Goal: Task Accomplishment & Management: Manage account settings

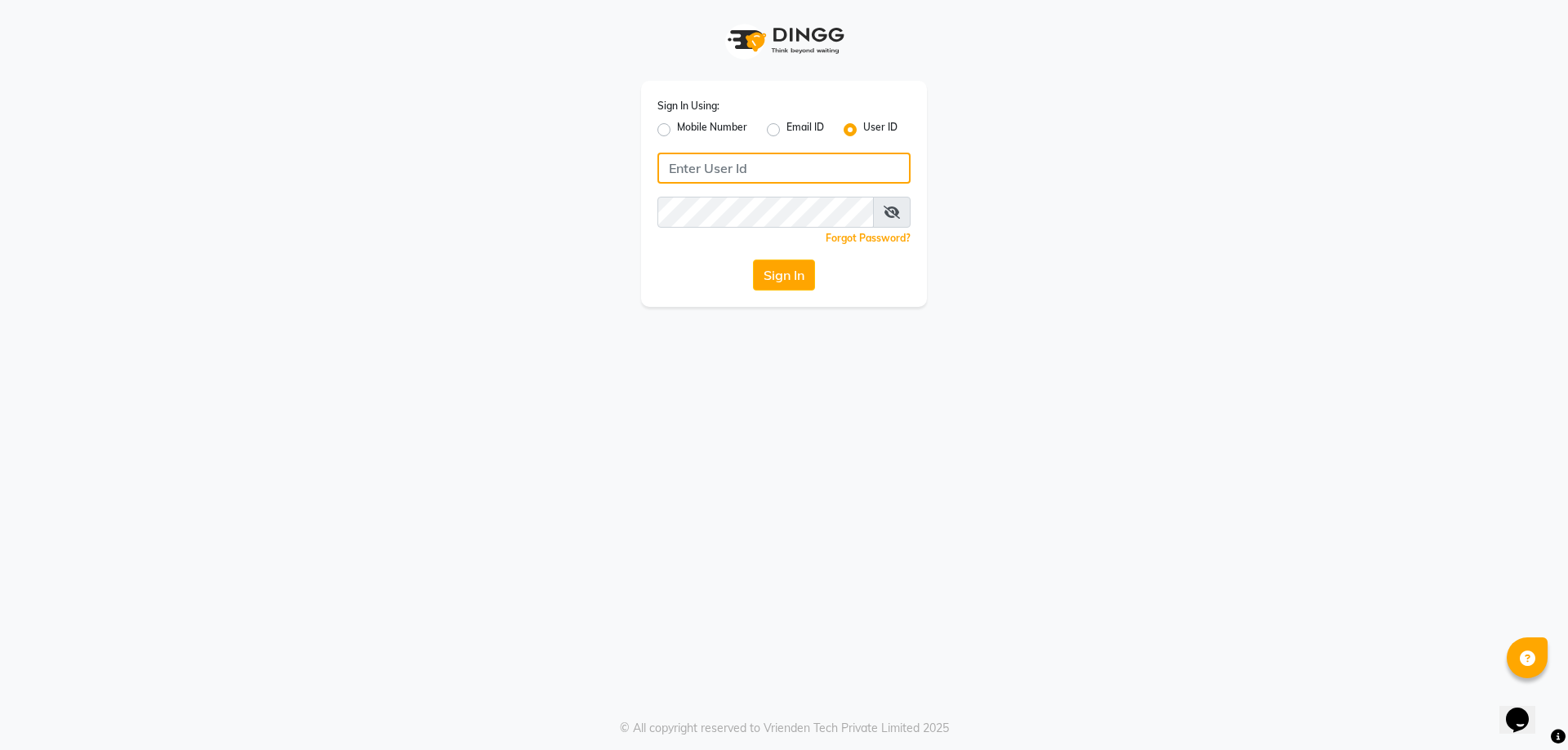
type input "8123841366"
click at [782, 179] on input "8123841366" at bounding box center [784, 168] width 253 height 31
click at [677, 127] on label "Mobile Number" at bounding box center [711, 130] width 70 height 20
click at [677, 127] on input "Mobile Number" at bounding box center [682, 125] width 11 height 11
radio input "true"
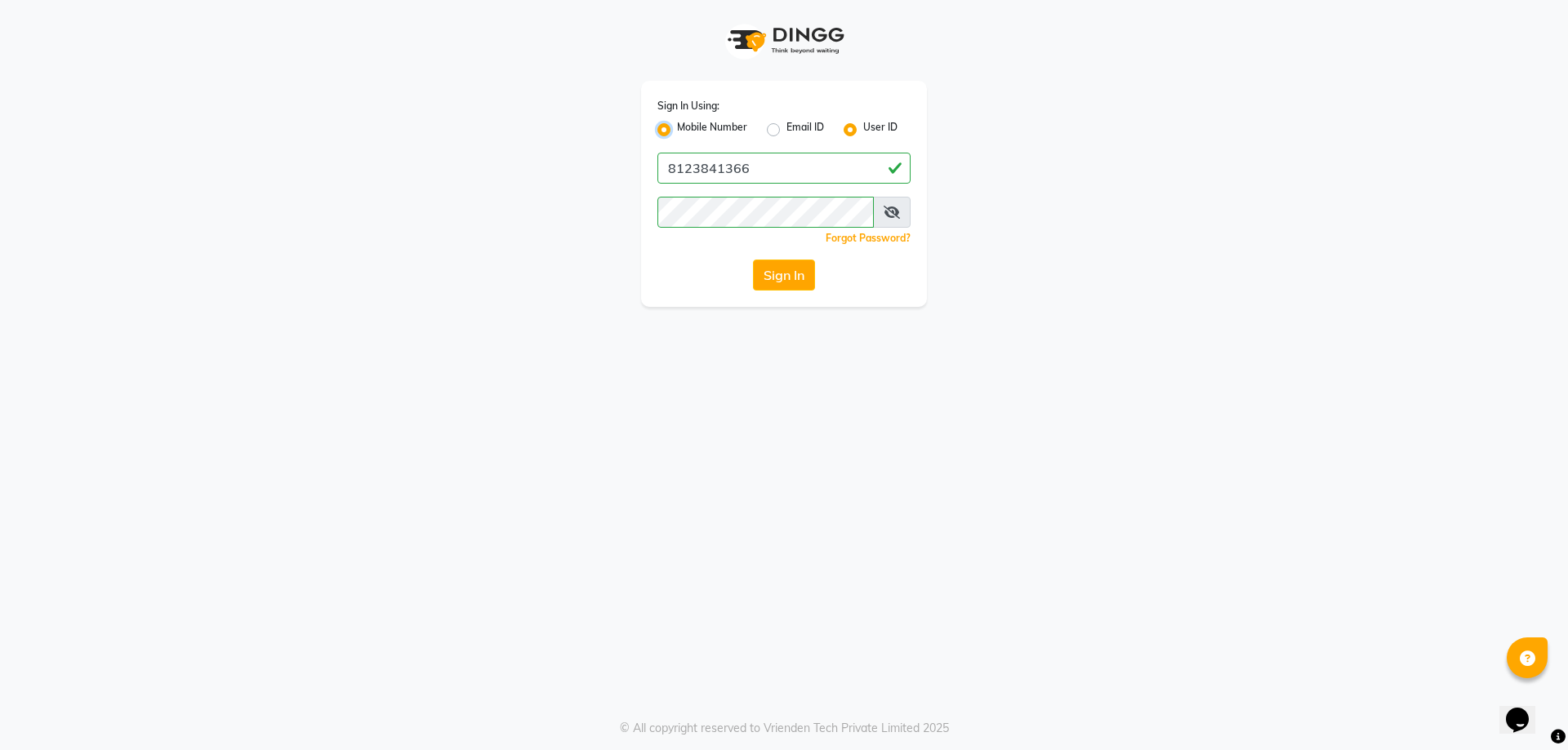
radio input "false"
click at [828, 165] on input "Username" at bounding box center [811, 168] width 198 height 31
type input "8123841366"
click at [788, 270] on button "Sign In" at bounding box center [784, 275] width 62 height 31
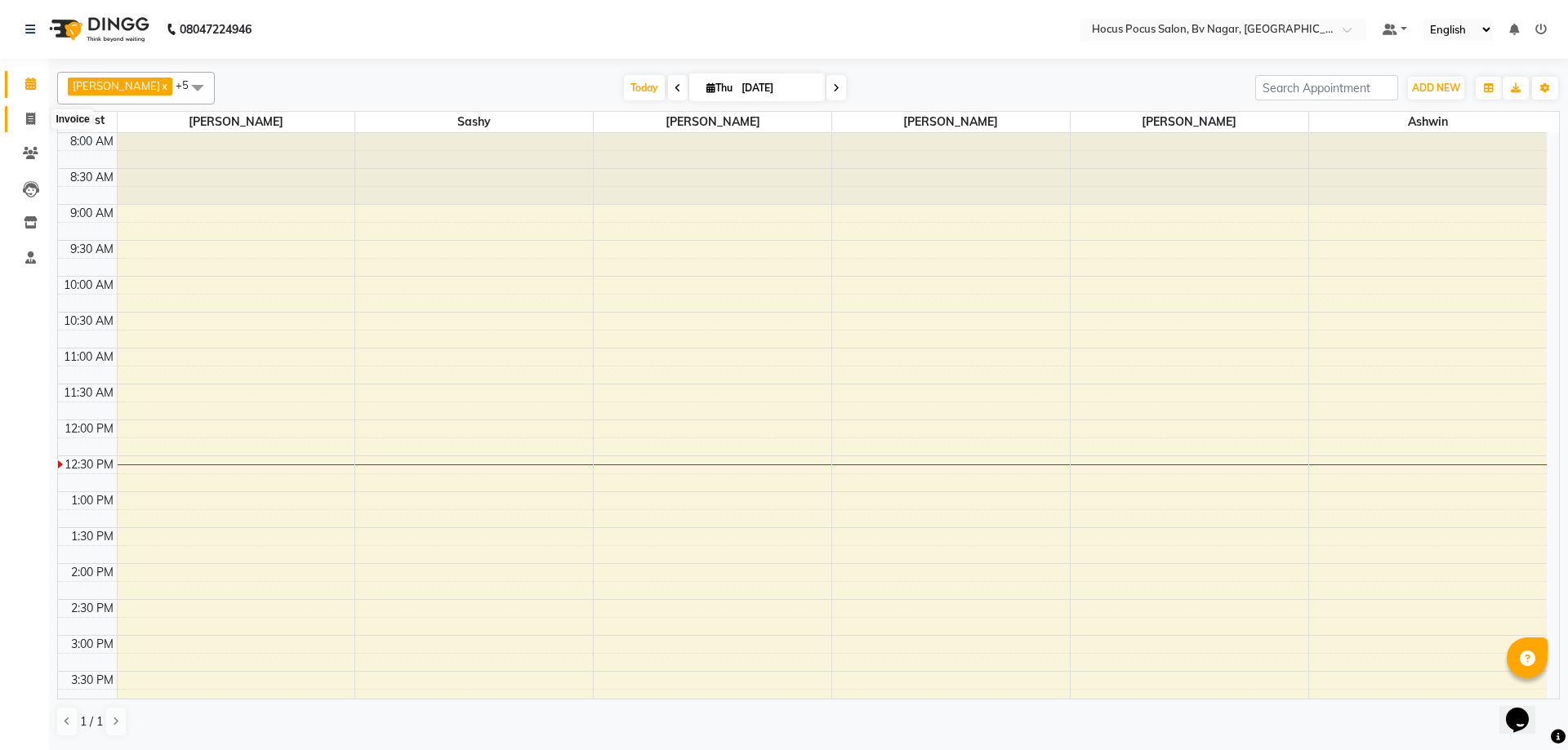
click at [24, 115] on span at bounding box center [30, 119] width 28 height 19
select select "service"
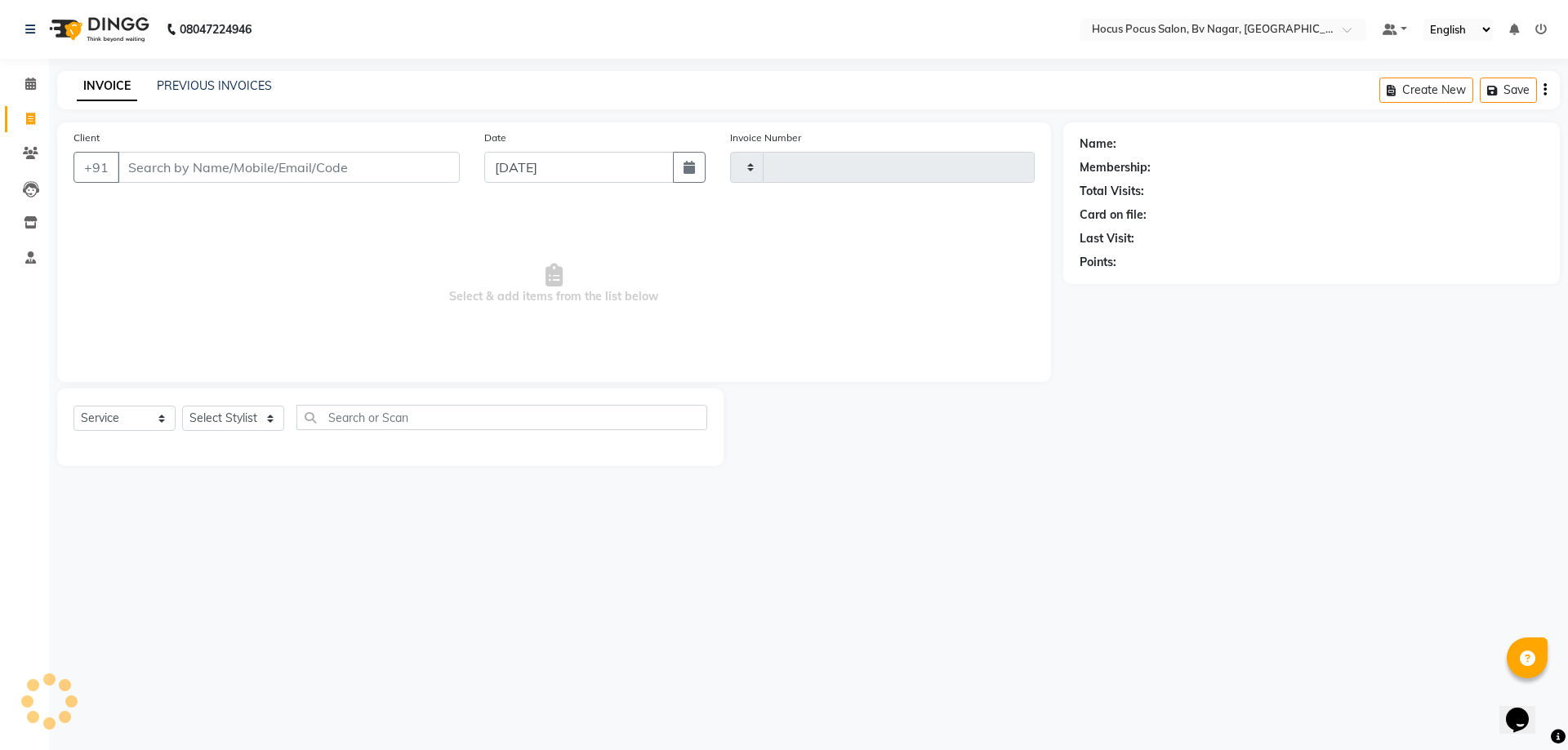
type input "1508"
select select "6056"
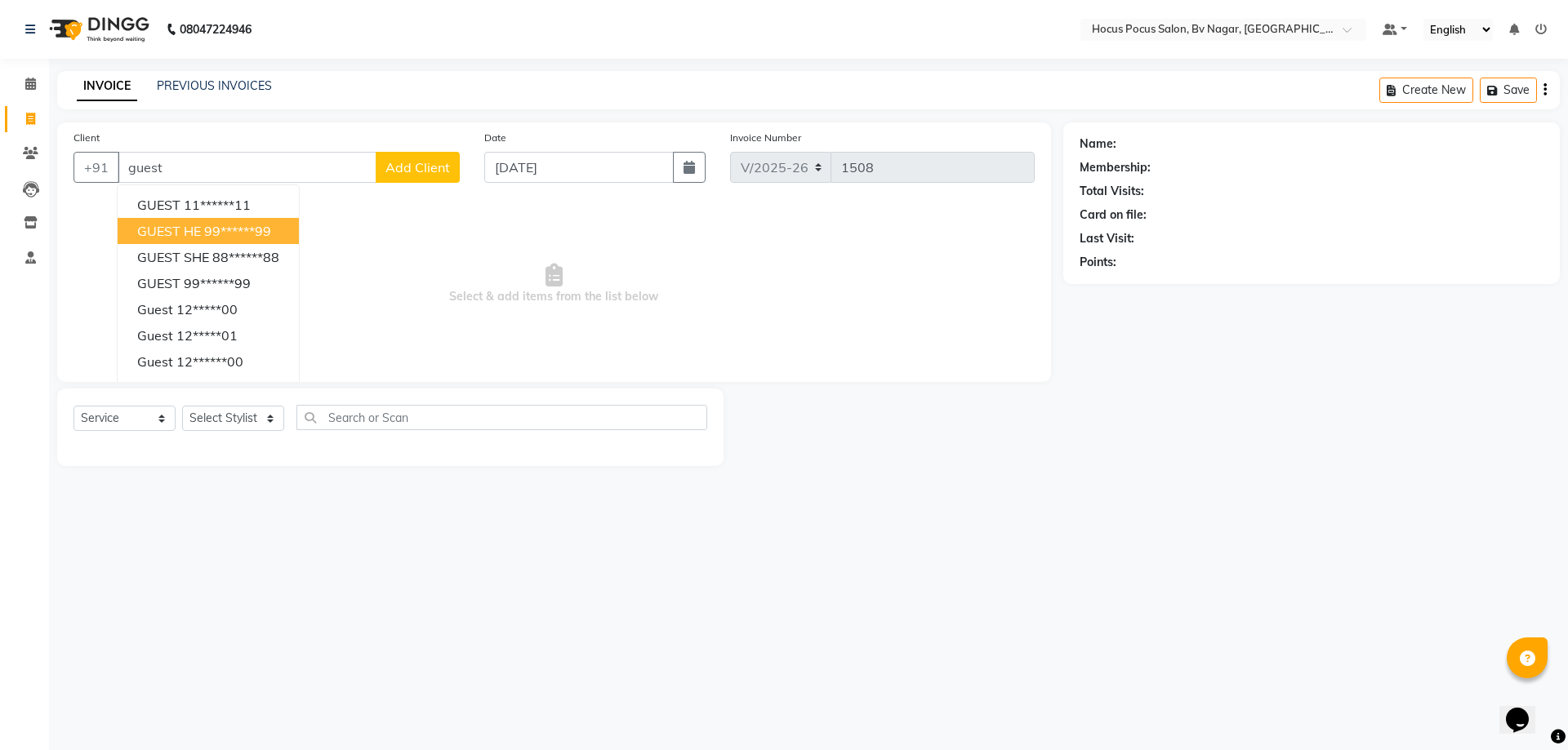
click at [249, 235] on ngb-highlight "99******99" at bounding box center [237, 231] width 67 height 16
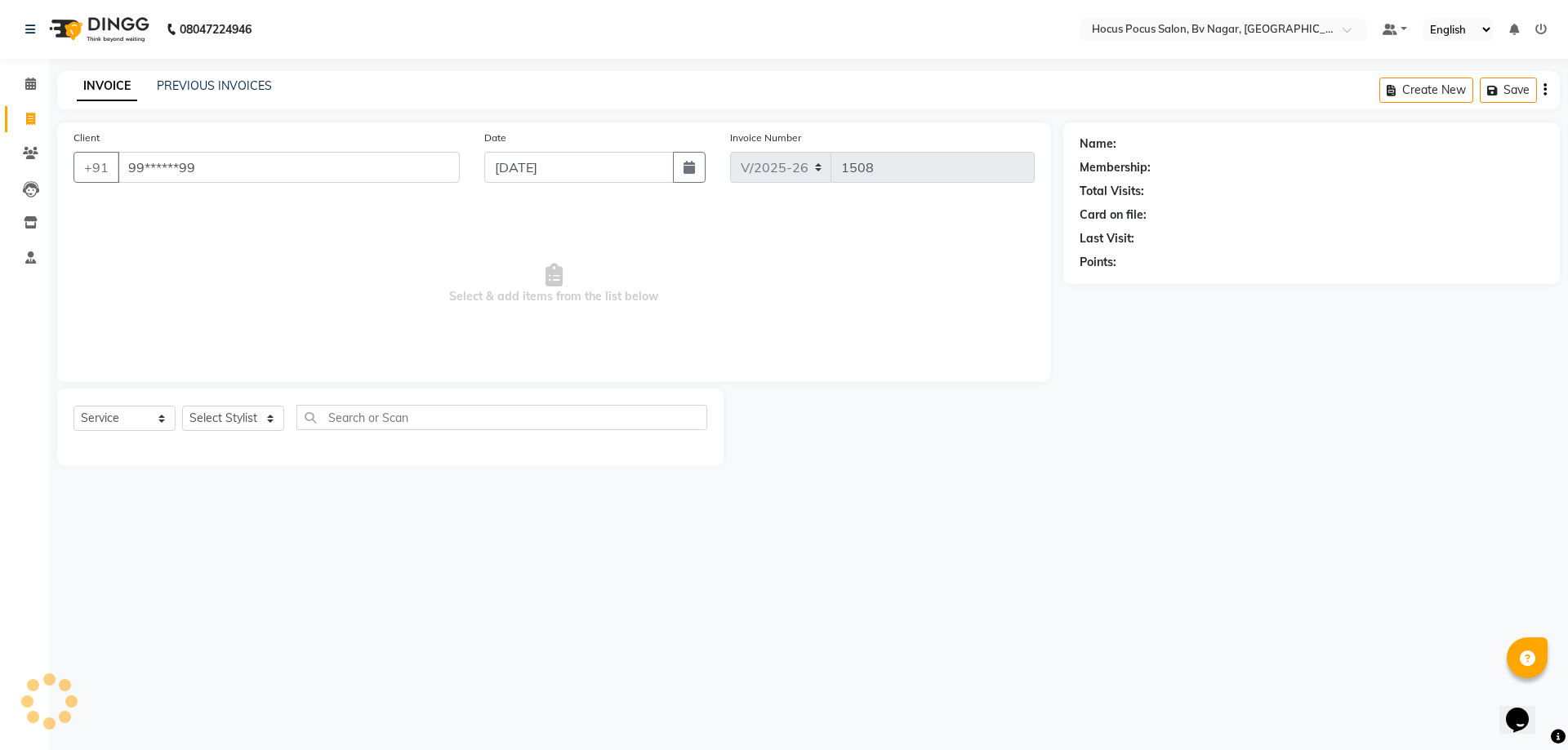
type input "99******99"
click at [248, 421] on select "Select Stylist [PERSON_NAME] [PERSON_NAME] hocus pocus [PERSON_NAME] Sashy" at bounding box center [233, 418] width 102 height 25
select select "43708"
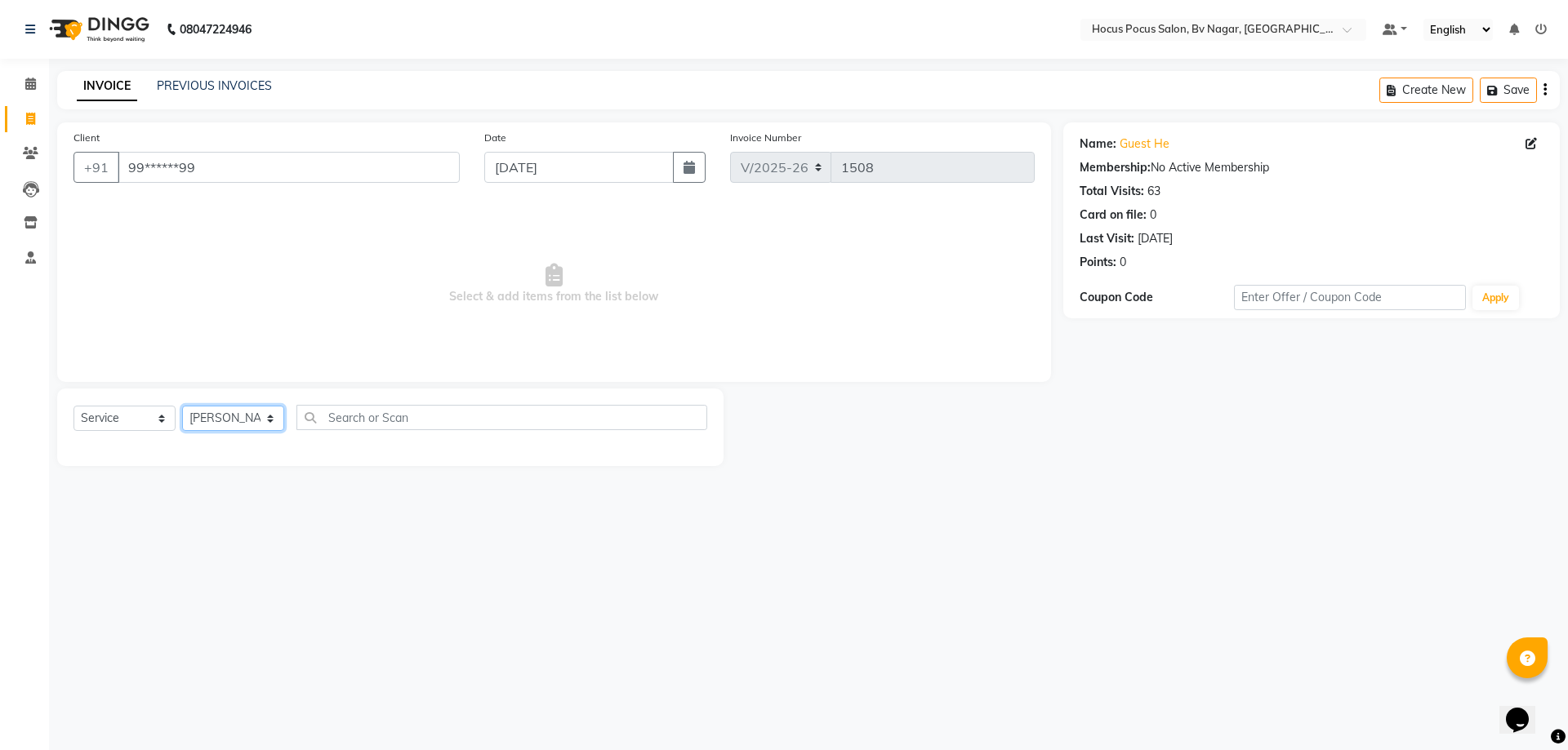
click at [182, 405] on select "Select Stylist [PERSON_NAME] [PERSON_NAME] hocus pocus [PERSON_NAME] Sashy" at bounding box center [233, 418] width 102 height 25
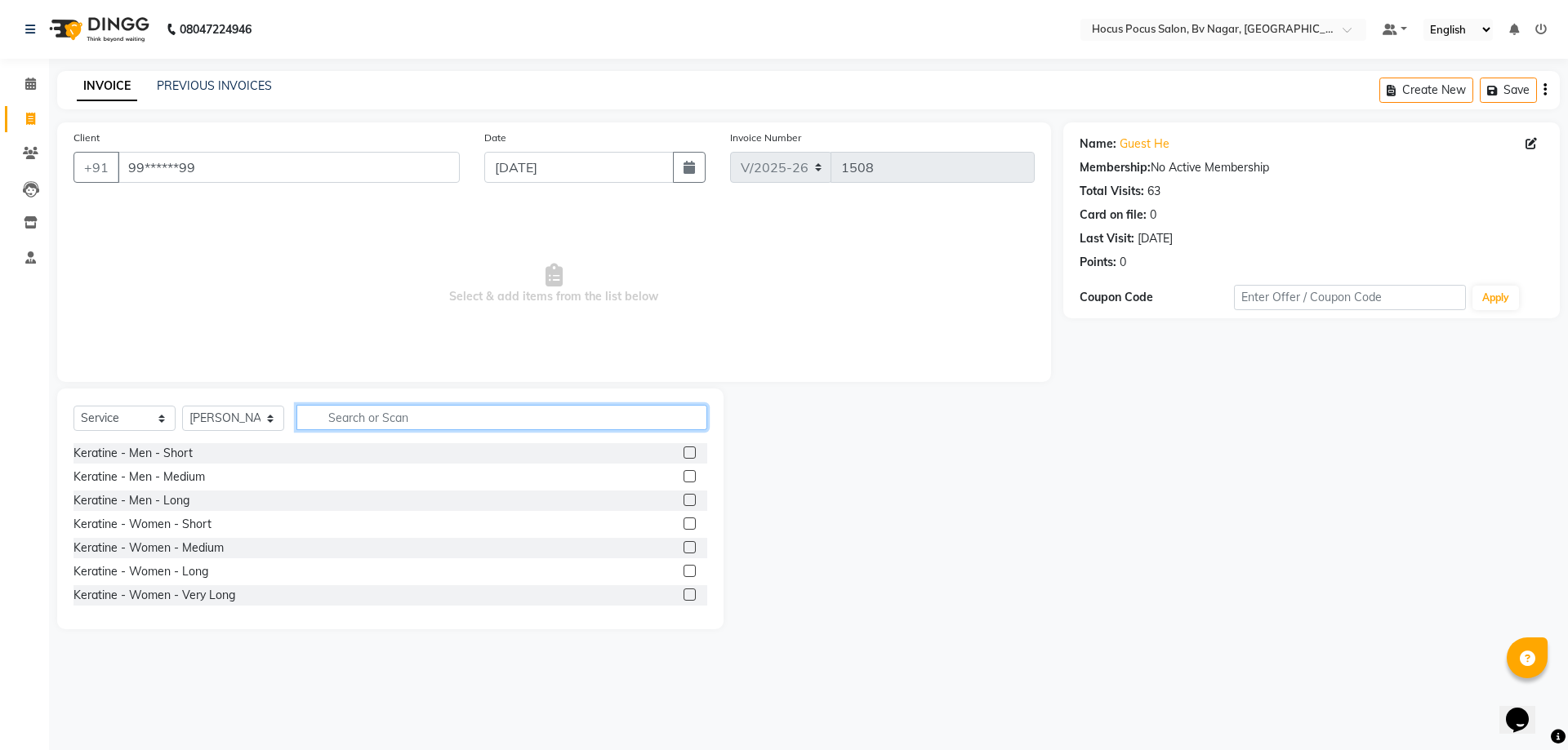
click at [378, 417] on input "text" at bounding box center [502, 417] width 411 height 25
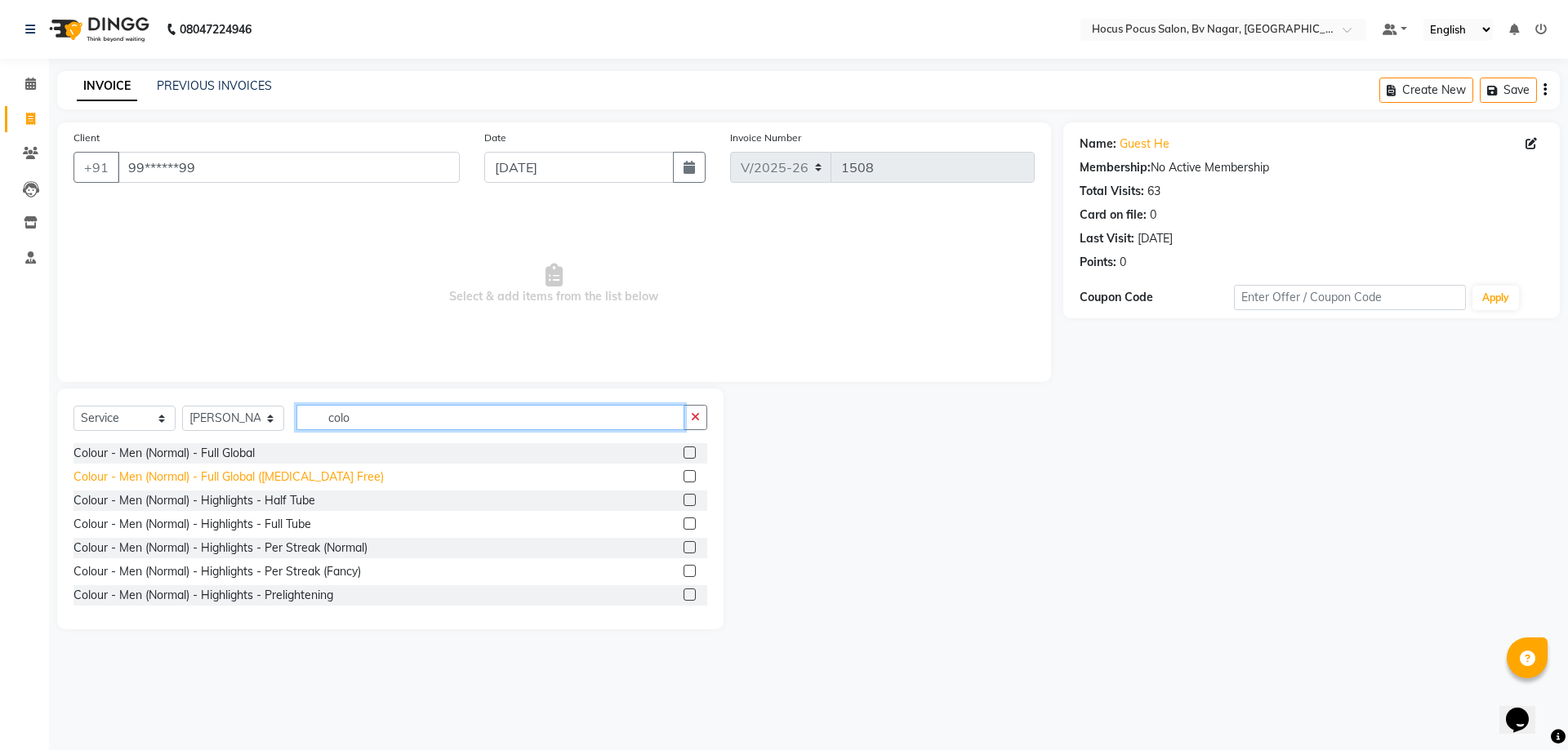
type input "colo"
click at [276, 473] on div "Colour - Men (Normal) - Full Global ([MEDICAL_DATA] Free)" at bounding box center [228, 476] width 310 height 17
checkbox input "false"
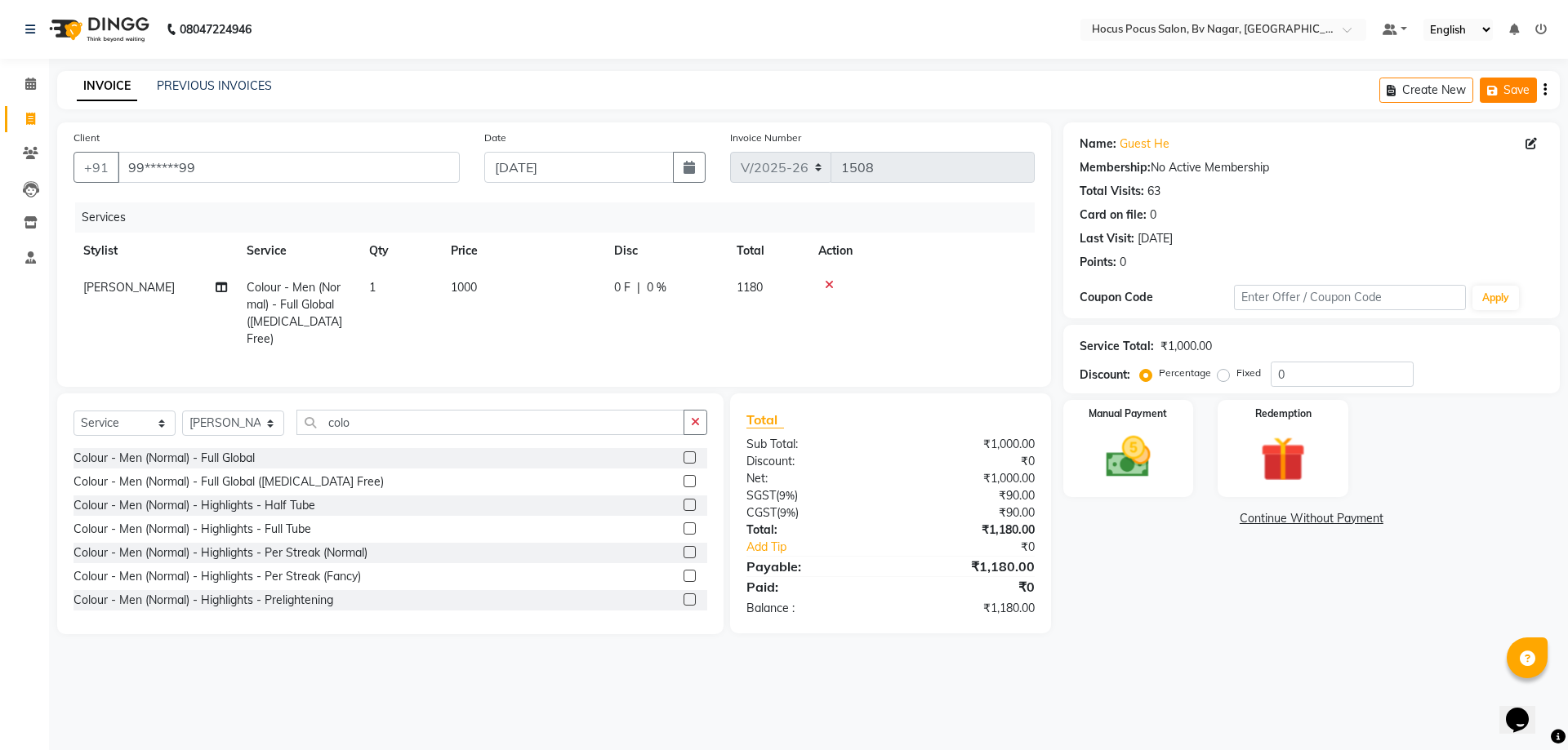
click at [1506, 87] on button "Save" at bounding box center [1508, 90] width 57 height 25
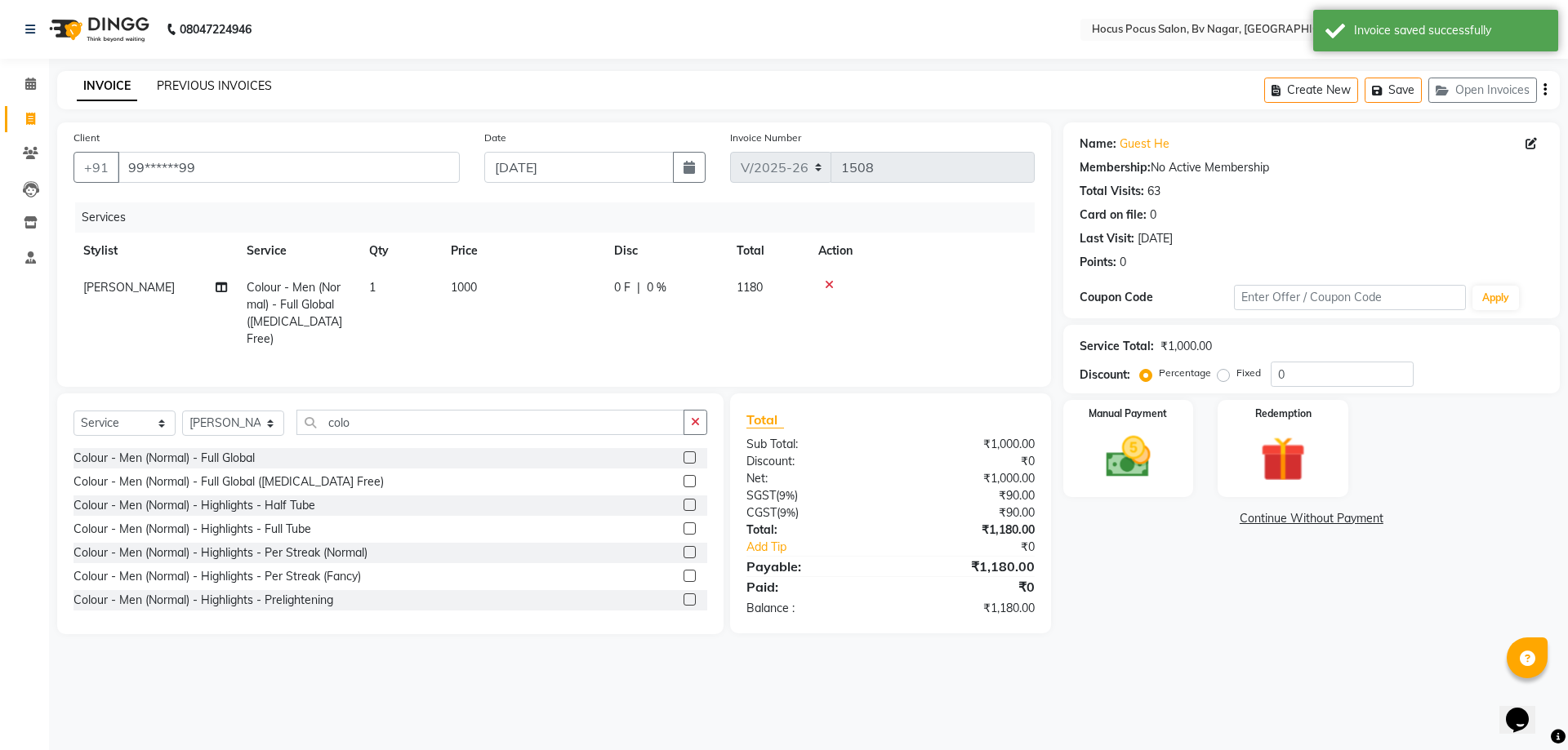
click at [225, 80] on link "PREVIOUS INVOICES" at bounding box center [214, 85] width 116 height 15
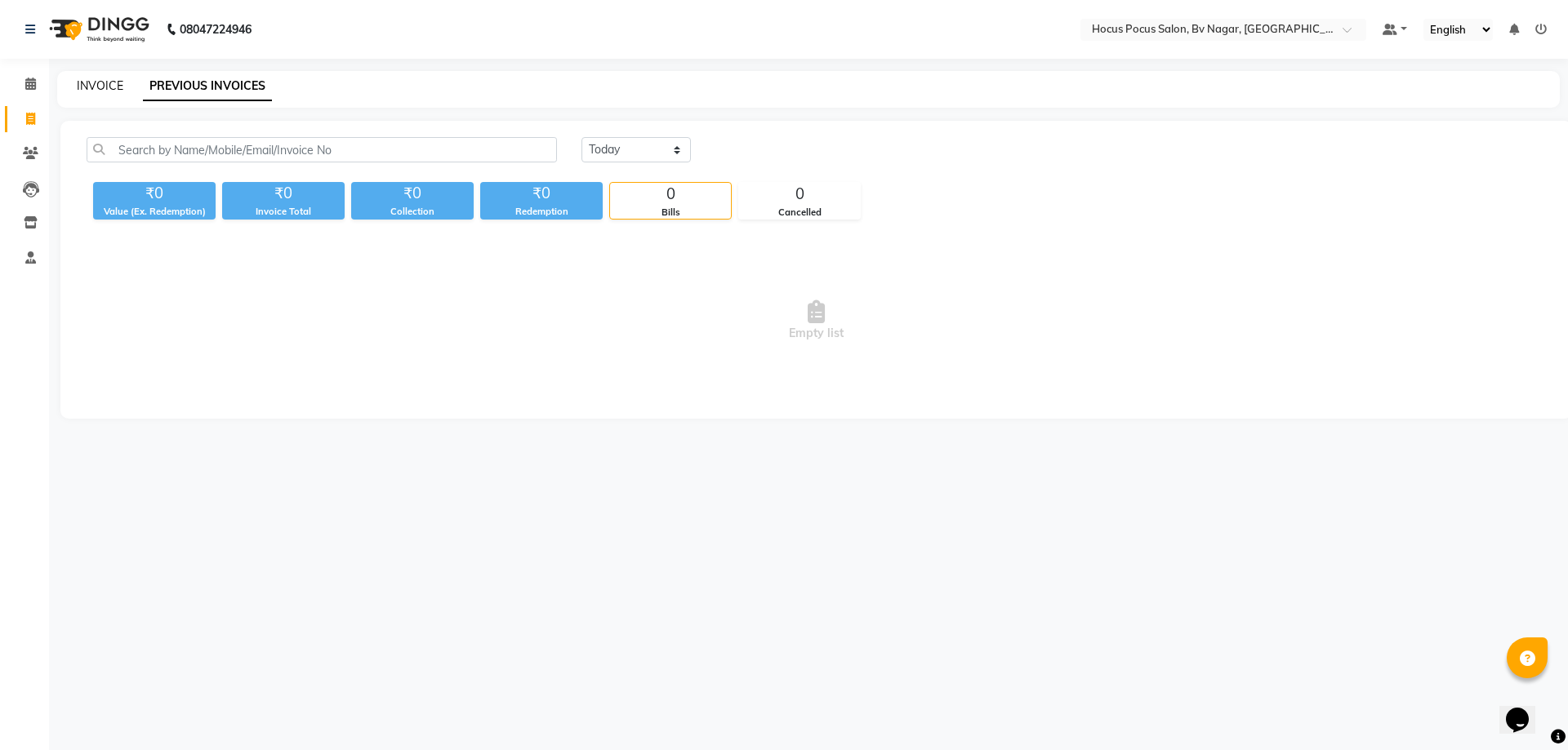
click at [102, 85] on link "INVOICE" at bounding box center [99, 85] width 46 height 15
select select "service"
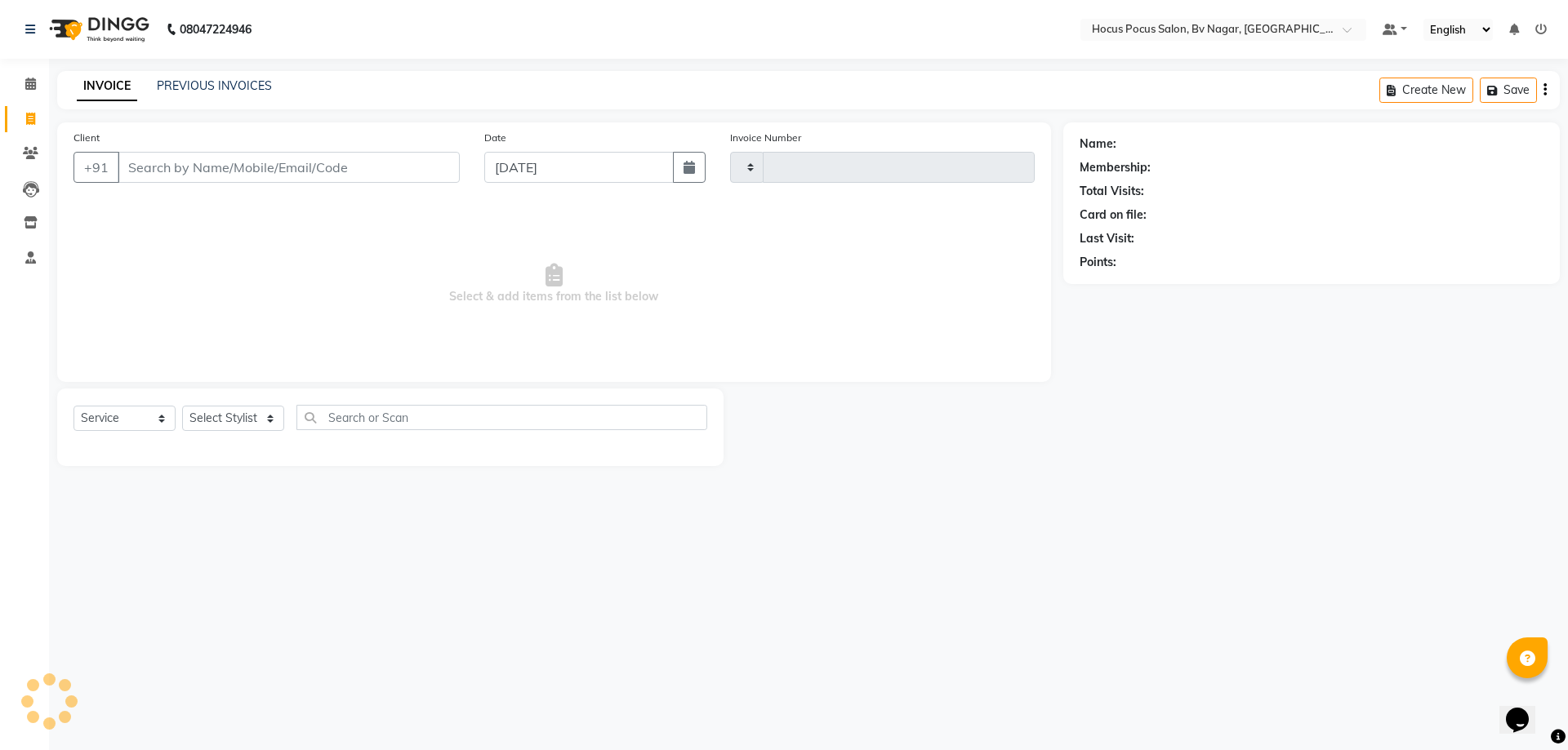
type input "1508"
select select "6056"
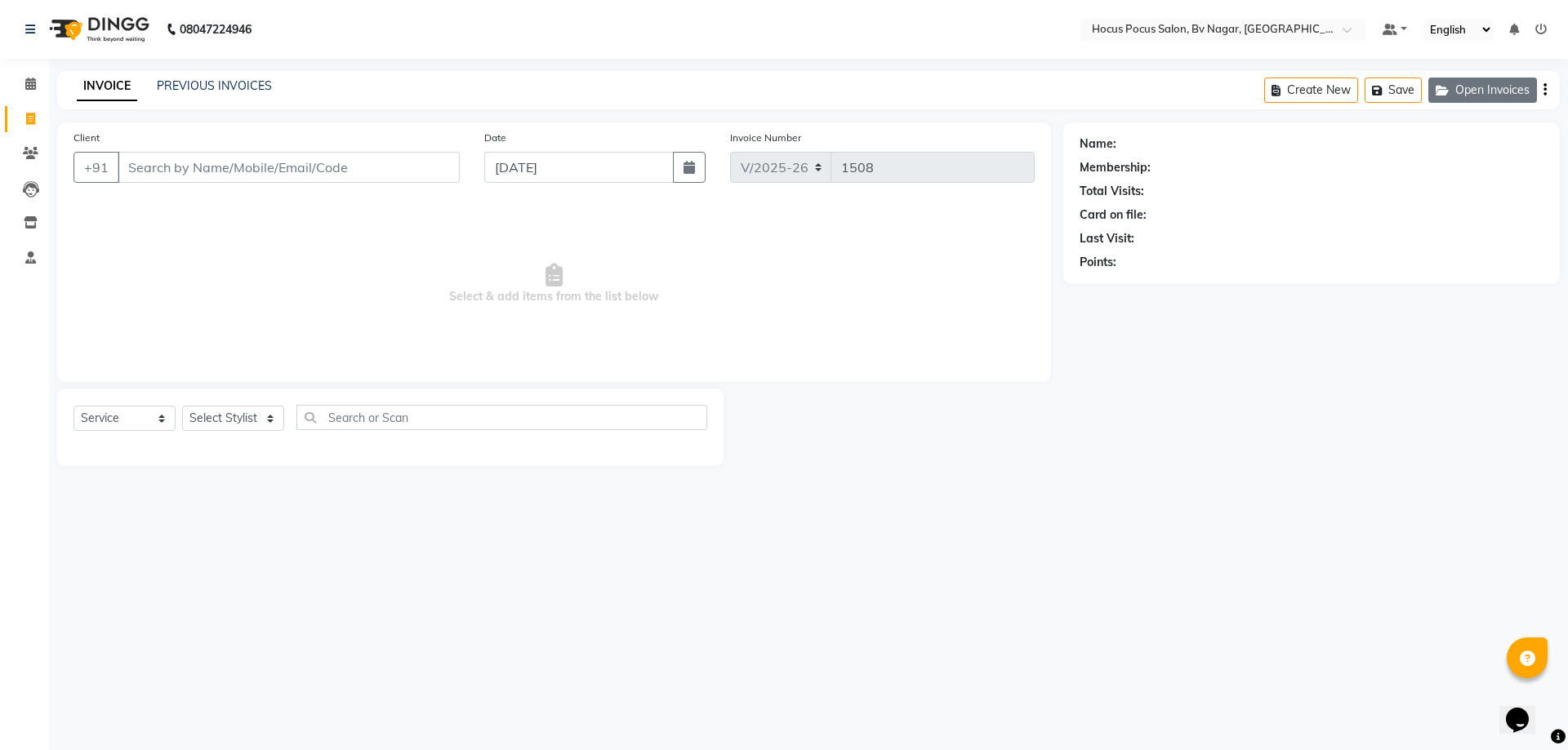
click at [1475, 97] on button "Open Invoices" at bounding box center [1482, 90] width 108 height 25
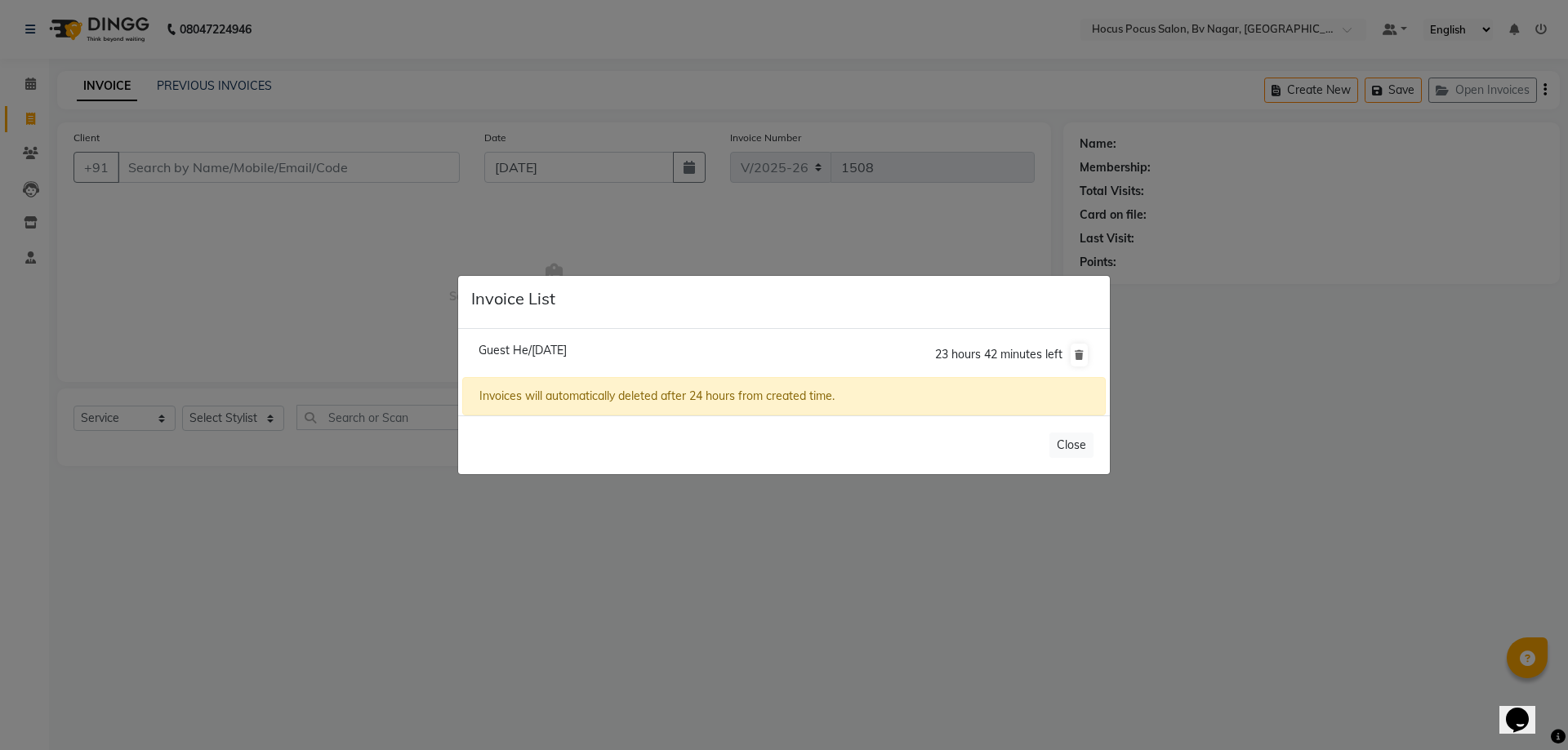
click at [551, 345] on span "Guest He/[DATE]" at bounding box center [522, 350] width 88 height 15
type input "99******99"
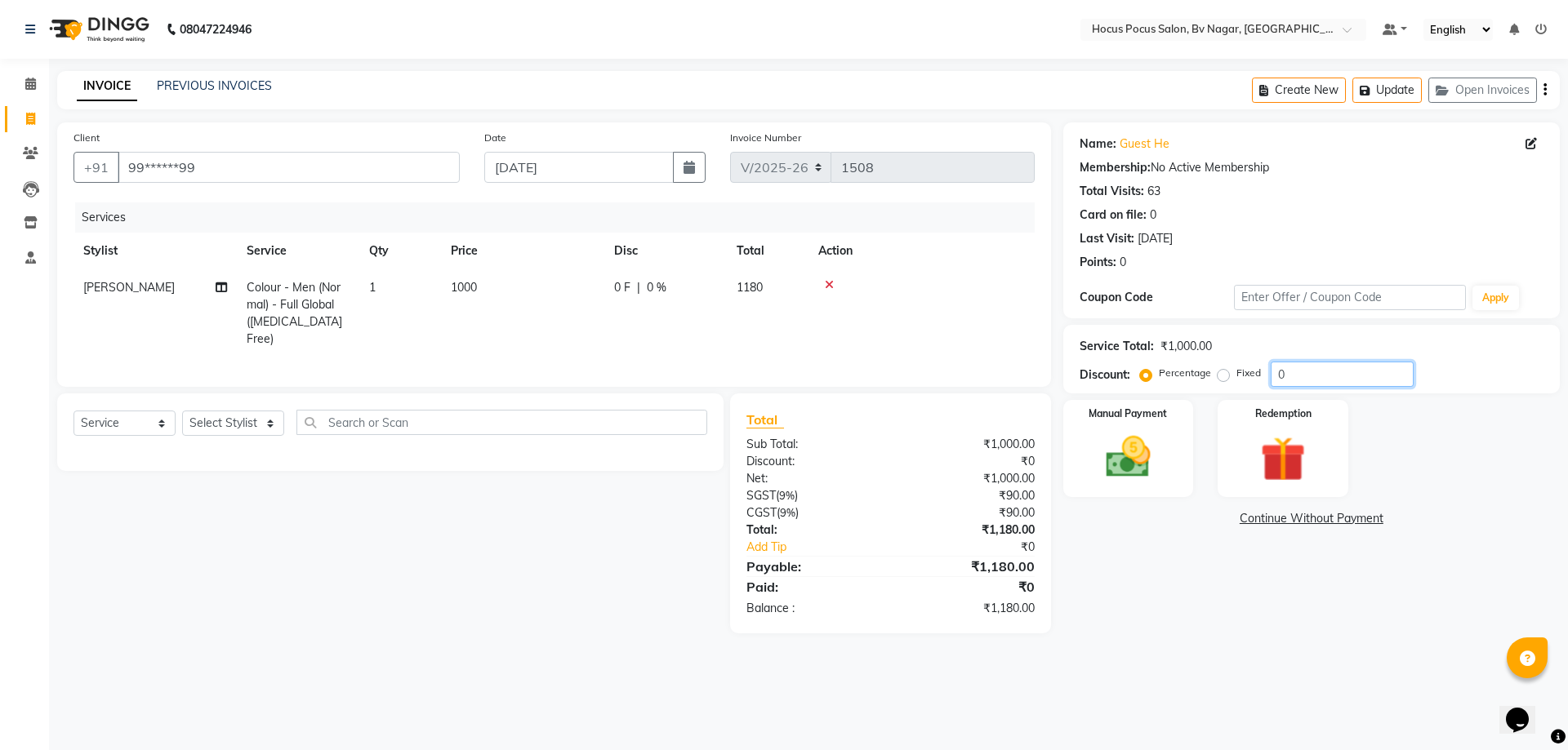
click at [1356, 365] on input "0" at bounding box center [1342, 375] width 143 height 25
click at [1349, 370] on input "0" at bounding box center [1342, 375] width 143 height 25
click at [1236, 371] on label "Fixed" at bounding box center [1248, 373] width 25 height 15
click at [1225, 371] on input "Fixed" at bounding box center [1226, 373] width 12 height 12
radio input "true"
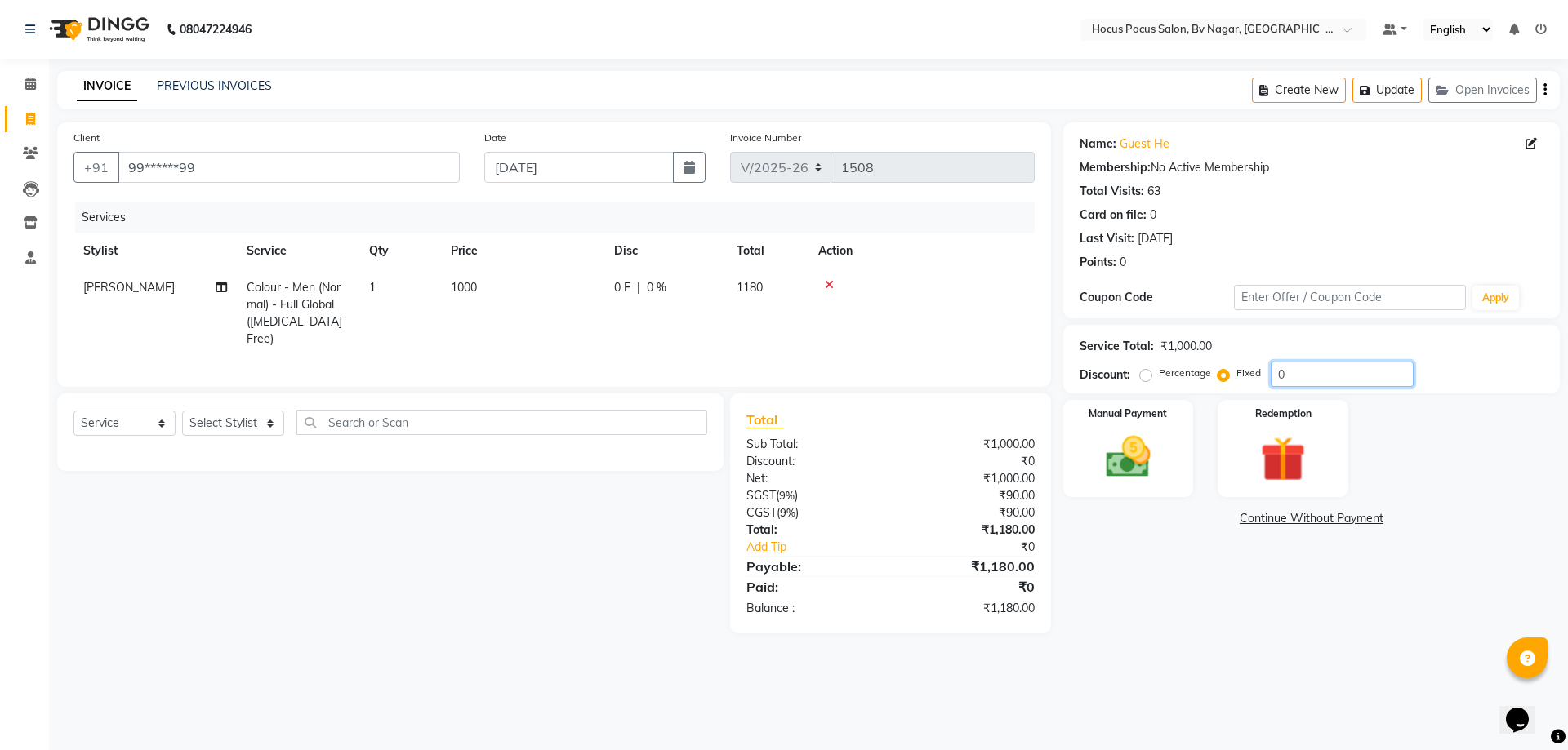
click at [1347, 374] on input "0" at bounding box center [1342, 375] width 143 height 25
click at [1239, 664] on div "08047224946 Select Location × Hocus Pocus Salon, [GEOGRAPHIC_DATA], Basaveshwar…" at bounding box center [784, 375] width 1568 height 750
click at [1280, 372] on input "1180" at bounding box center [1342, 375] width 143 height 25
click at [1281, 374] on input "1180" at bounding box center [1342, 375] width 143 height 25
type input "180"
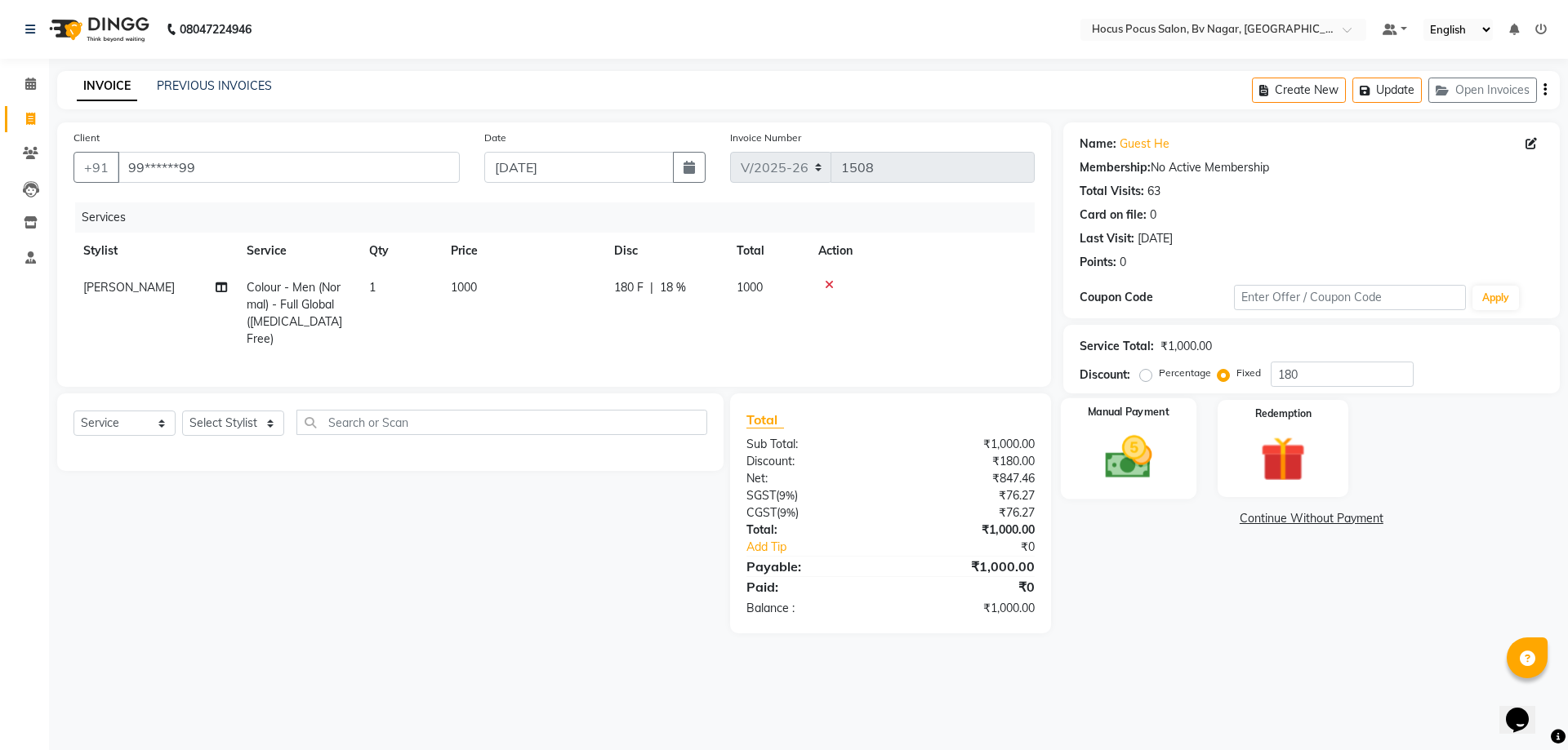
click at [1154, 483] on img at bounding box center [1127, 456] width 75 height 54
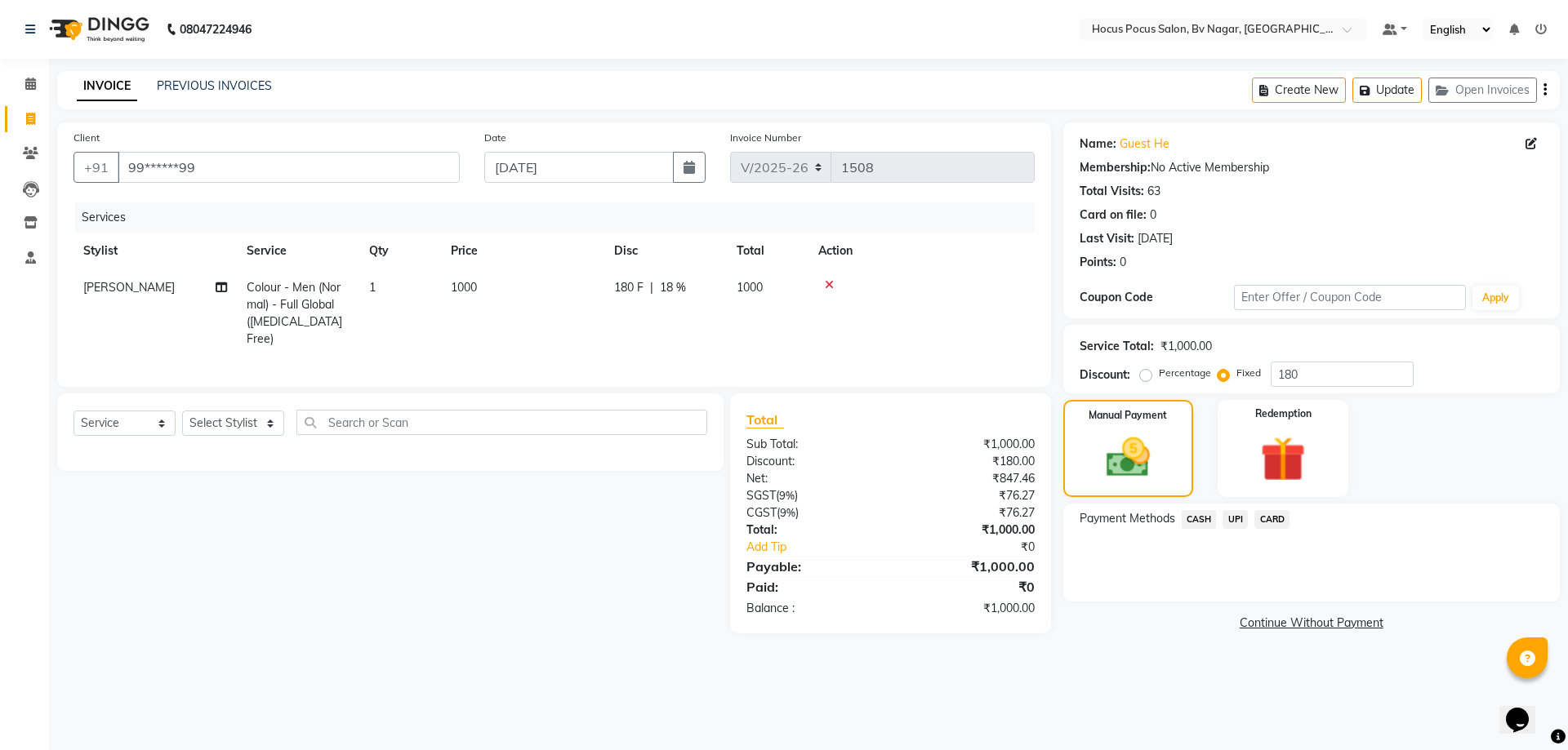
click at [1208, 522] on span "CASH" at bounding box center [1199, 519] width 35 height 19
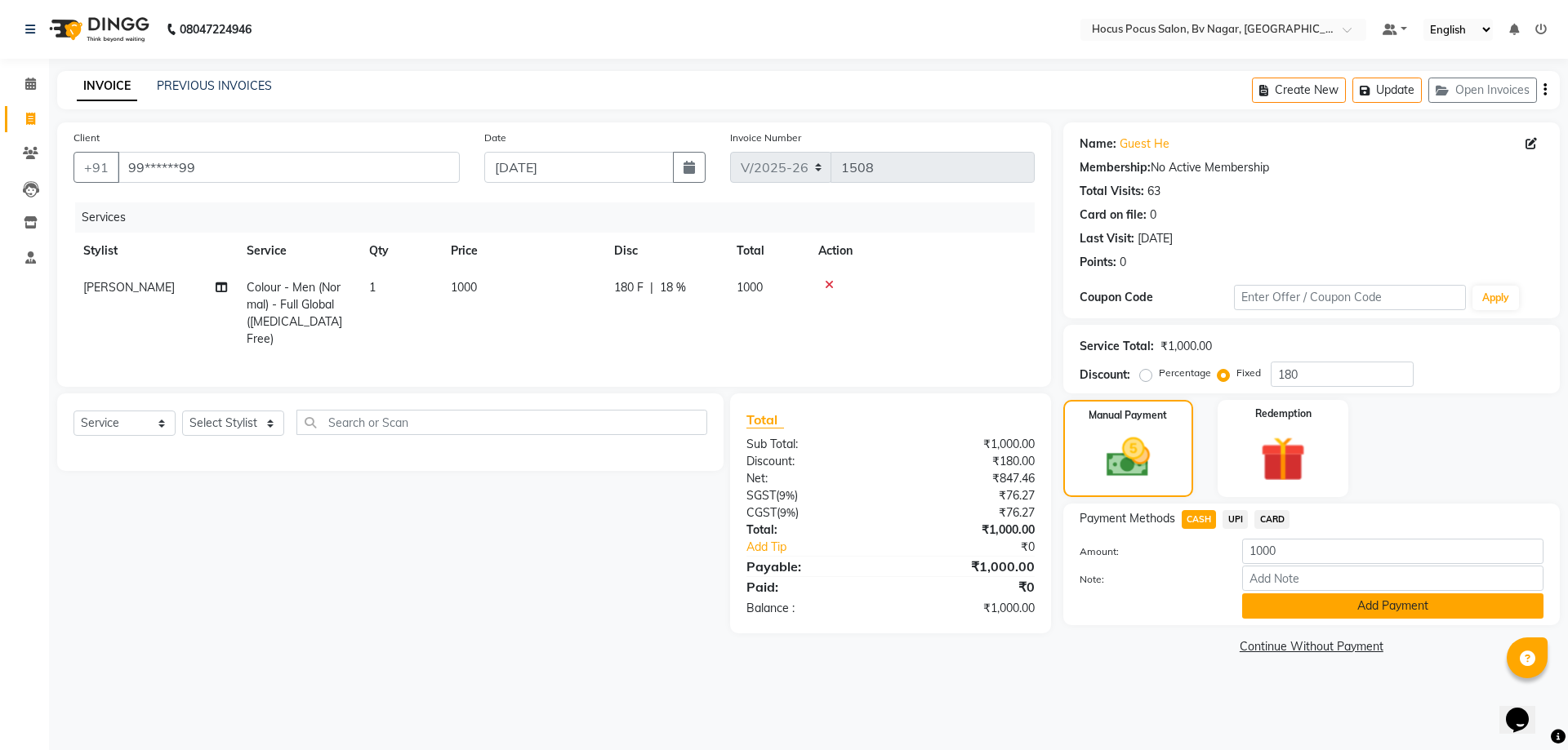
click at [1277, 608] on button "Add Payment" at bounding box center [1392, 606] width 301 height 25
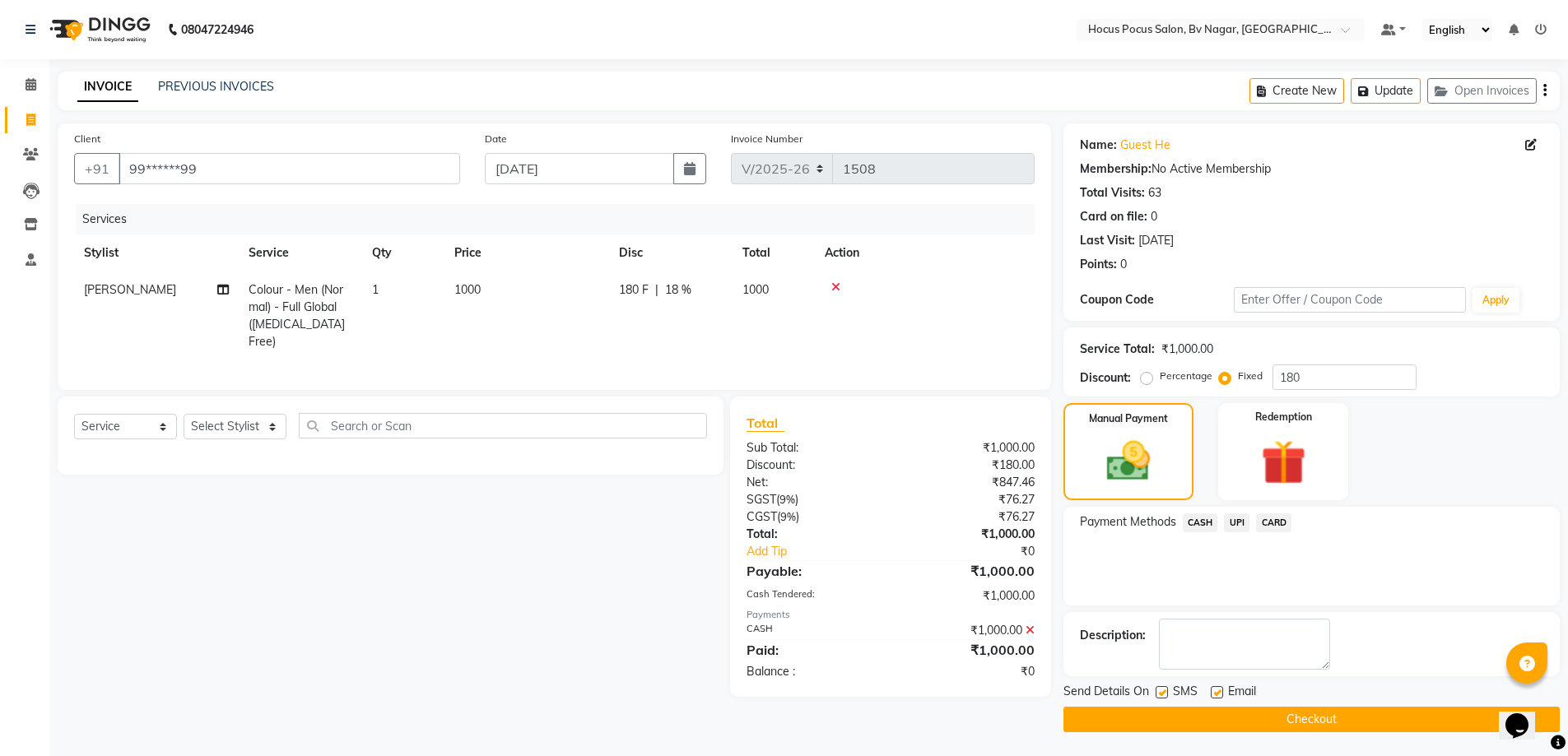
click at [1162, 692] on label at bounding box center [1161, 692] width 12 height 12
click at [1162, 692] on input "checkbox" at bounding box center [1161, 693] width 11 height 11
checkbox input "false"
click at [1164, 720] on button "Checkout" at bounding box center [1311, 719] width 496 height 26
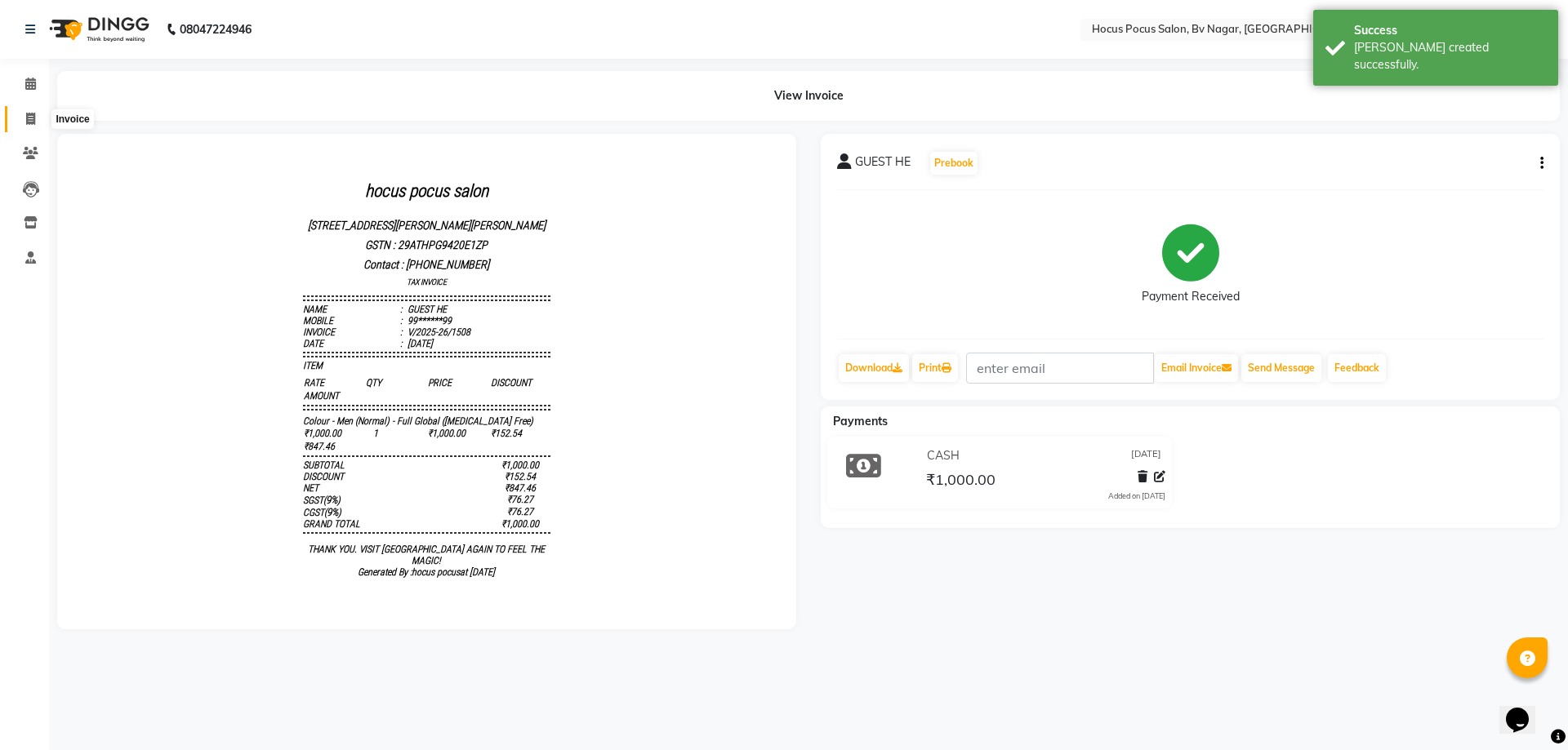
click at [26, 113] on icon at bounding box center [31, 118] width 9 height 12
select select "service"
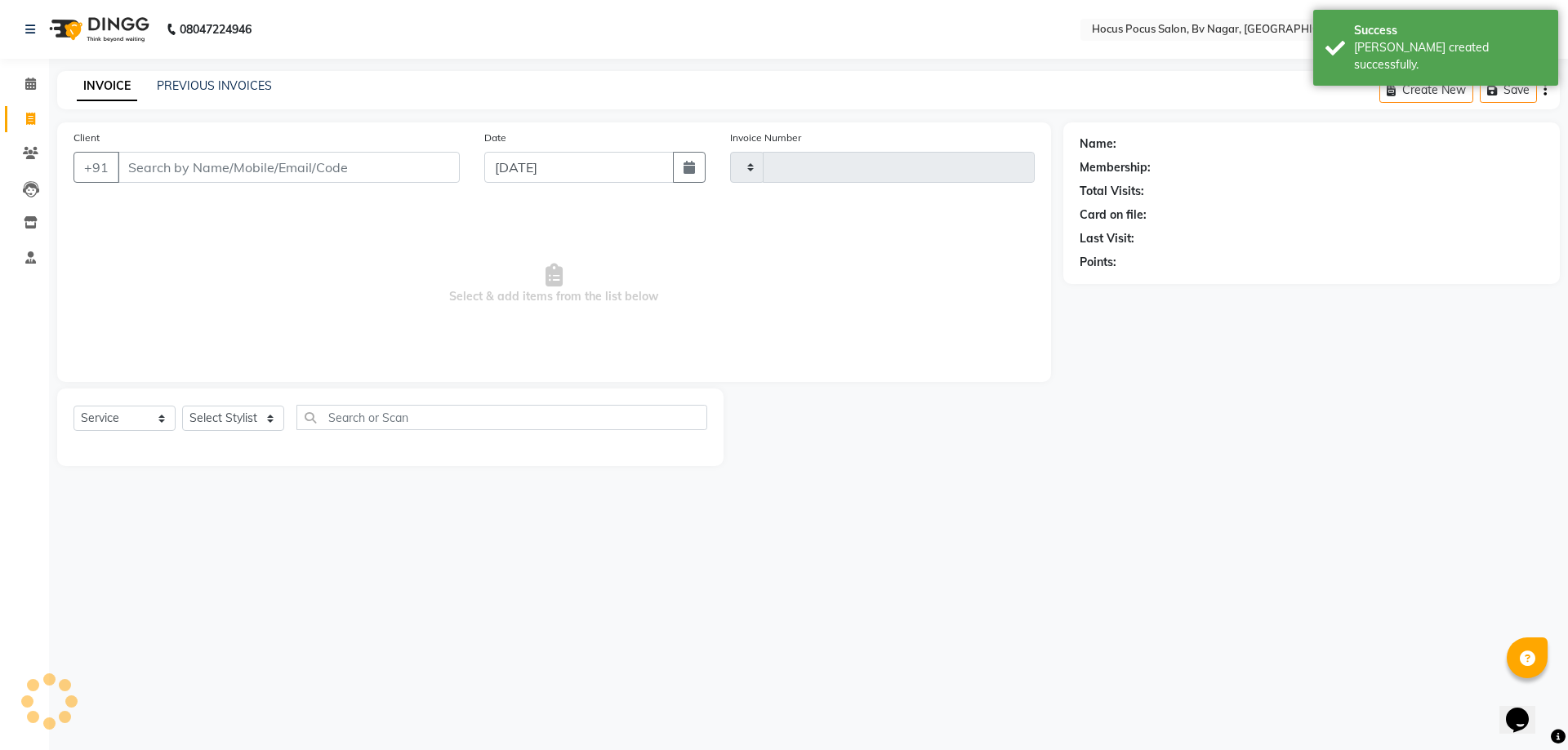
type input "1509"
select select "6056"
click at [229, 83] on link "PREVIOUS INVOICES" at bounding box center [214, 85] width 116 height 15
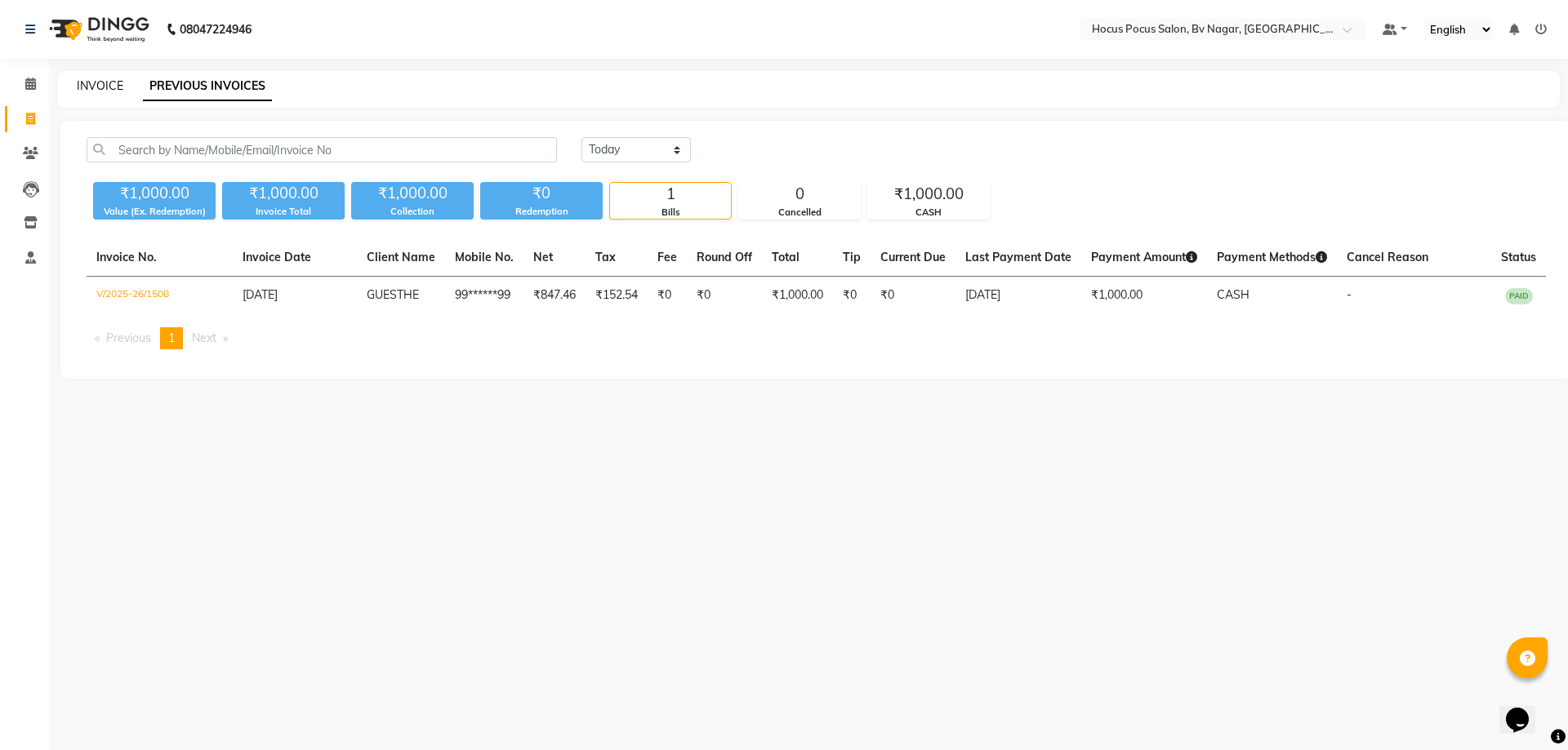
click at [103, 87] on link "INVOICE" at bounding box center [99, 85] width 46 height 15
select select "service"
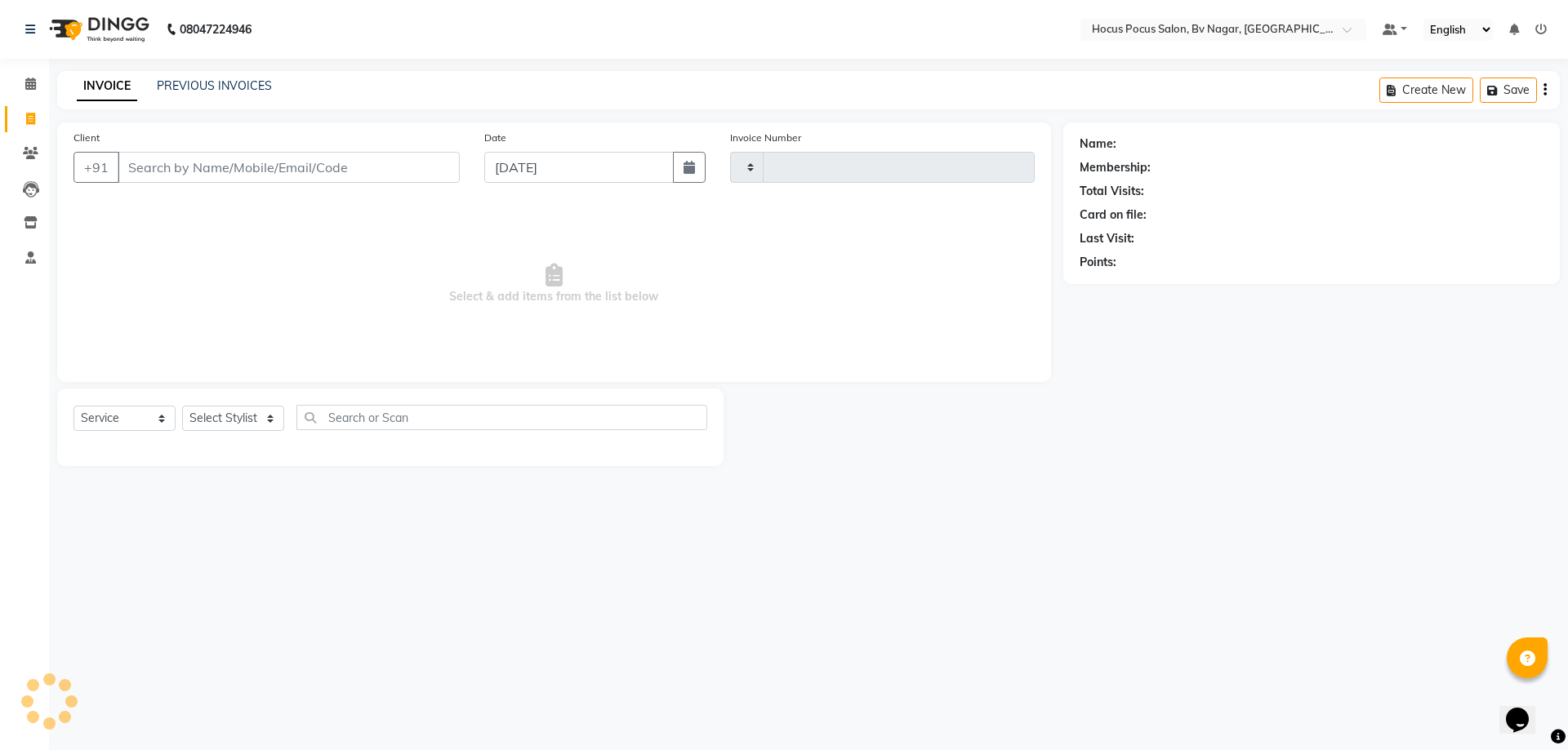
type input "1509"
select select "6056"
click at [226, 84] on link "PREVIOUS INVOICES" at bounding box center [214, 85] width 116 height 15
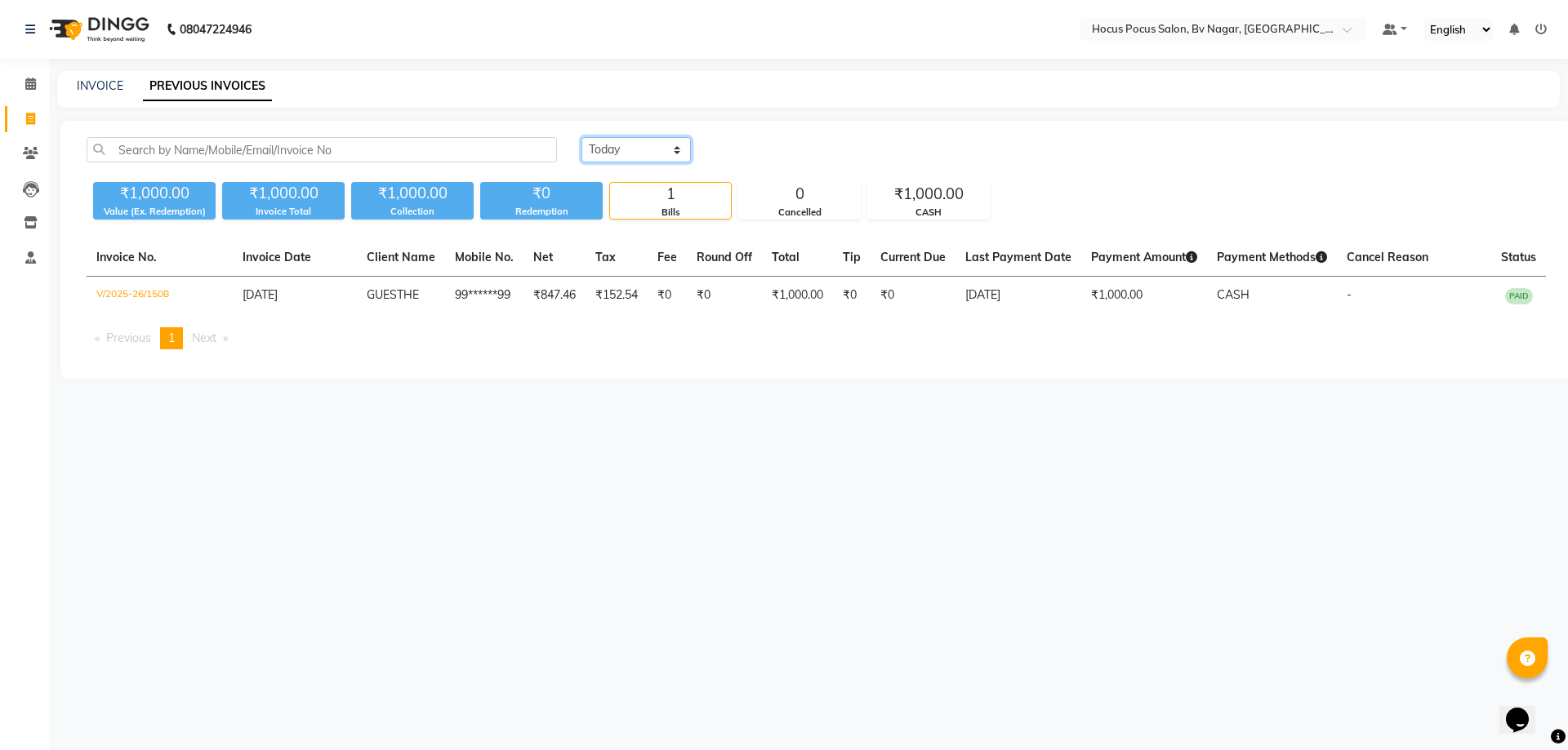
drag, startPoint x: 618, startPoint y: 149, endPoint x: 619, endPoint y: 157, distance: 8.1
click at [618, 149] on select "[DATE] [DATE] Custom Range" at bounding box center [636, 150] width 109 height 25
click at [581, 137] on select "[DATE] [DATE] Custom Range" at bounding box center [636, 150] width 109 height 25
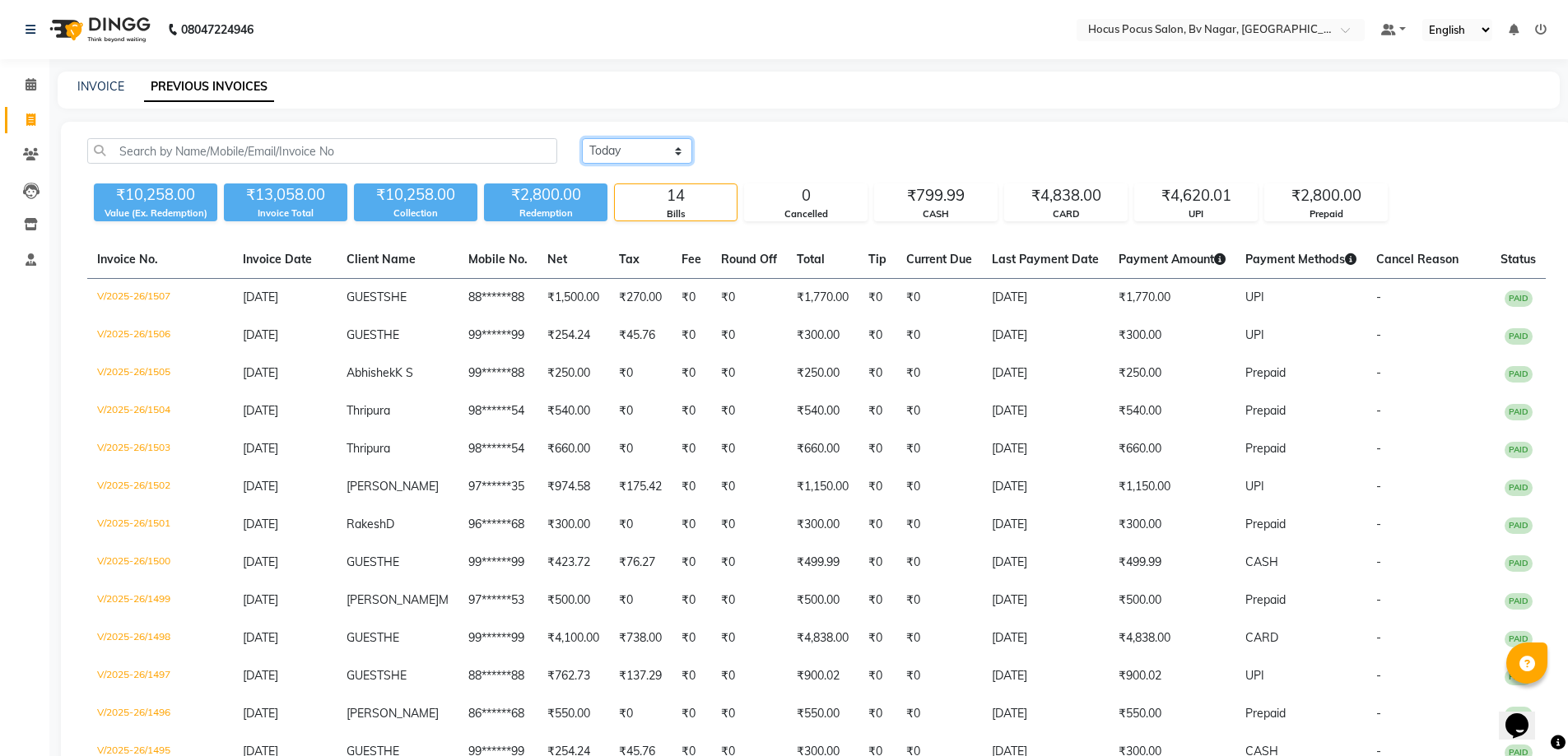
click at [634, 153] on select "[DATE] [DATE] Custom Range" at bounding box center [637, 151] width 110 height 26
select select "range"
click at [582, 138] on select "[DATE] [DATE] Custom Range" at bounding box center [637, 151] width 110 height 26
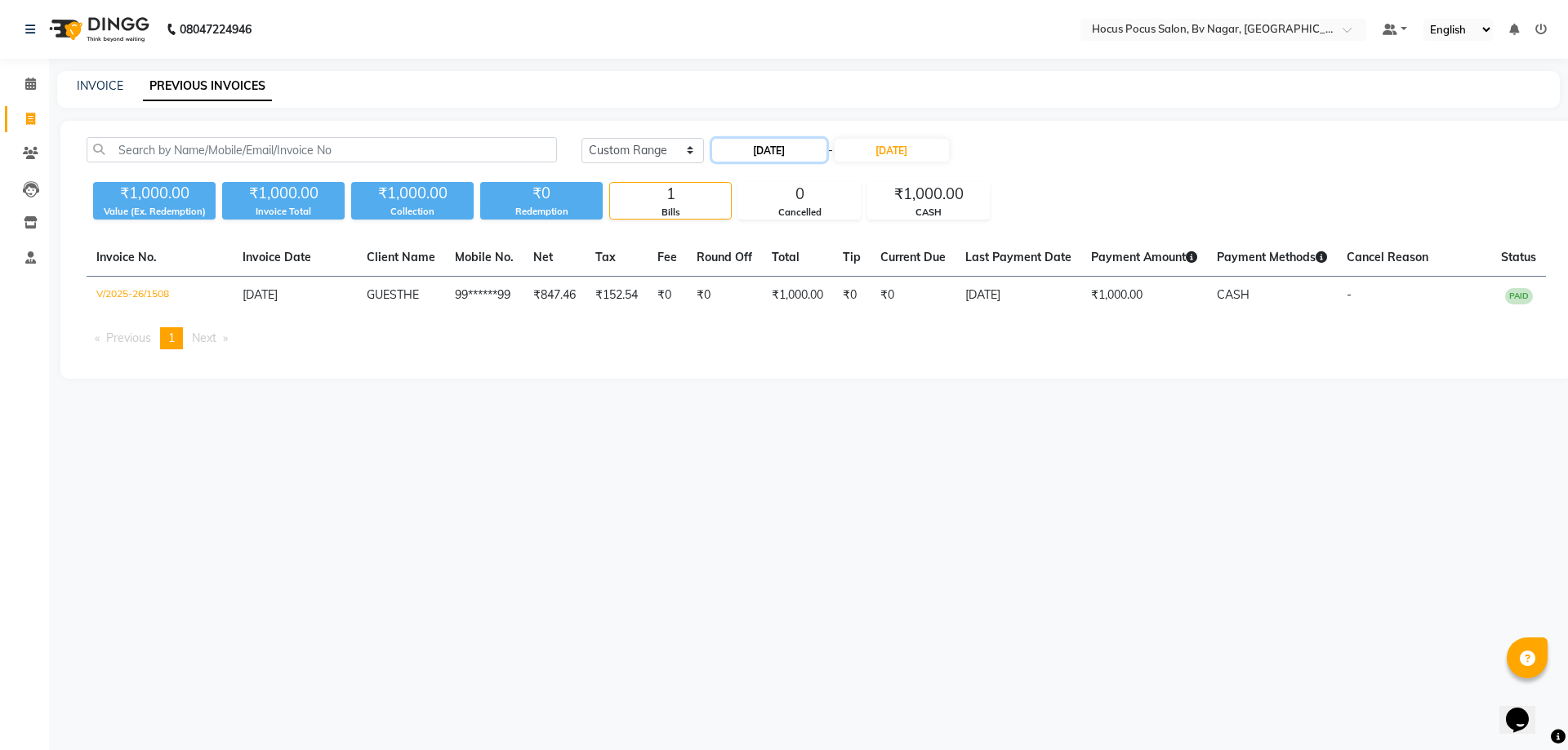
click at [790, 147] on input "[DATE]" at bounding box center [769, 150] width 115 height 23
select select "9"
select select "2025"
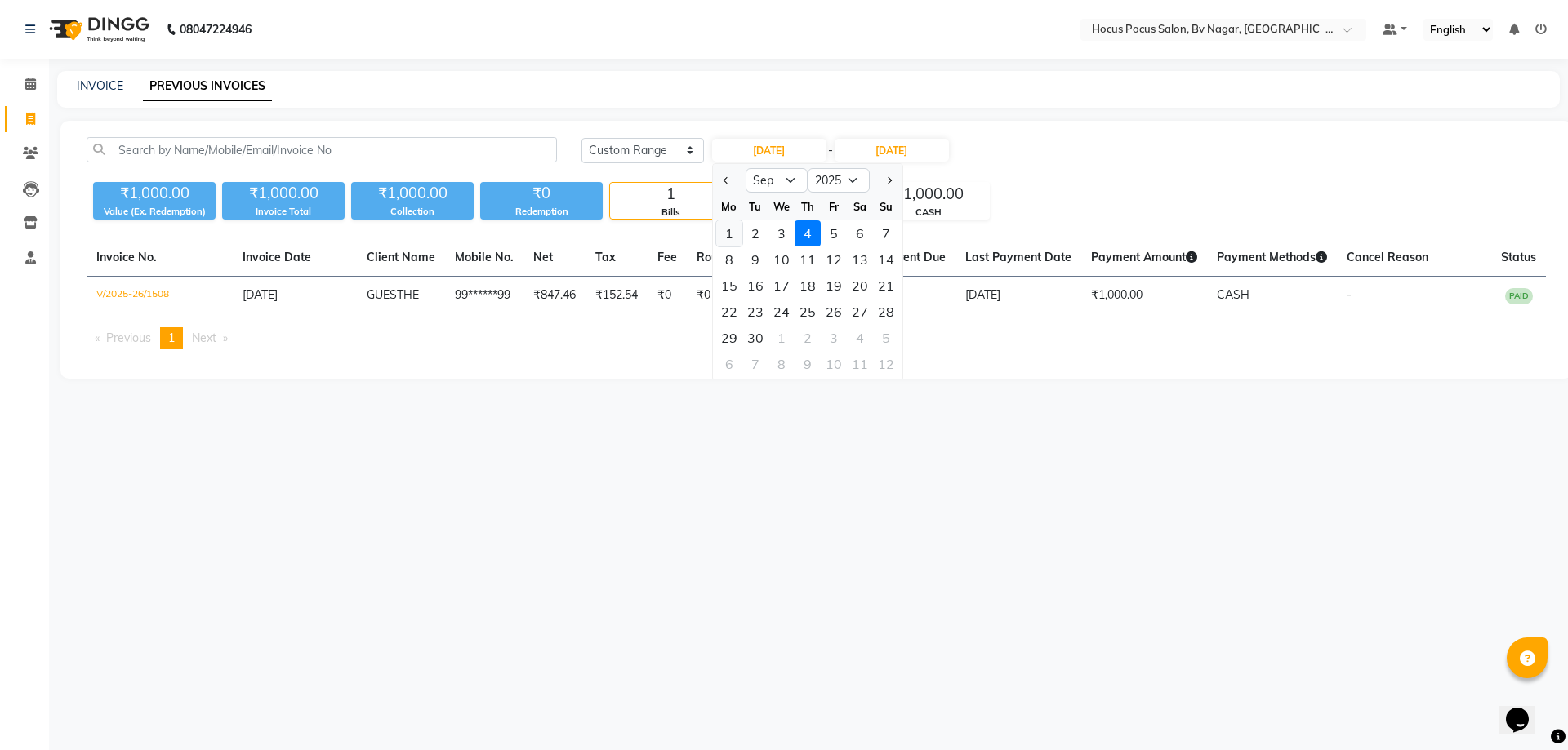
click at [723, 234] on div "1" at bounding box center [729, 233] width 26 height 26
type input "[DATE]"
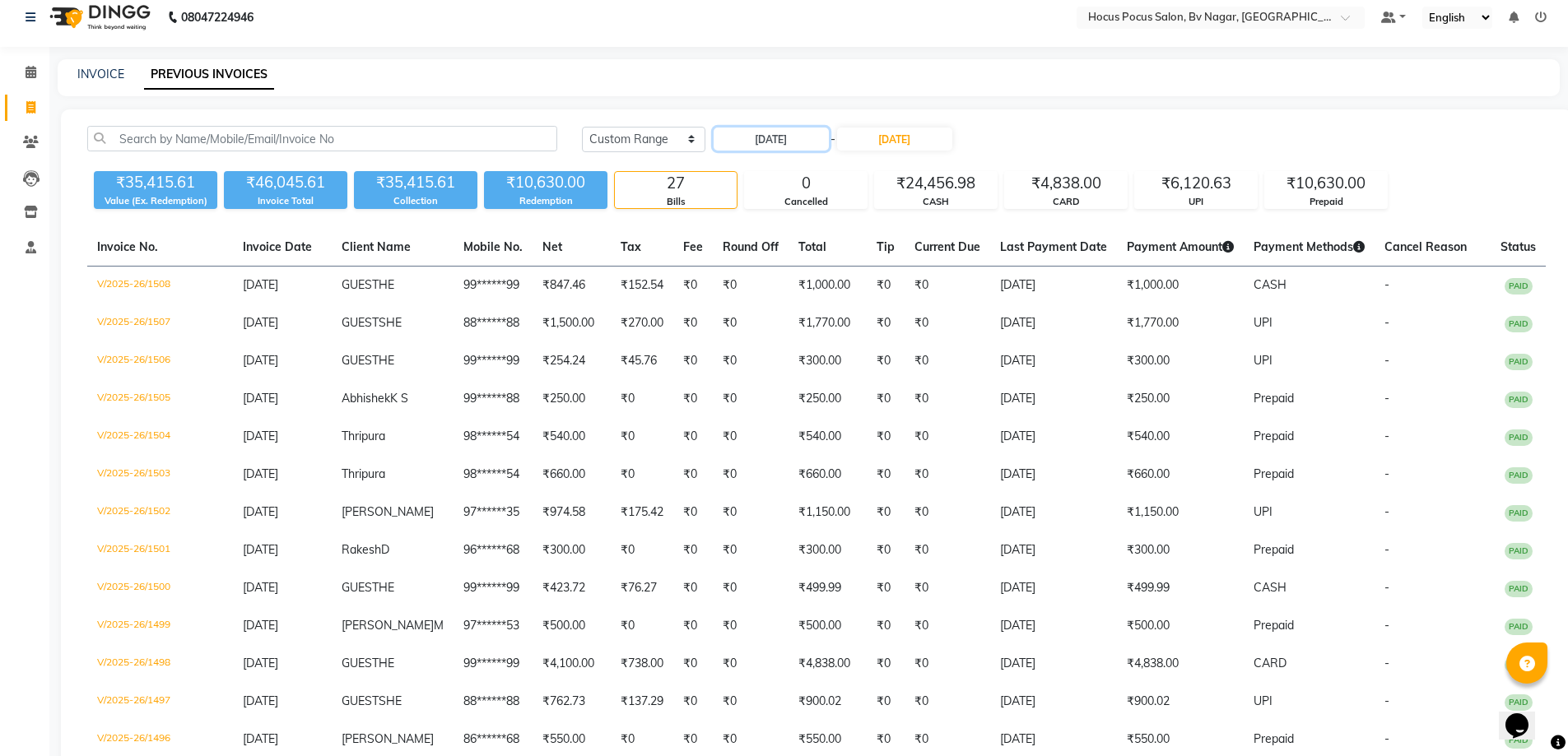
scroll to position [9, 0]
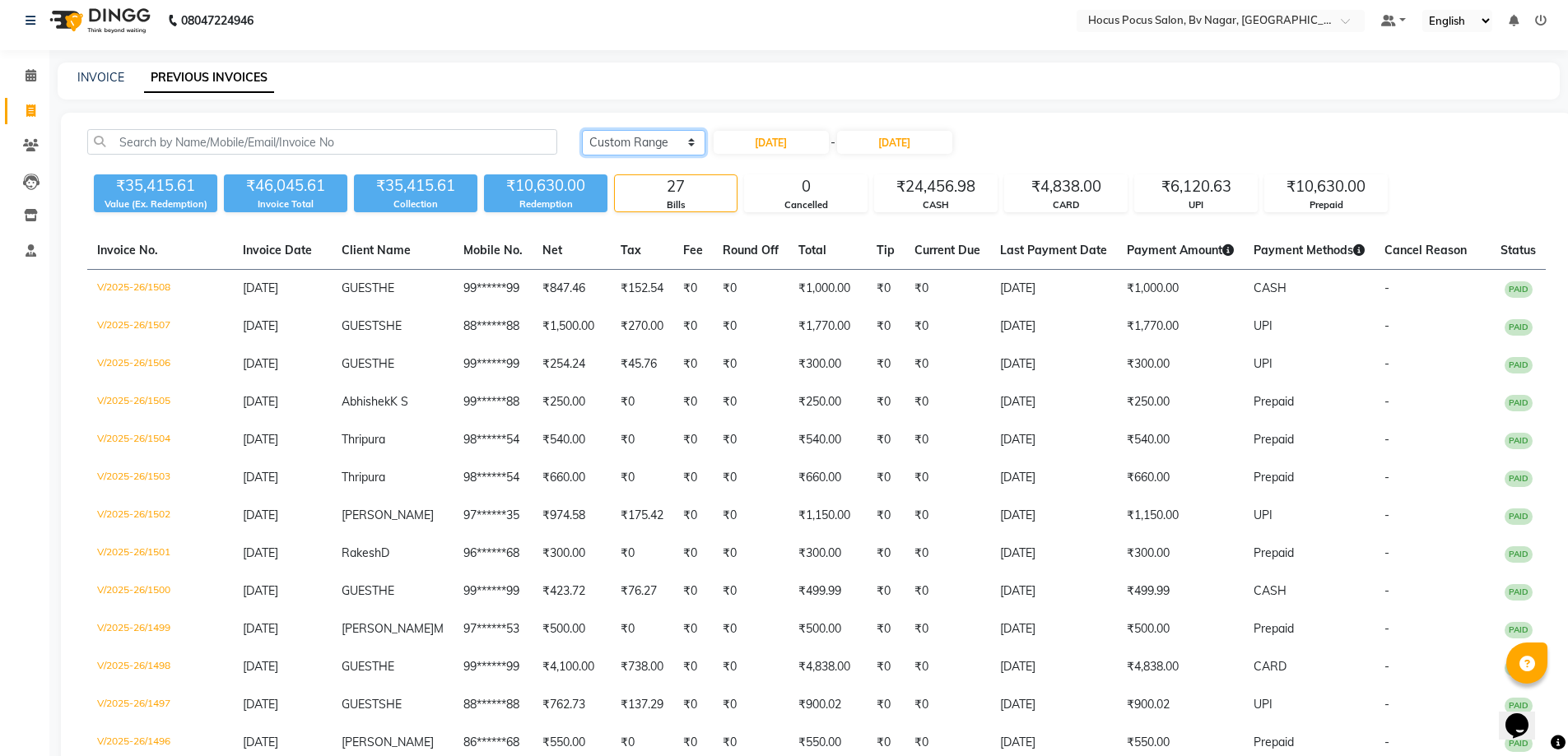
click at [605, 145] on select "[DATE] [DATE] Custom Range" at bounding box center [644, 143] width 124 height 26
click at [765, 143] on input "[DATE]" at bounding box center [771, 142] width 116 height 23
select select "9"
select select "2025"
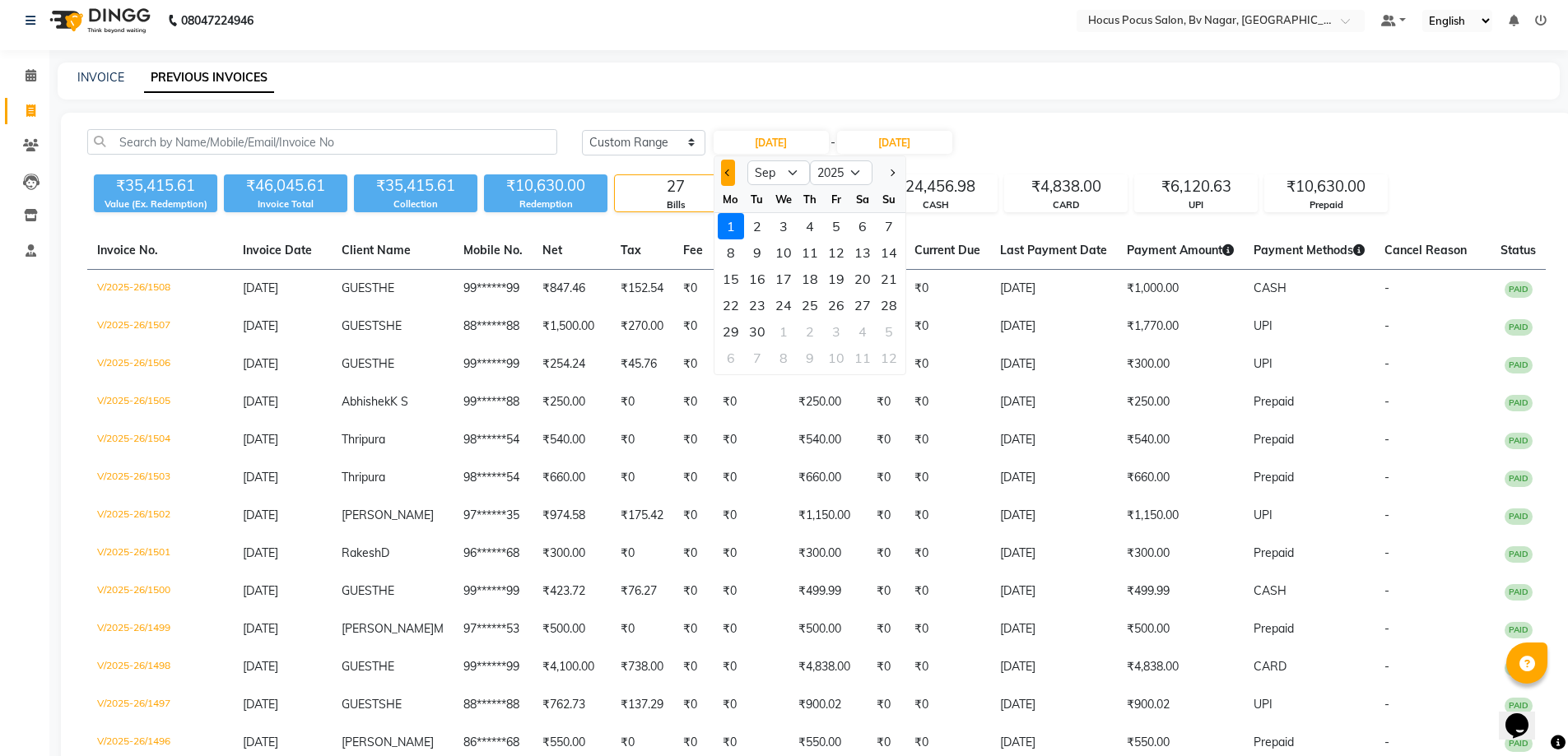
click at [729, 174] on span "Previous month" at bounding box center [727, 172] width 6 height 6
select select "8"
click at [728, 340] on div "25" at bounding box center [731, 331] width 27 height 27
type input "[DATE]"
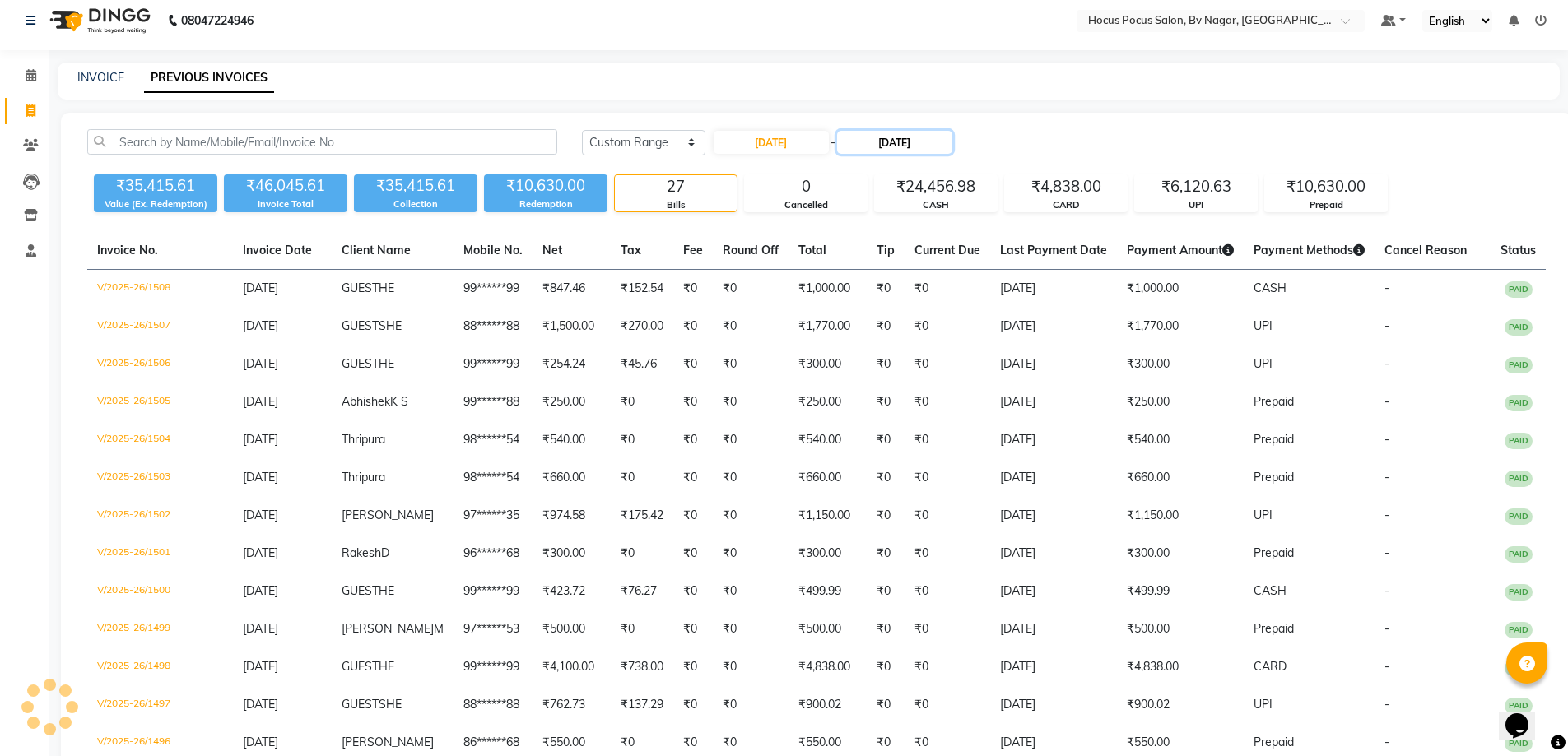
click at [916, 148] on input "[DATE]" at bounding box center [895, 142] width 116 height 23
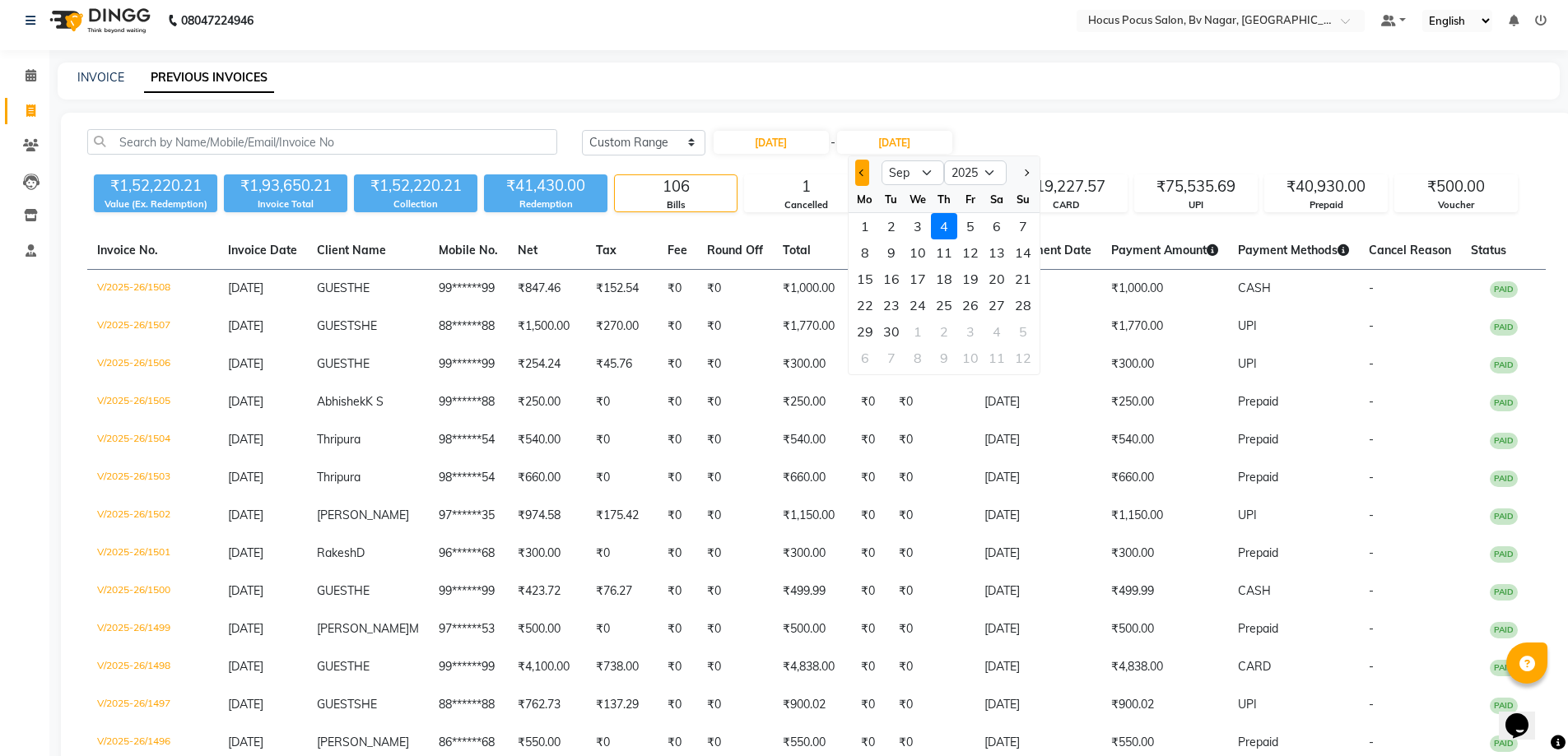
click at [857, 173] on button "Previous month" at bounding box center [862, 172] width 14 height 27
select select "8"
click at [947, 335] on div "28" at bounding box center [944, 331] width 27 height 27
type input "[DATE]"
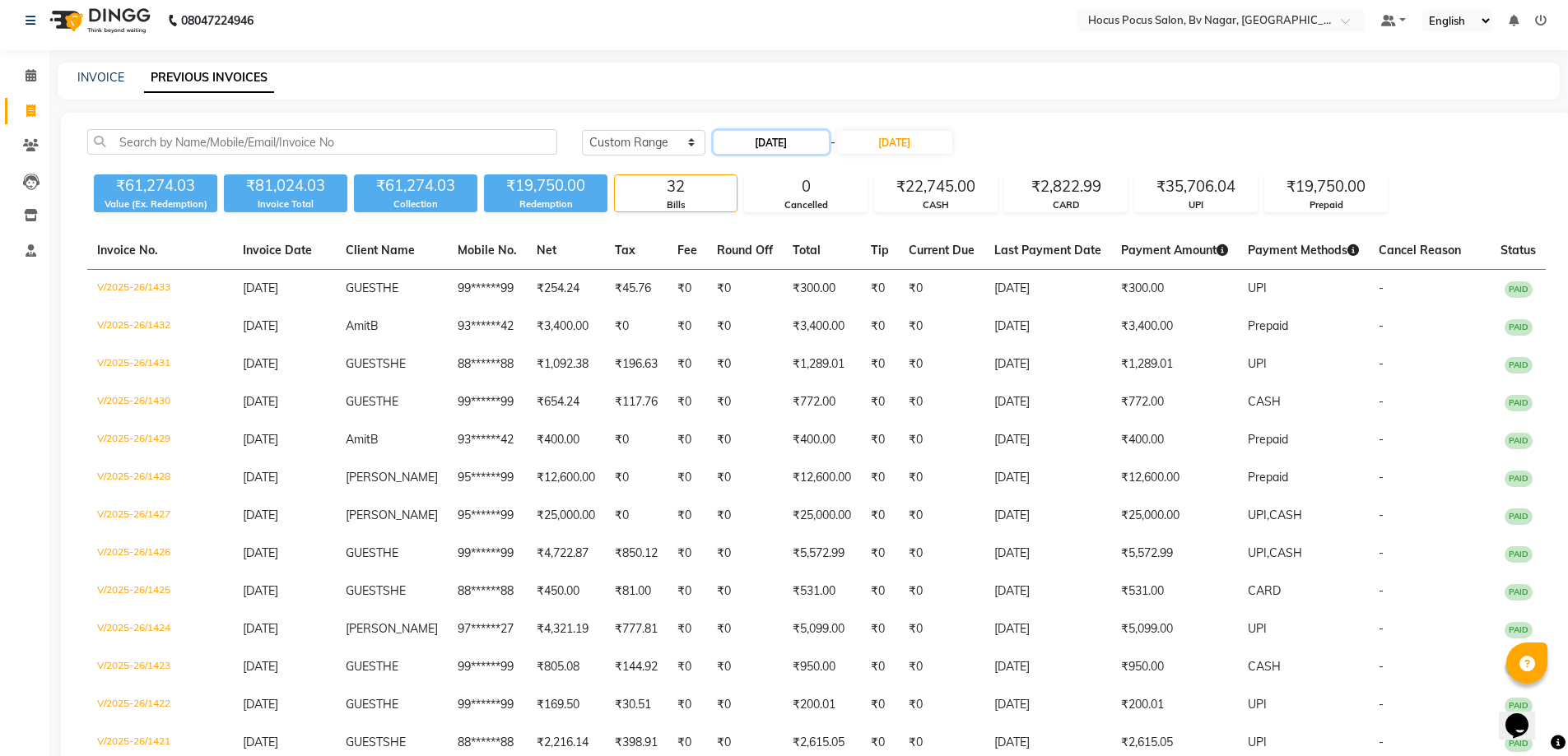
click at [804, 137] on input "[DATE]" at bounding box center [771, 142] width 116 height 23
select select "8"
select select "2025"
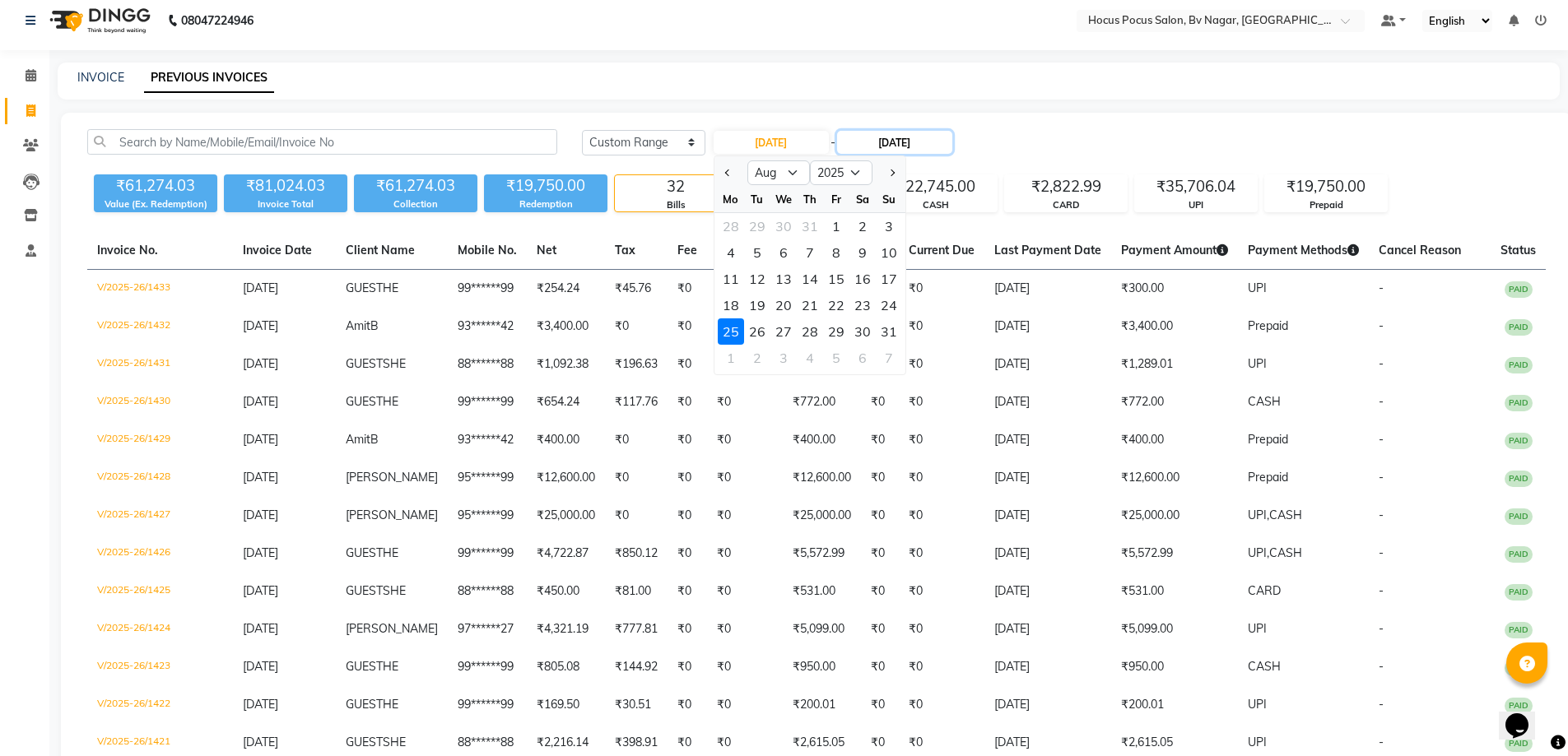
click at [933, 139] on input "[DATE]" at bounding box center [895, 142] width 116 height 23
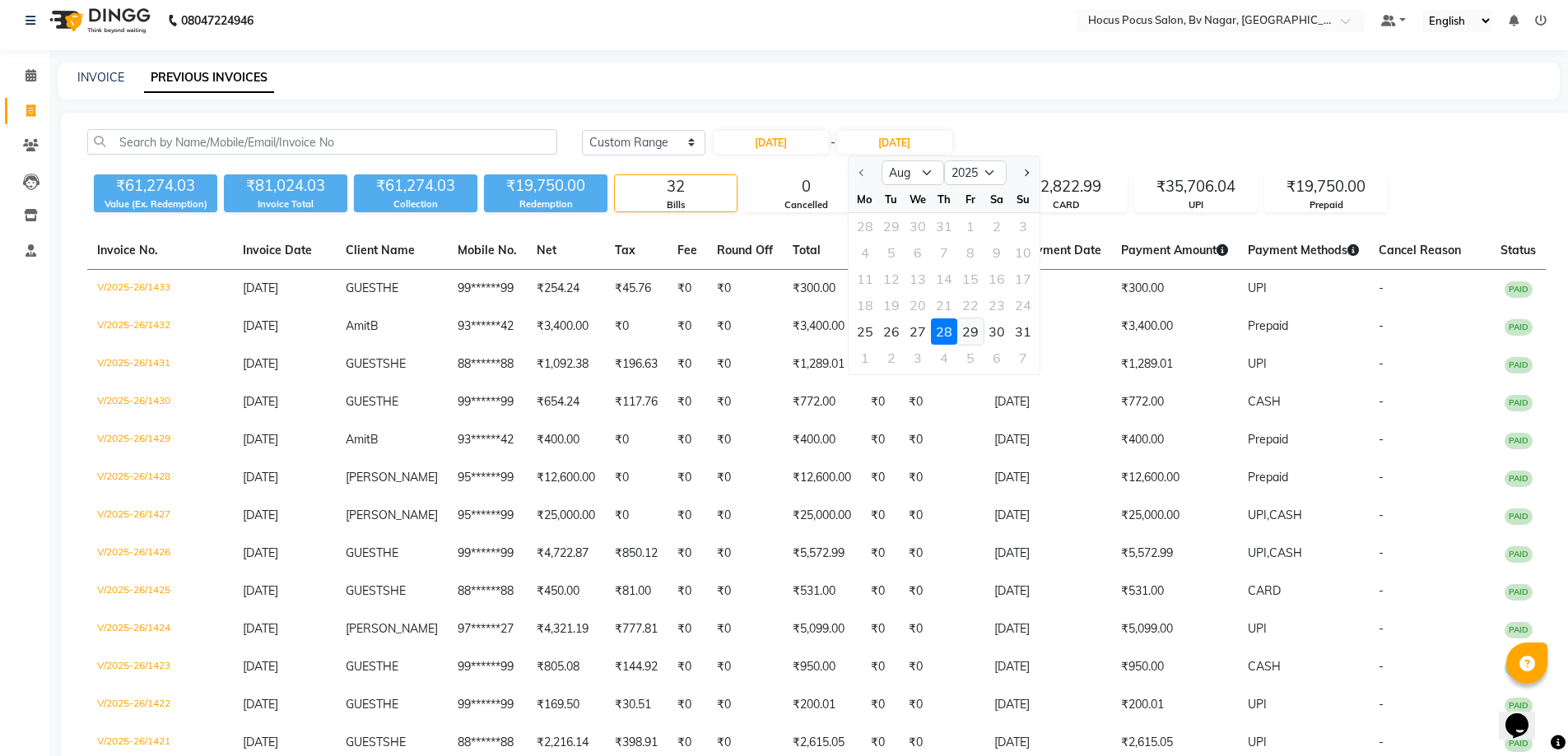
click at [976, 338] on div "29" at bounding box center [970, 331] width 27 height 27
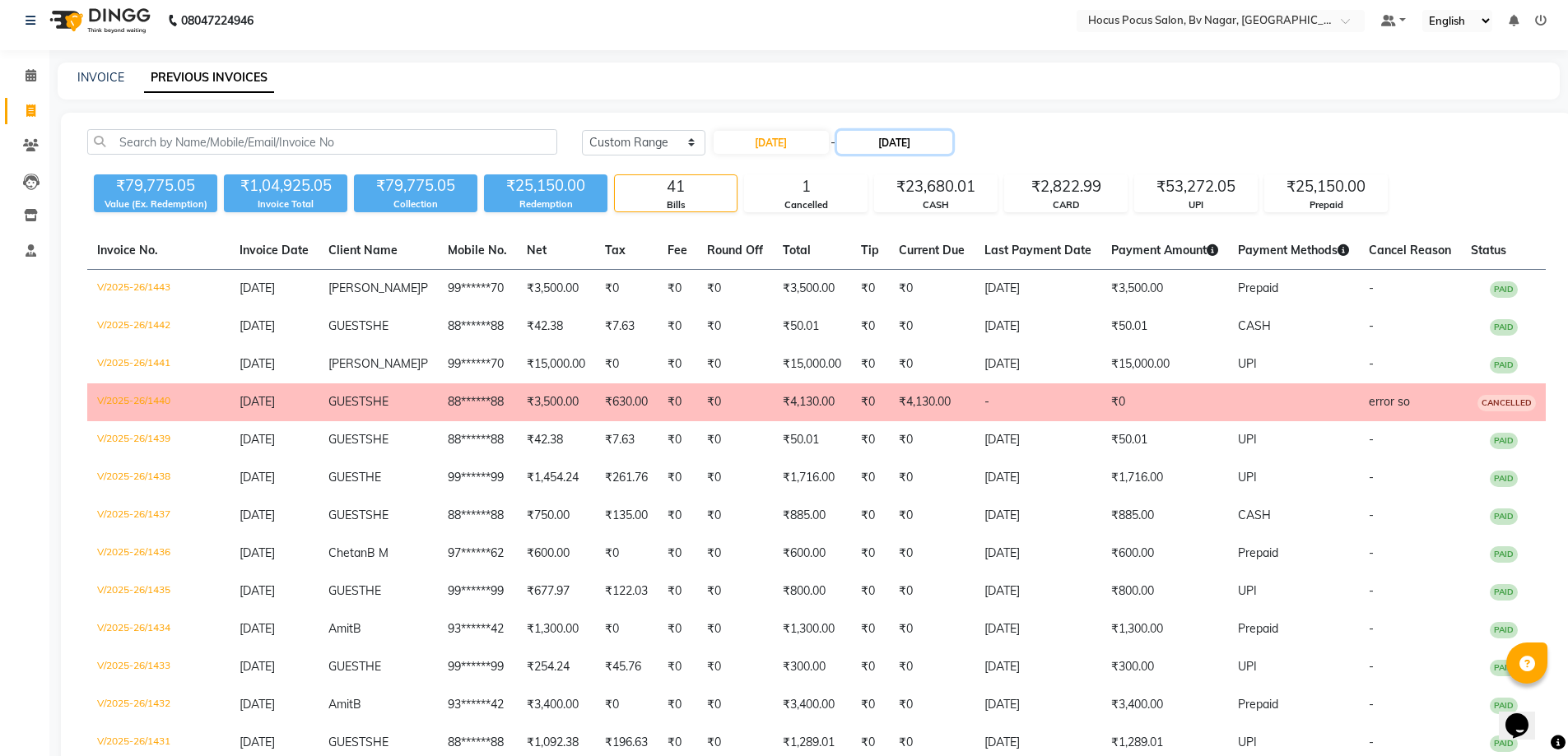
click at [907, 141] on input "[DATE]" at bounding box center [895, 142] width 116 height 23
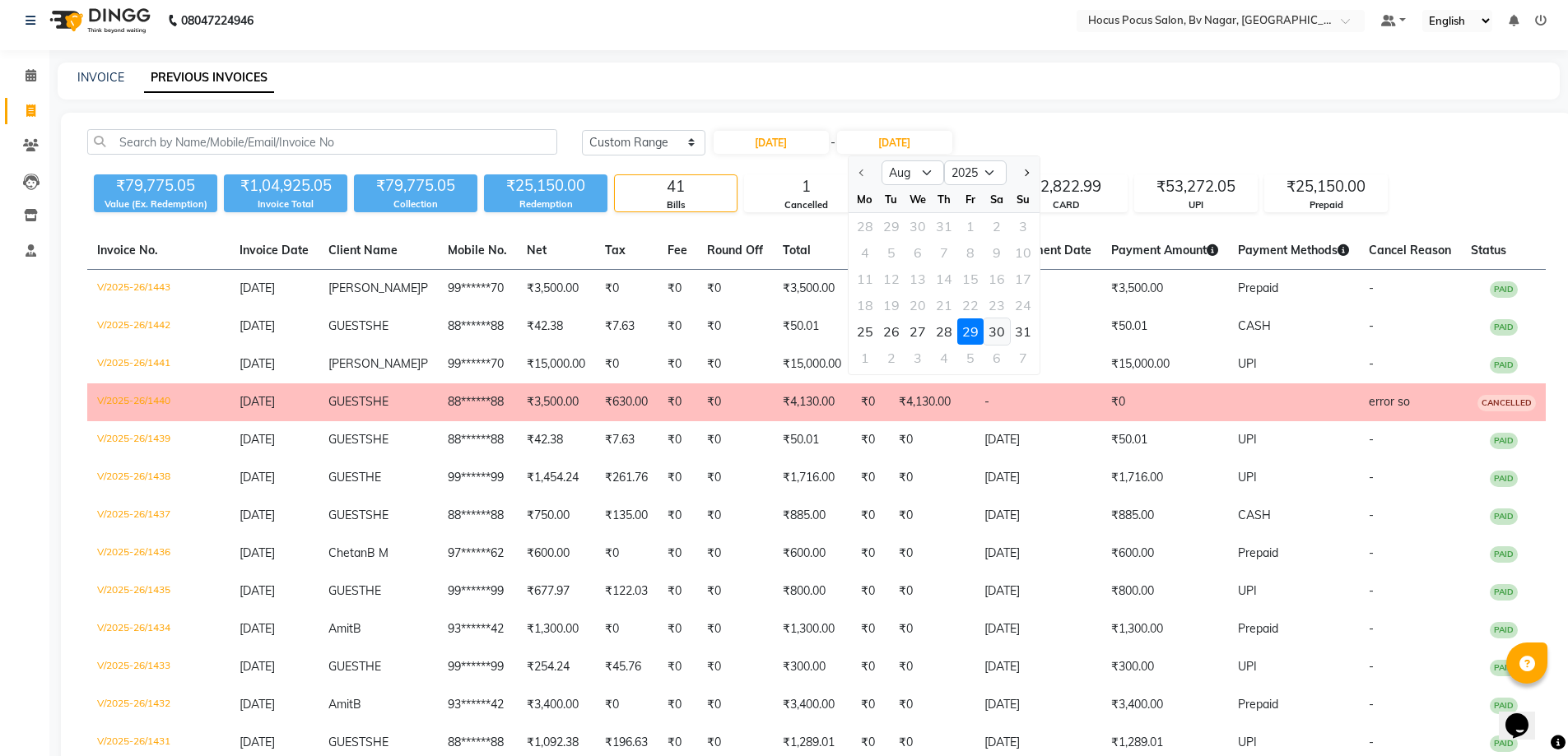
click at [999, 335] on div "30" at bounding box center [997, 331] width 27 height 27
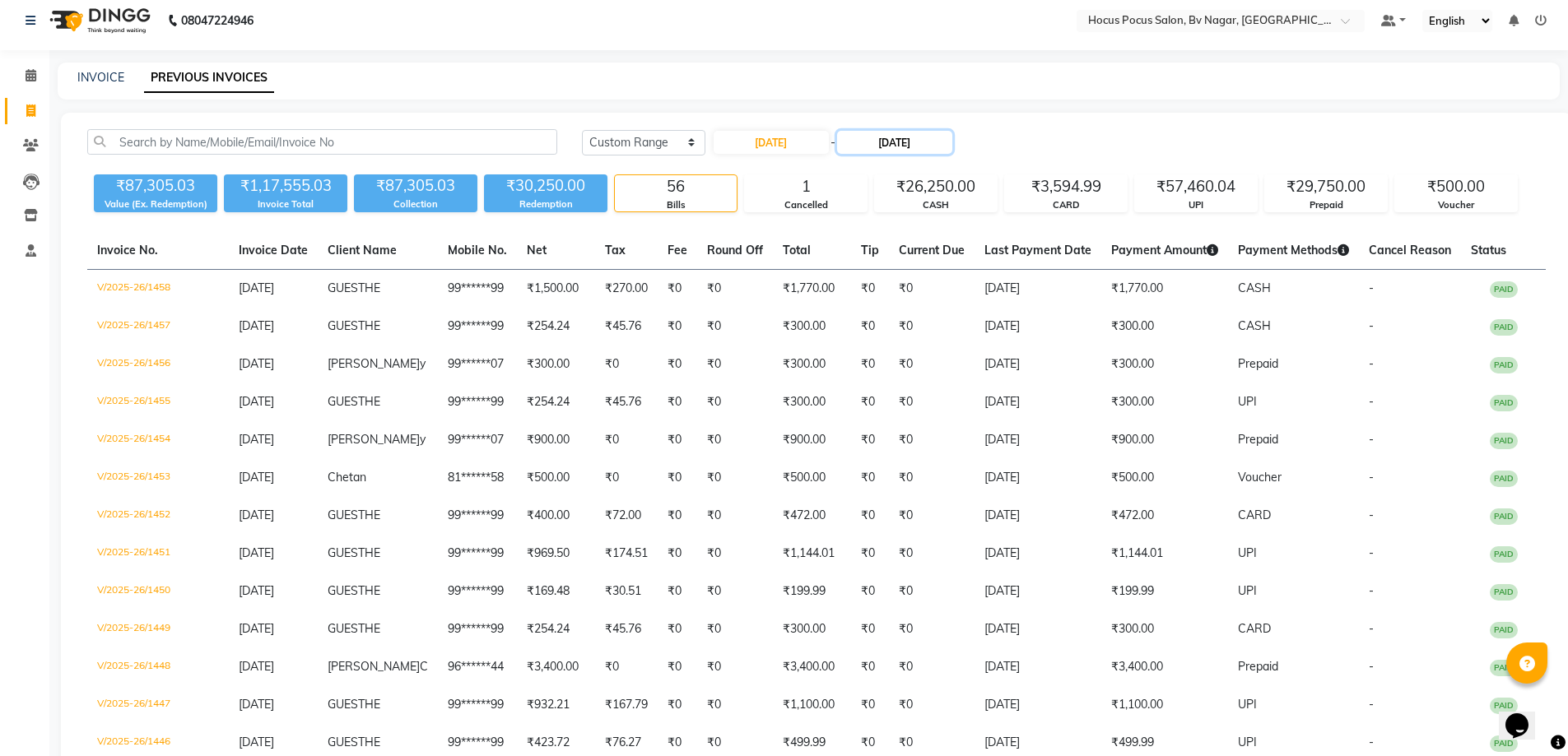
click at [951, 135] on input "[DATE]" at bounding box center [895, 142] width 116 height 23
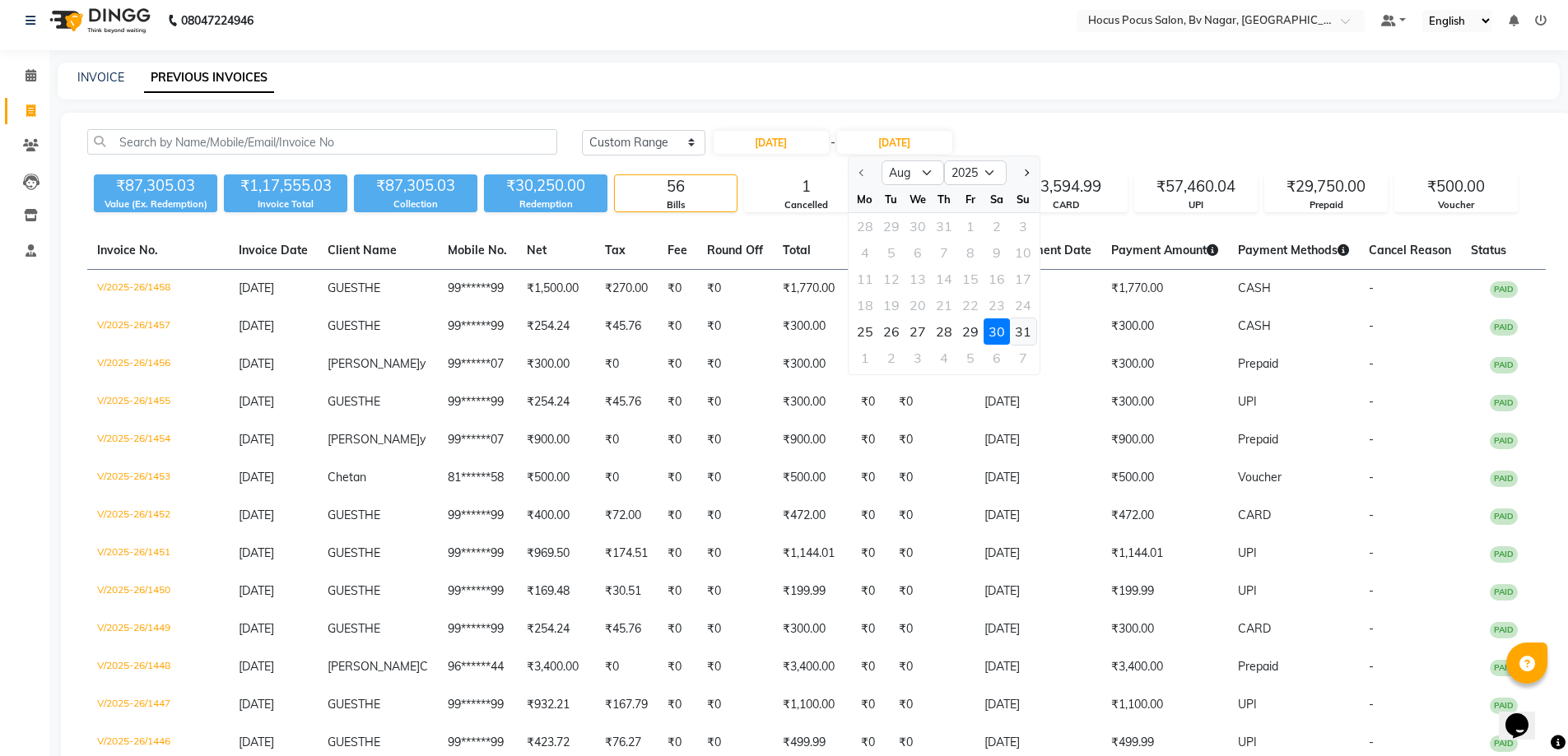
click at [1024, 329] on div "31" at bounding box center [1022, 331] width 27 height 27
type input "[DATE]"
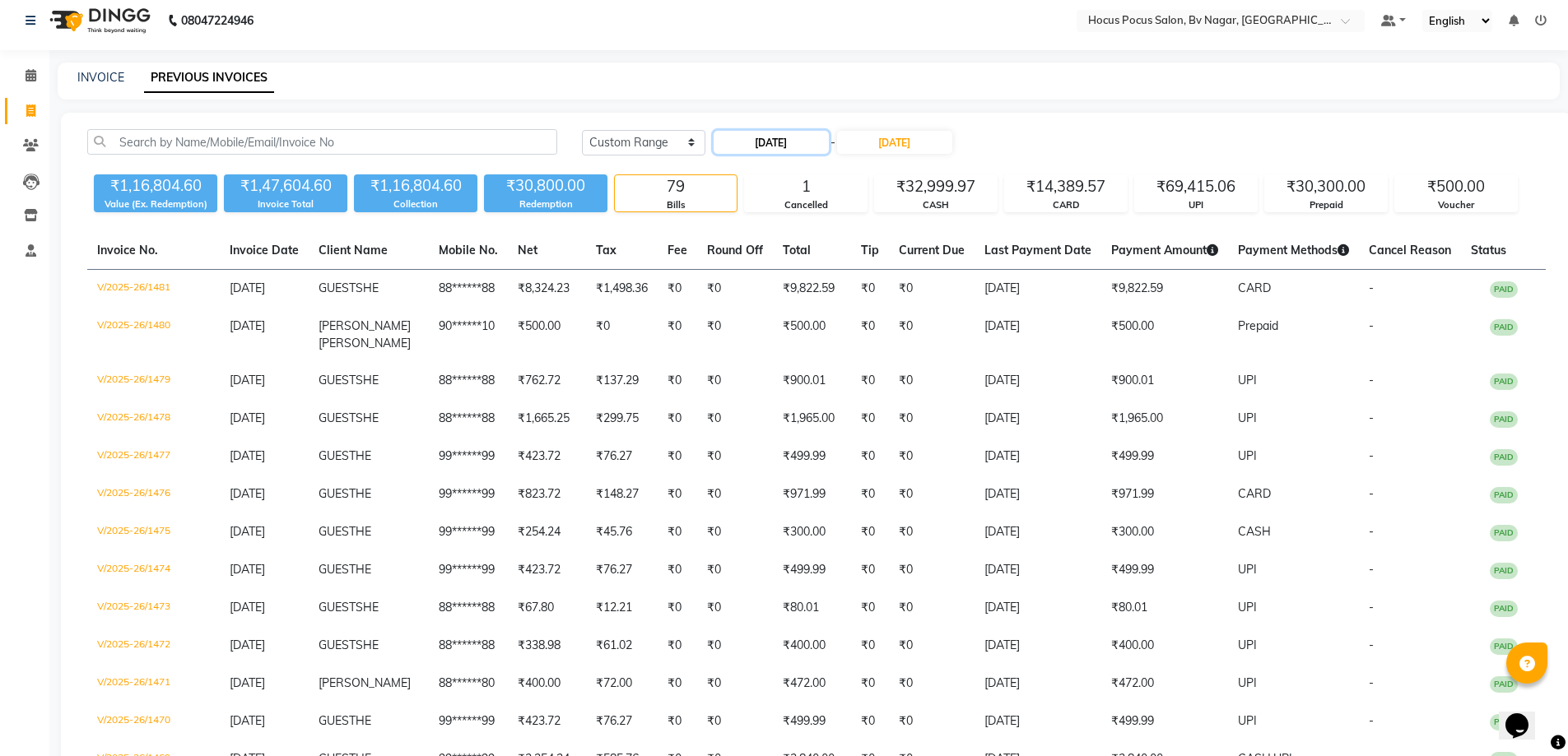
click at [804, 132] on input "[DATE]" at bounding box center [771, 142] width 116 height 23
select select "8"
select select "2025"
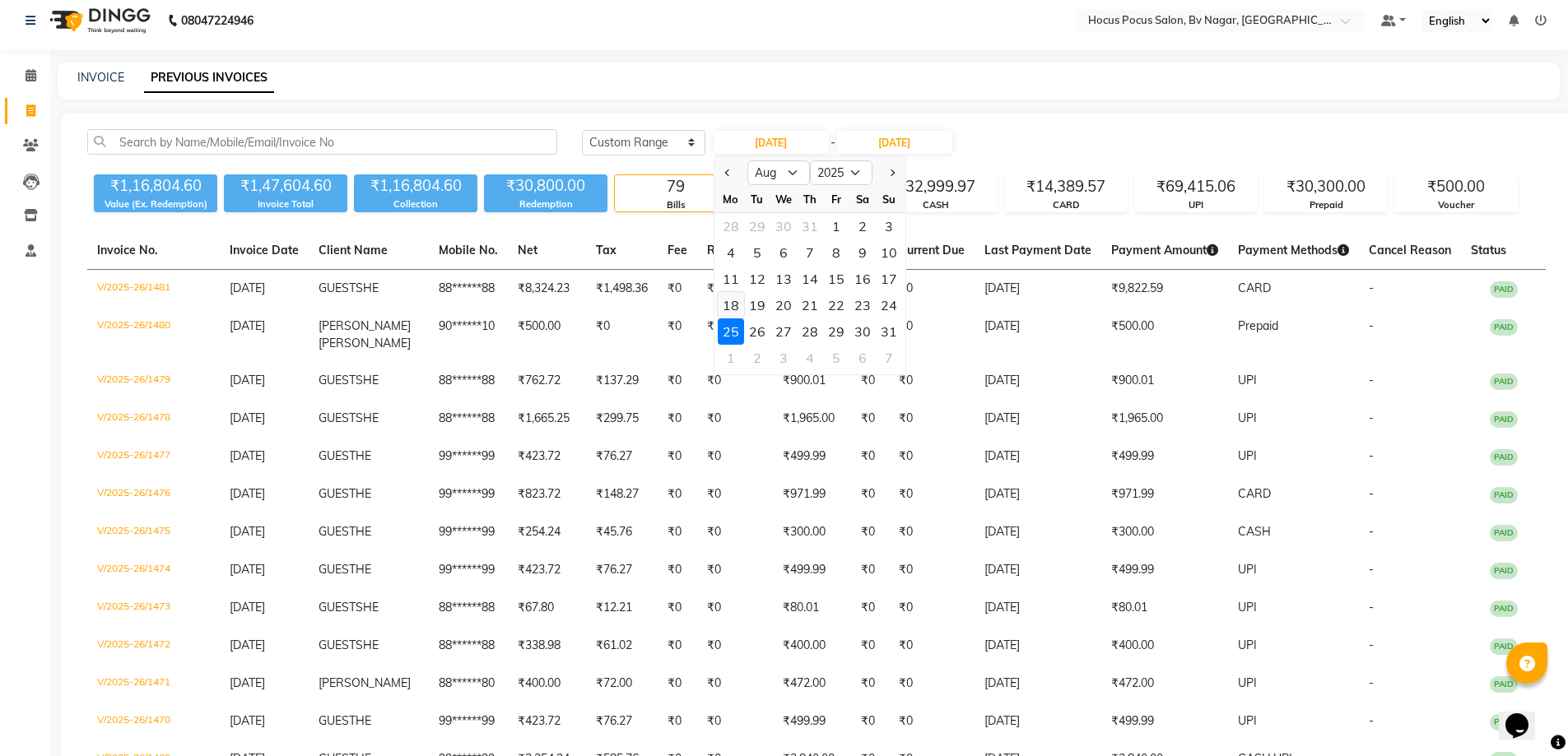
click at [730, 305] on div "18" at bounding box center [731, 305] width 27 height 27
type input "[DATE]"
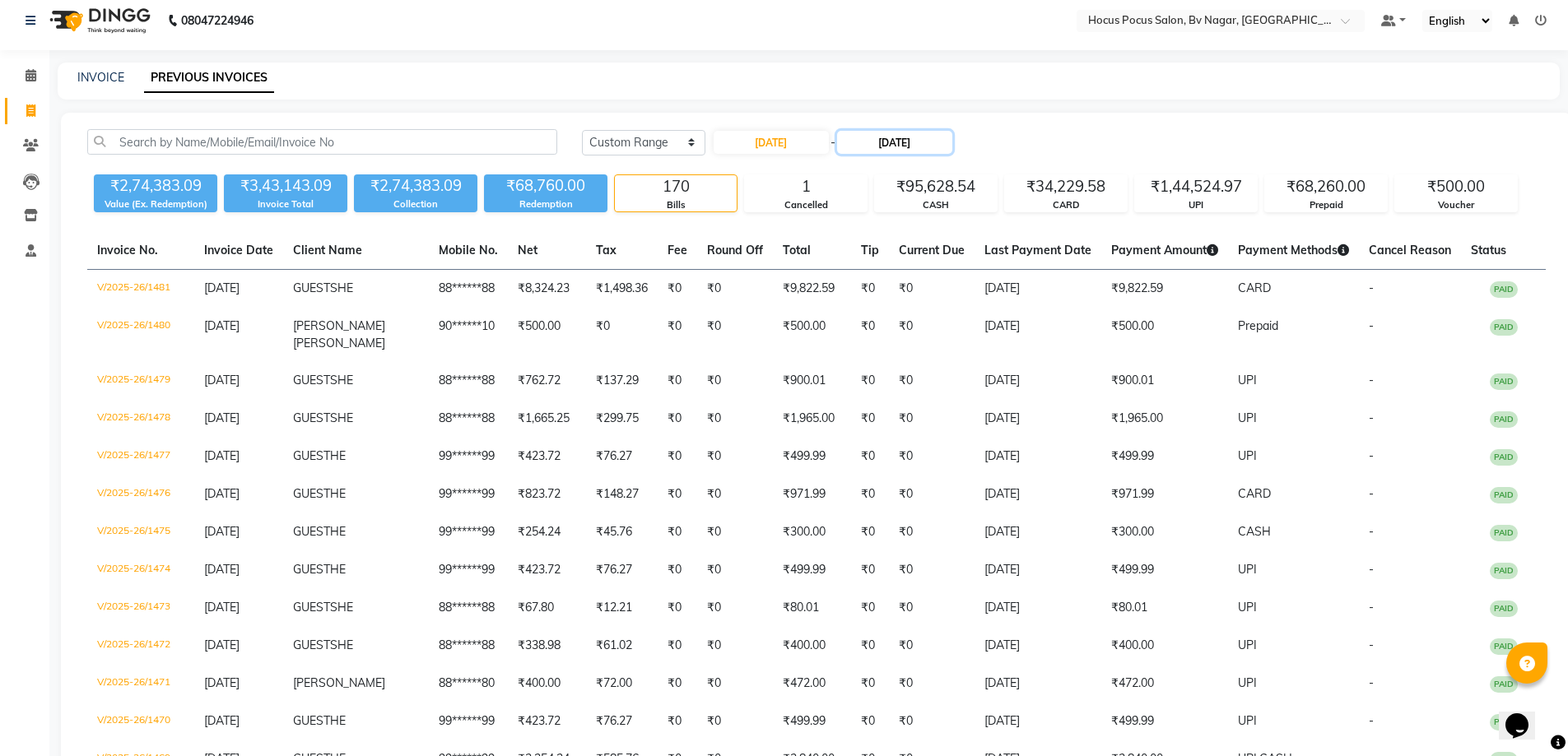
click at [882, 141] on input "[DATE]" at bounding box center [895, 142] width 116 height 23
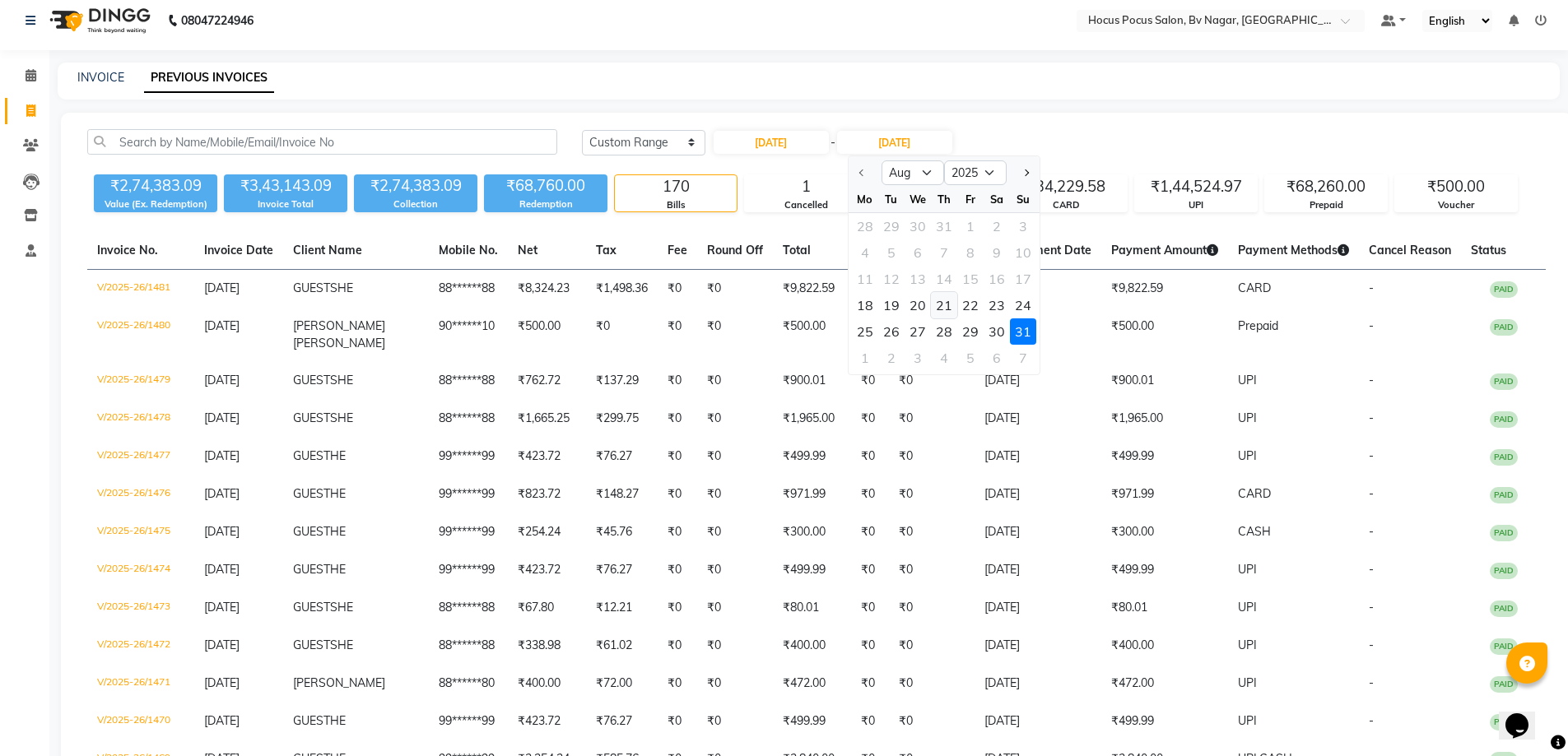
click at [949, 312] on div "21" at bounding box center [944, 305] width 27 height 27
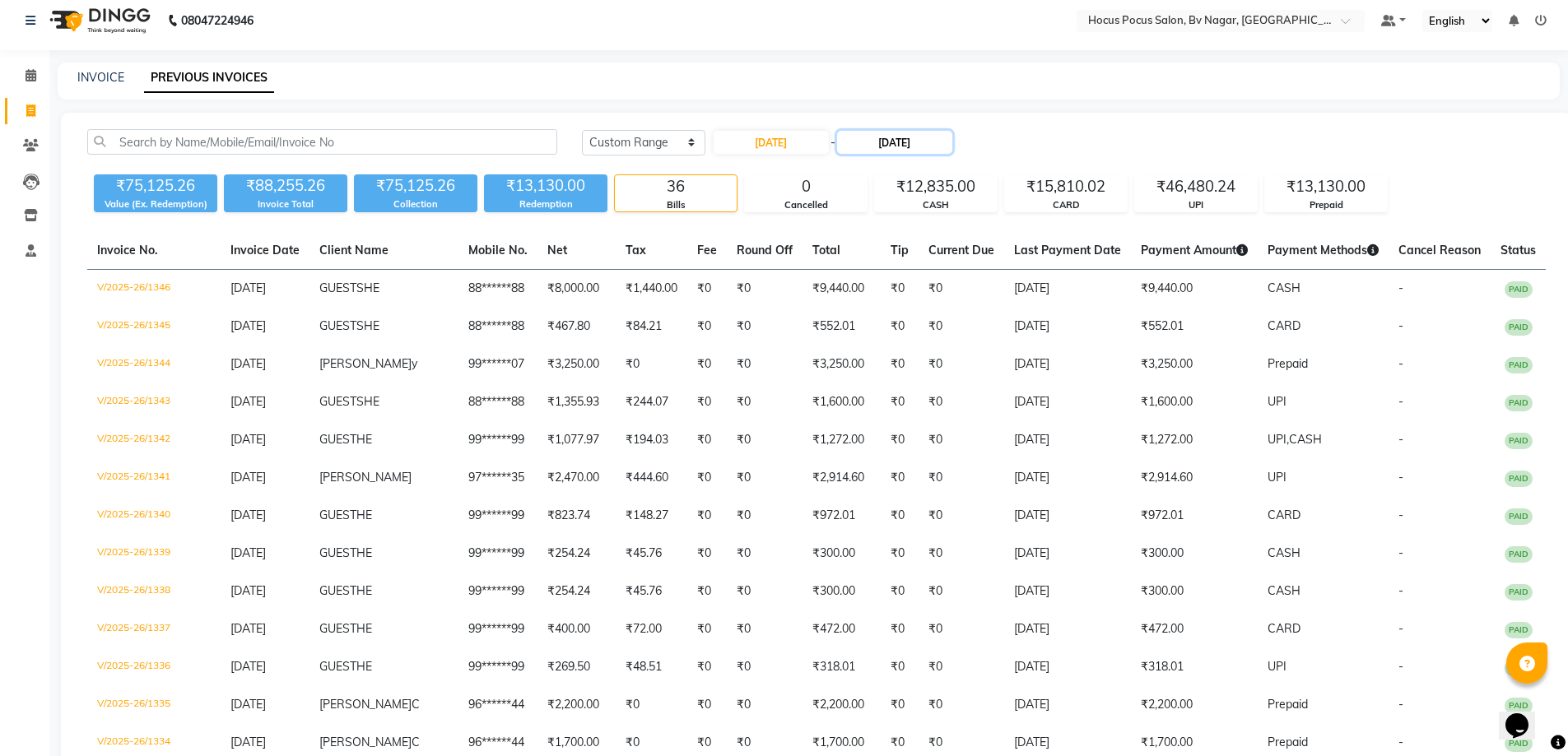
click at [897, 138] on input "[DATE]" at bounding box center [895, 142] width 116 height 23
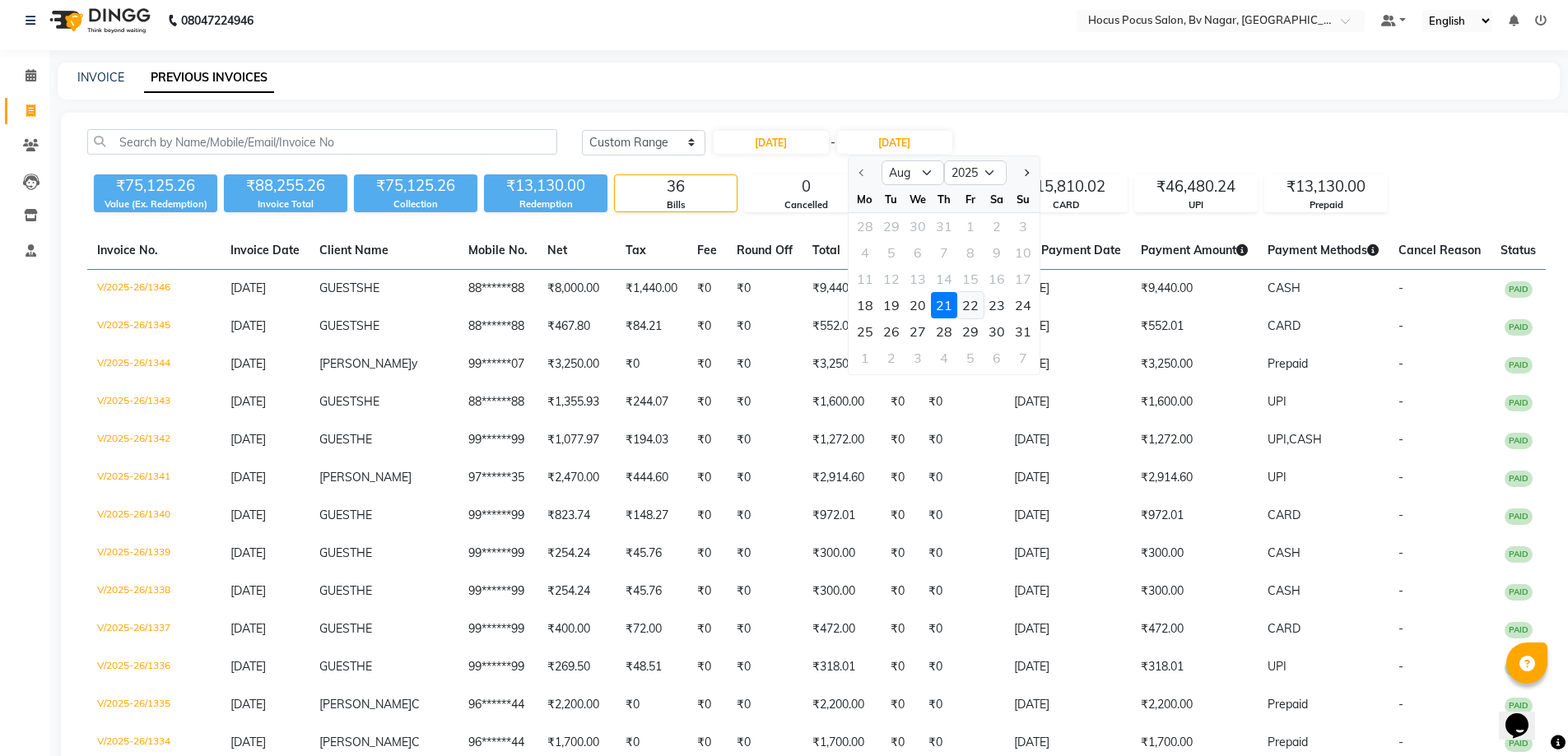
click at [972, 306] on div "22" at bounding box center [970, 305] width 27 height 27
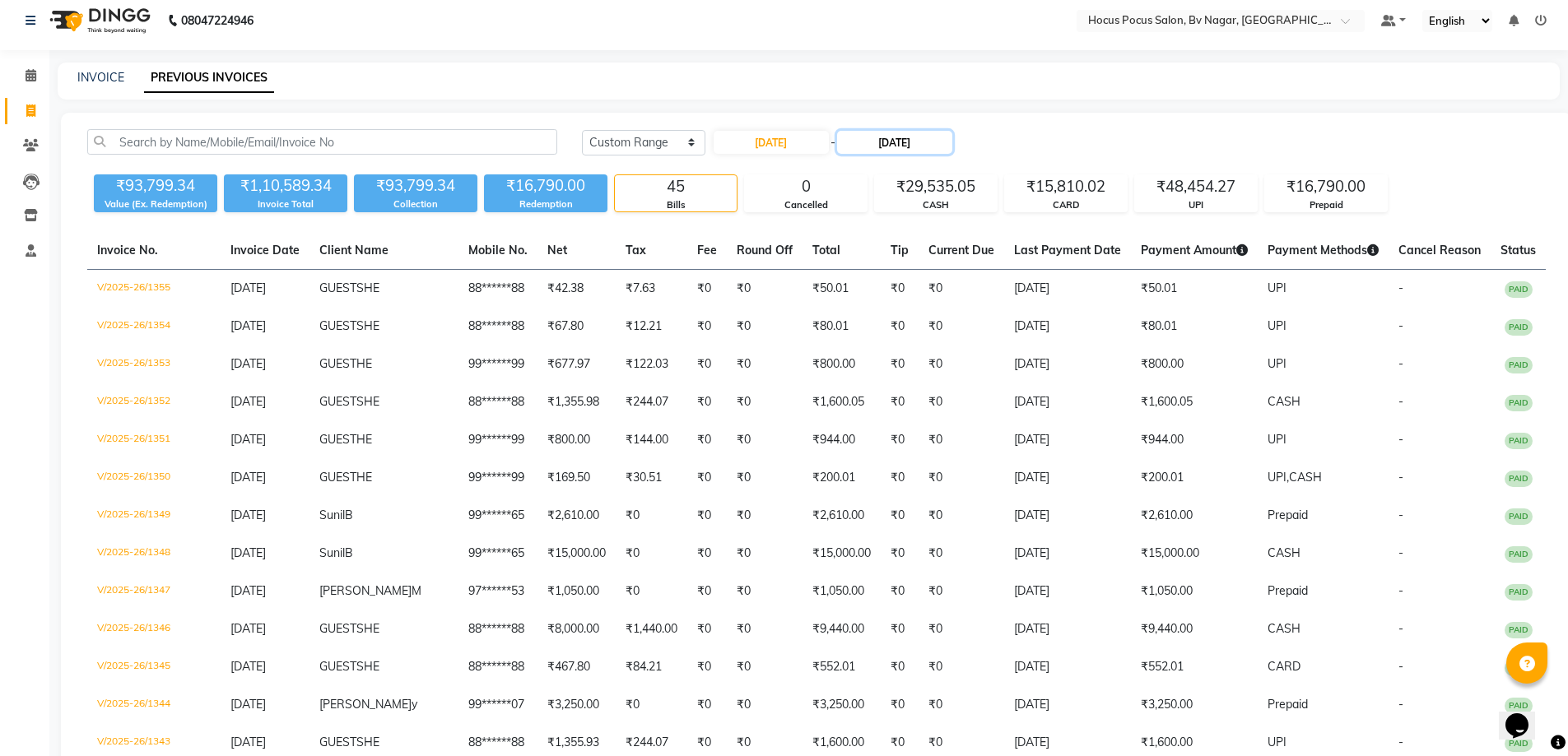
click at [947, 149] on input "[DATE]" at bounding box center [895, 142] width 116 height 23
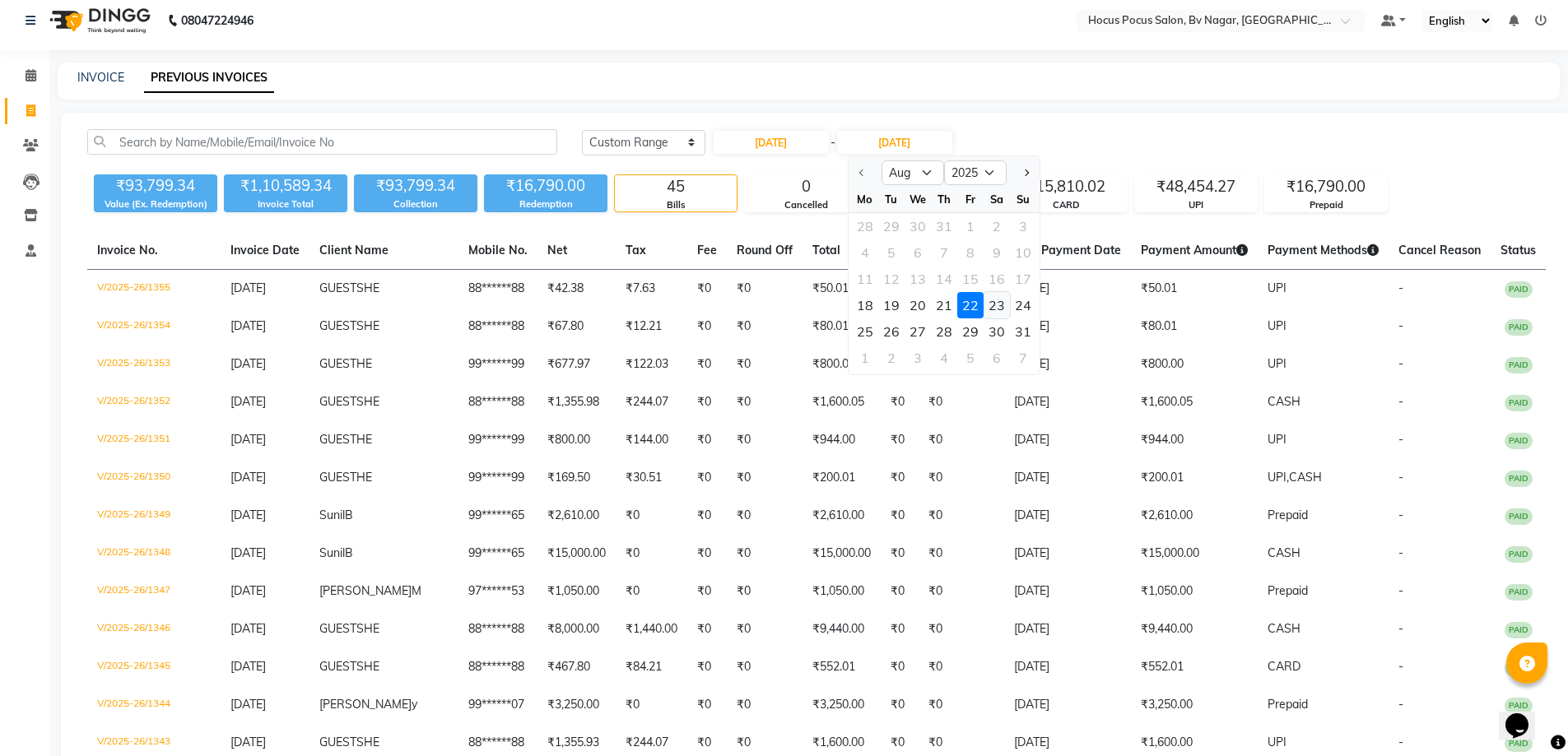
click at [997, 300] on div "23" at bounding box center [997, 305] width 27 height 27
type input "[DATE]"
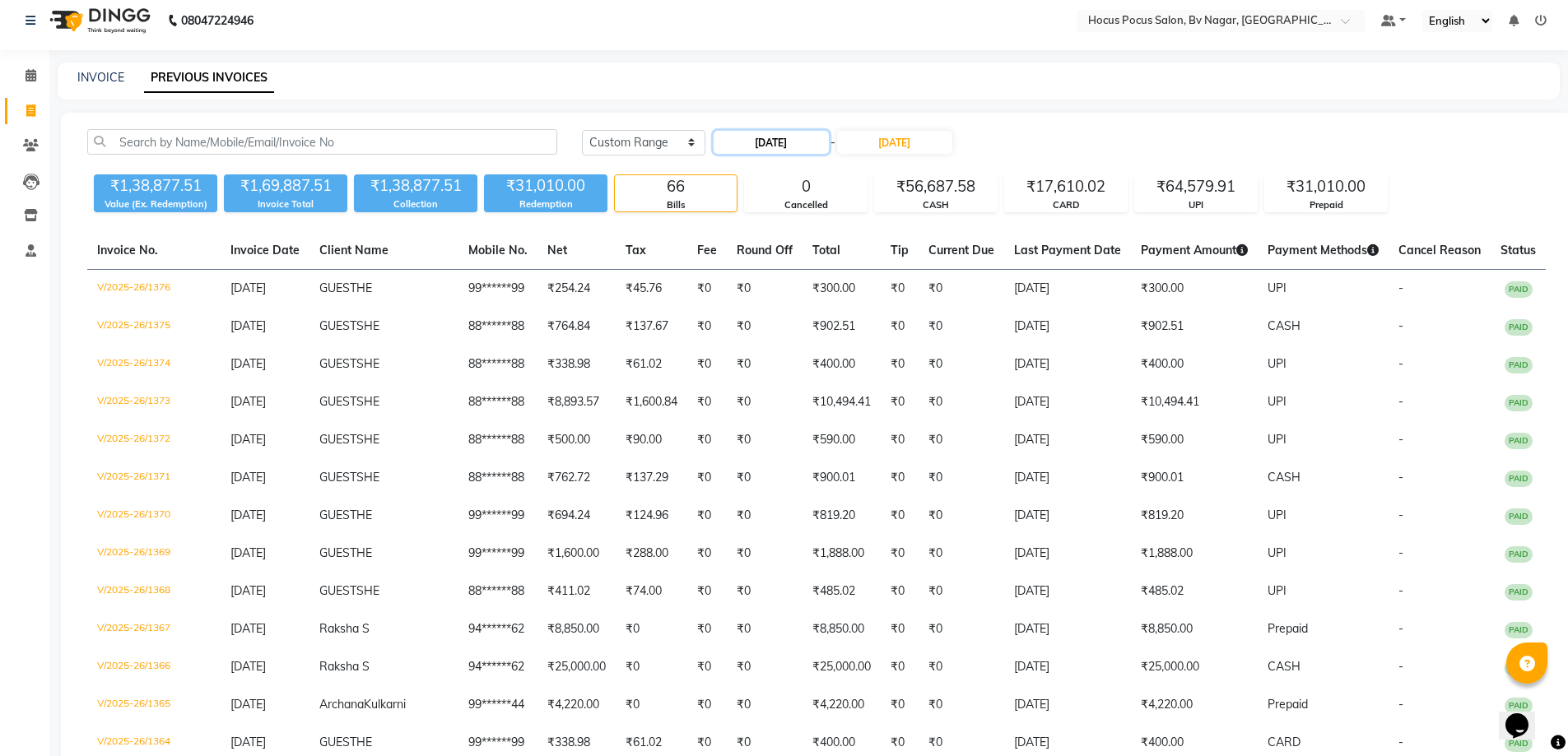
click at [794, 133] on input "[DATE]" at bounding box center [771, 142] width 116 height 23
select select "8"
select select "2025"
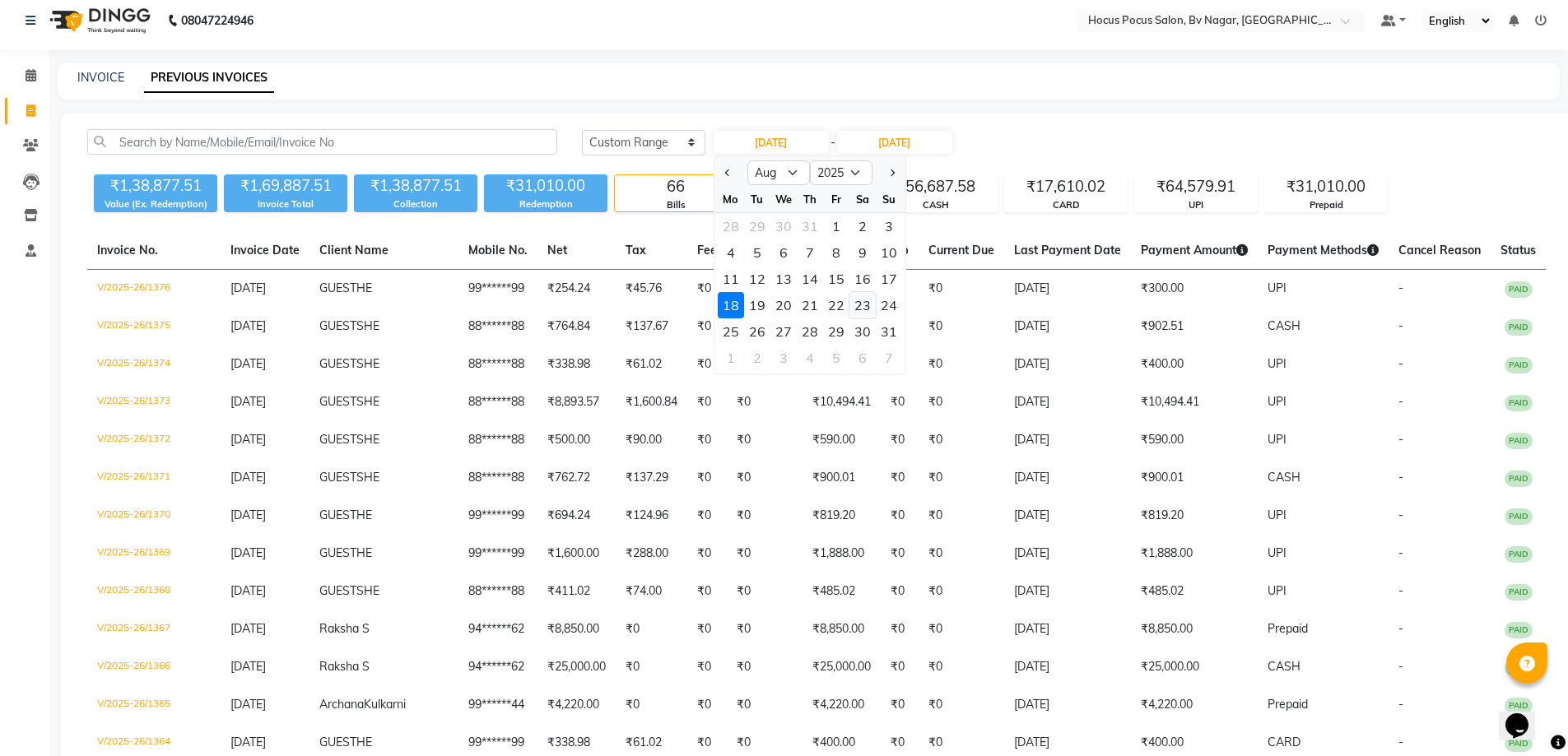
click at [864, 312] on div "23" at bounding box center [862, 305] width 27 height 27
type input "[DATE]"
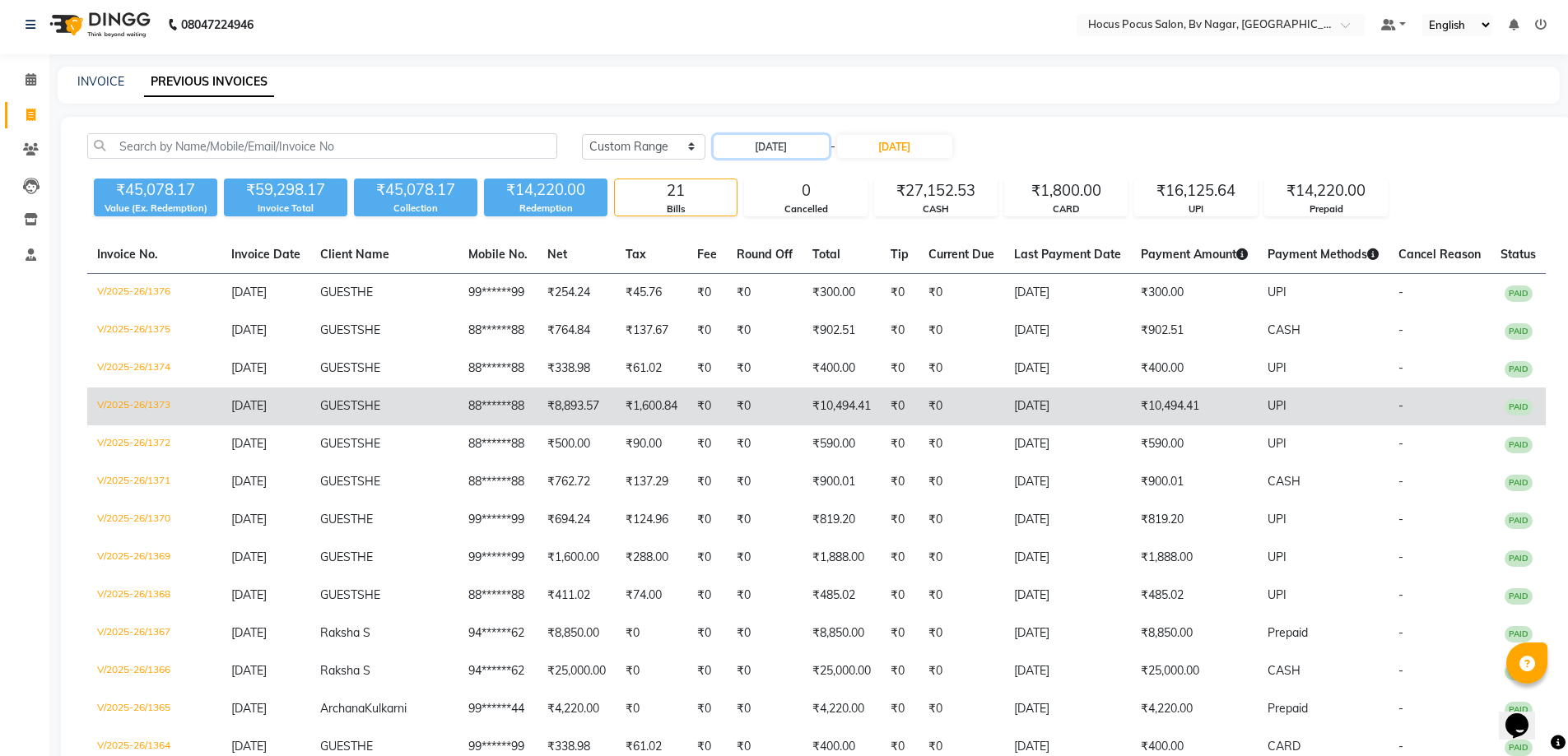
scroll to position [0, 0]
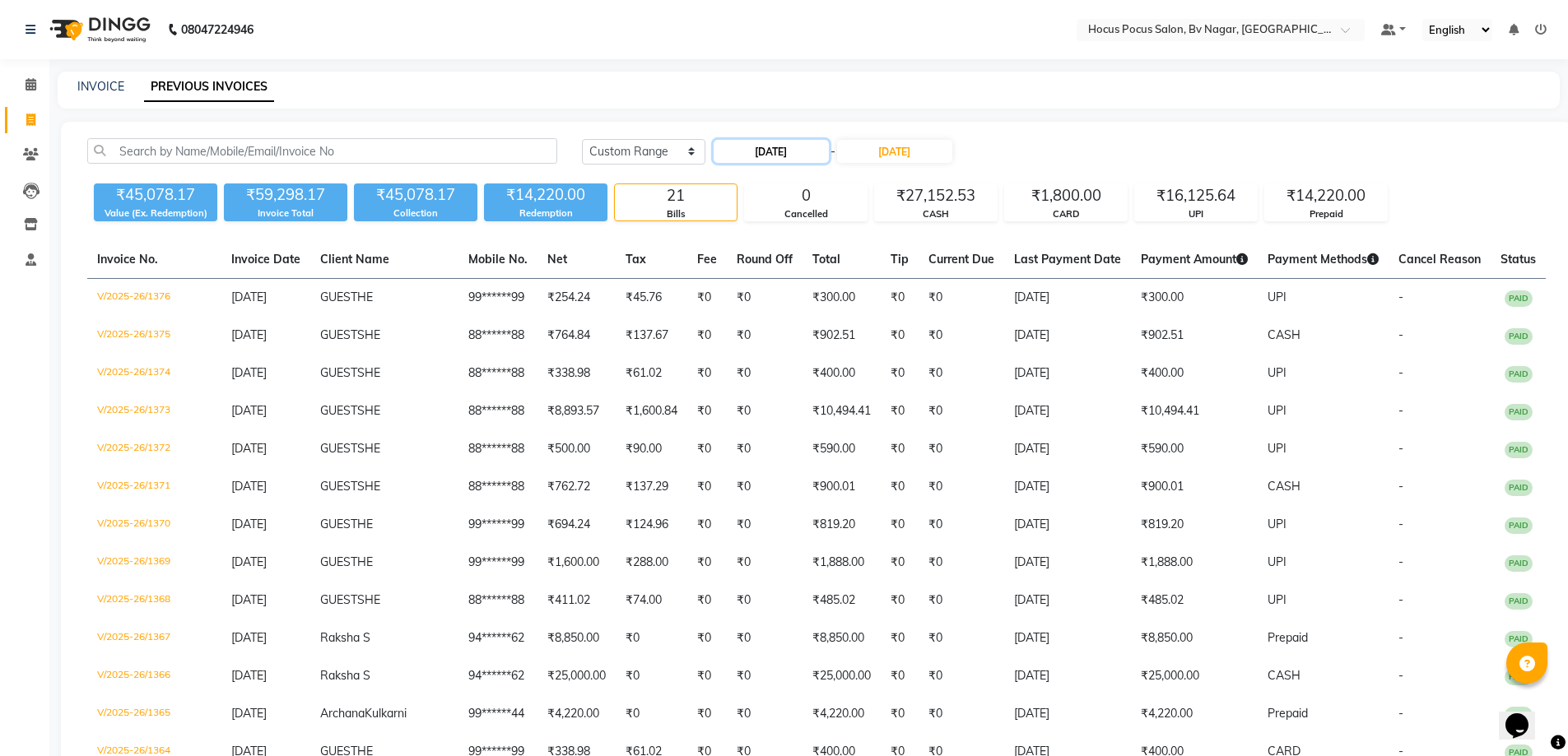
click at [781, 148] on input "[DATE]" at bounding box center [771, 151] width 116 height 23
select select "8"
select select "2025"
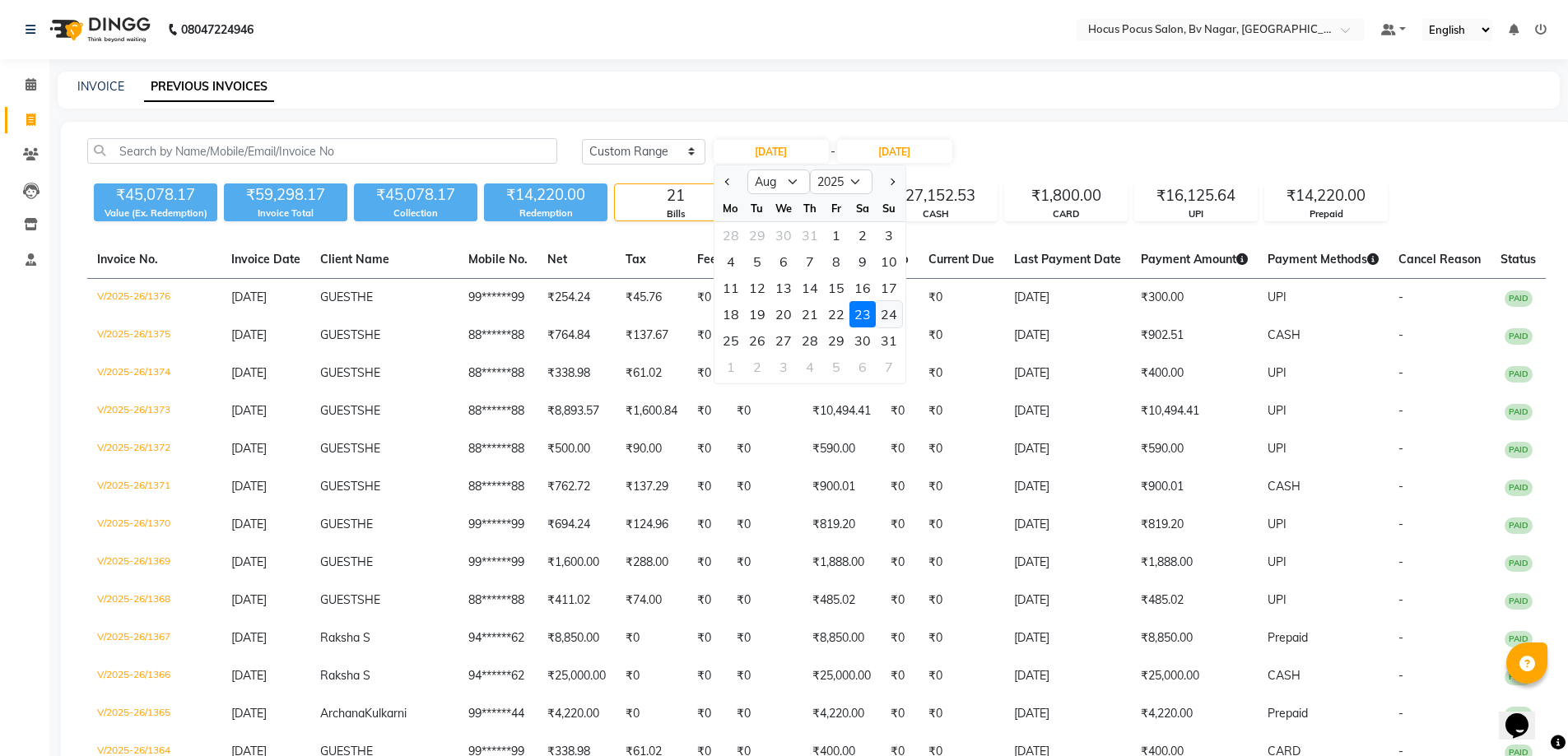
click at [891, 313] on div "24" at bounding box center [889, 314] width 27 height 27
type input "[DATE]"
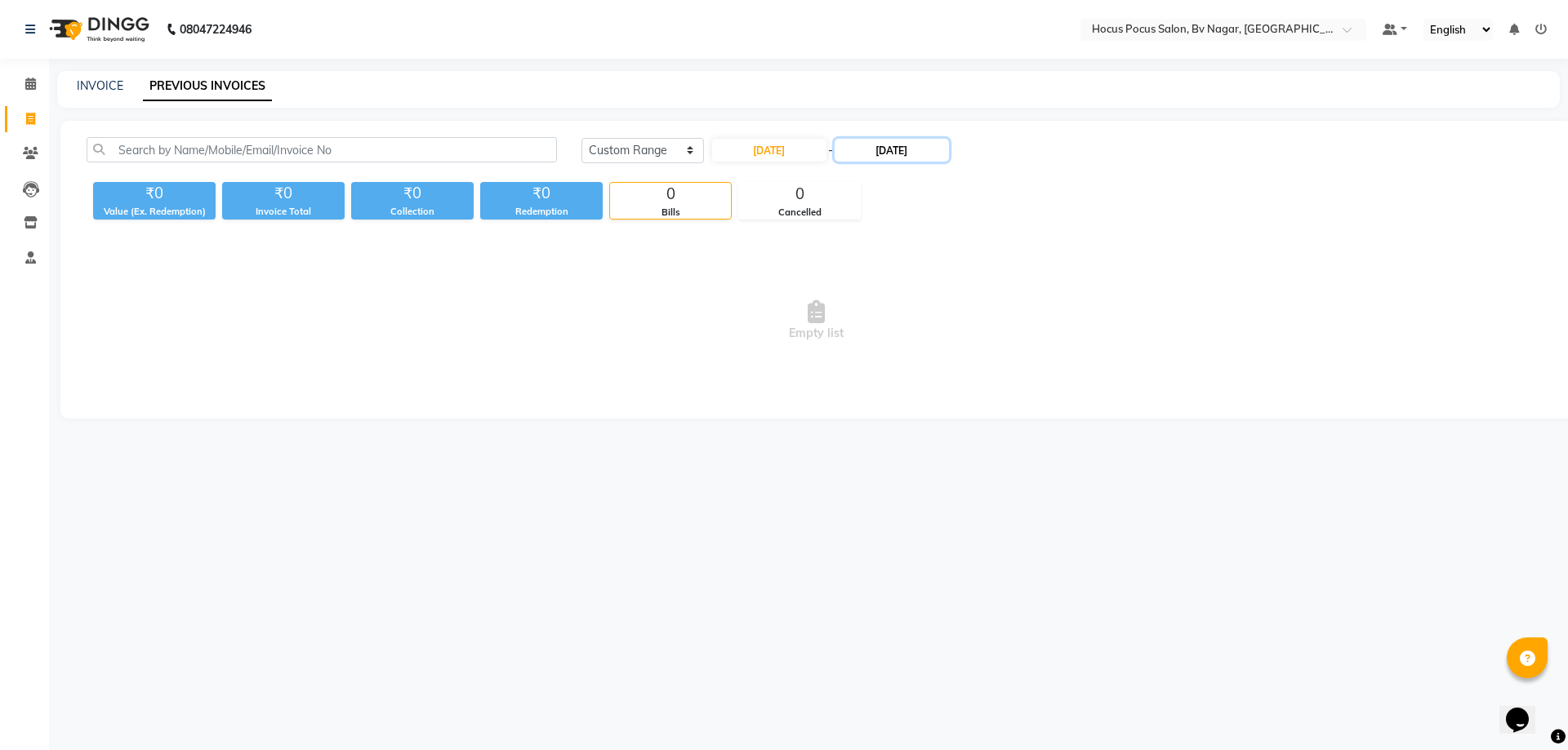
click at [922, 144] on input "[DATE]" at bounding box center [891, 150] width 115 height 23
click at [1018, 320] on div "24" at bounding box center [1019, 312] width 26 height 26
type input "[DATE]"
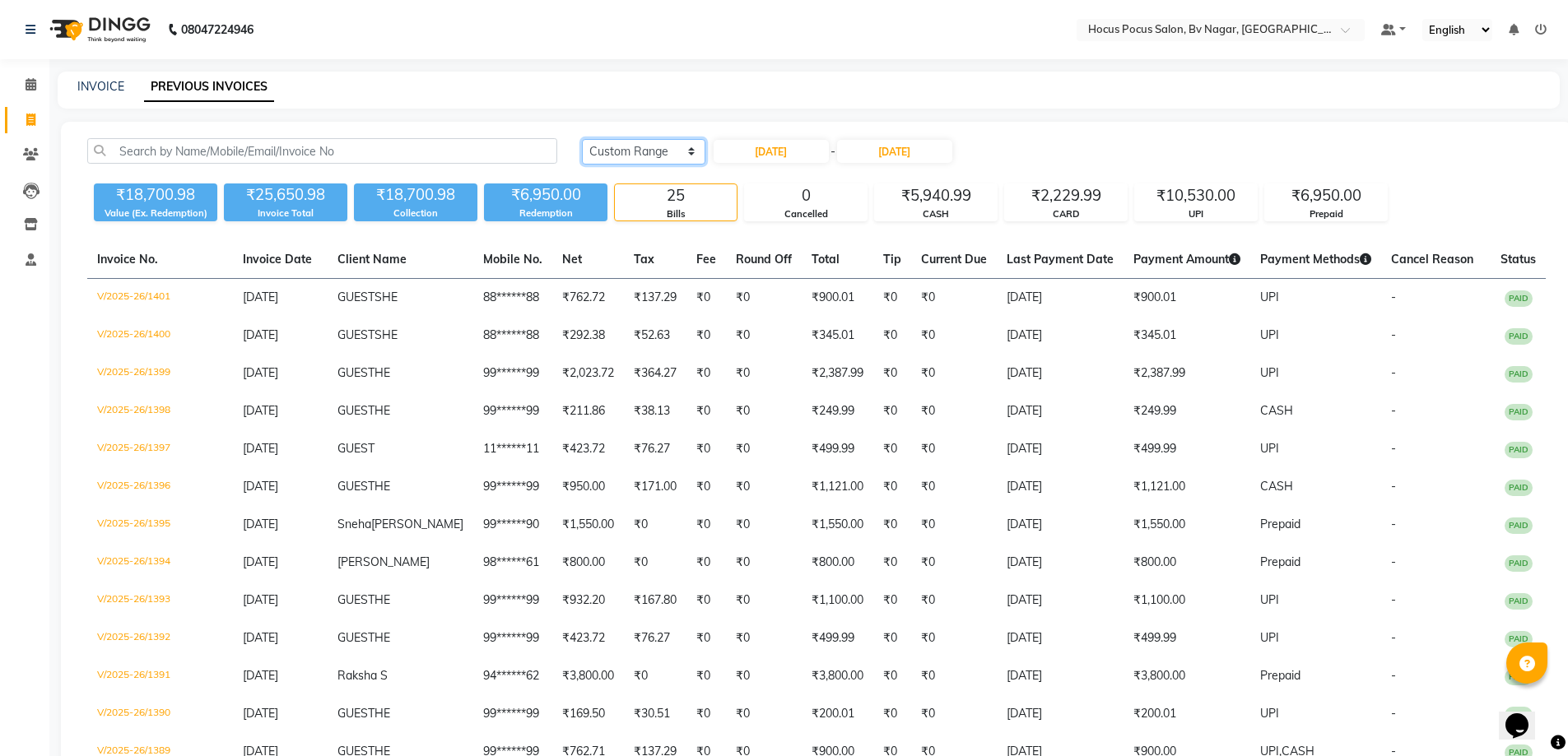
click at [664, 142] on select "[DATE] [DATE] Custom Range" at bounding box center [644, 152] width 124 height 26
click at [582, 139] on select "[DATE] [DATE] Custom Range" at bounding box center [644, 152] width 124 height 26
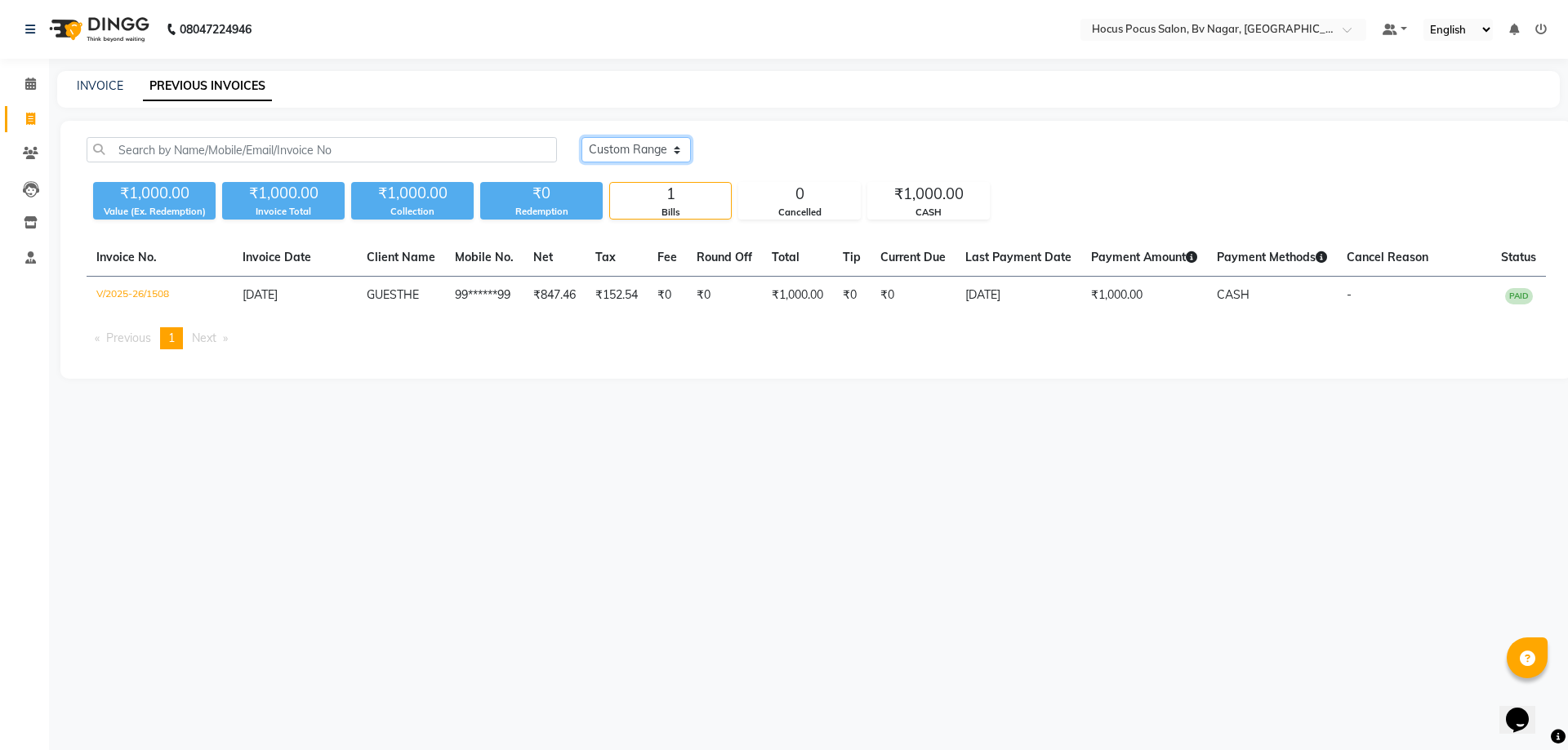
click at [648, 154] on select "[DATE] [DATE] Custom Range" at bounding box center [636, 150] width 109 height 25
click at [581, 137] on select "[DATE] [DATE] Custom Range" at bounding box center [636, 150] width 109 height 25
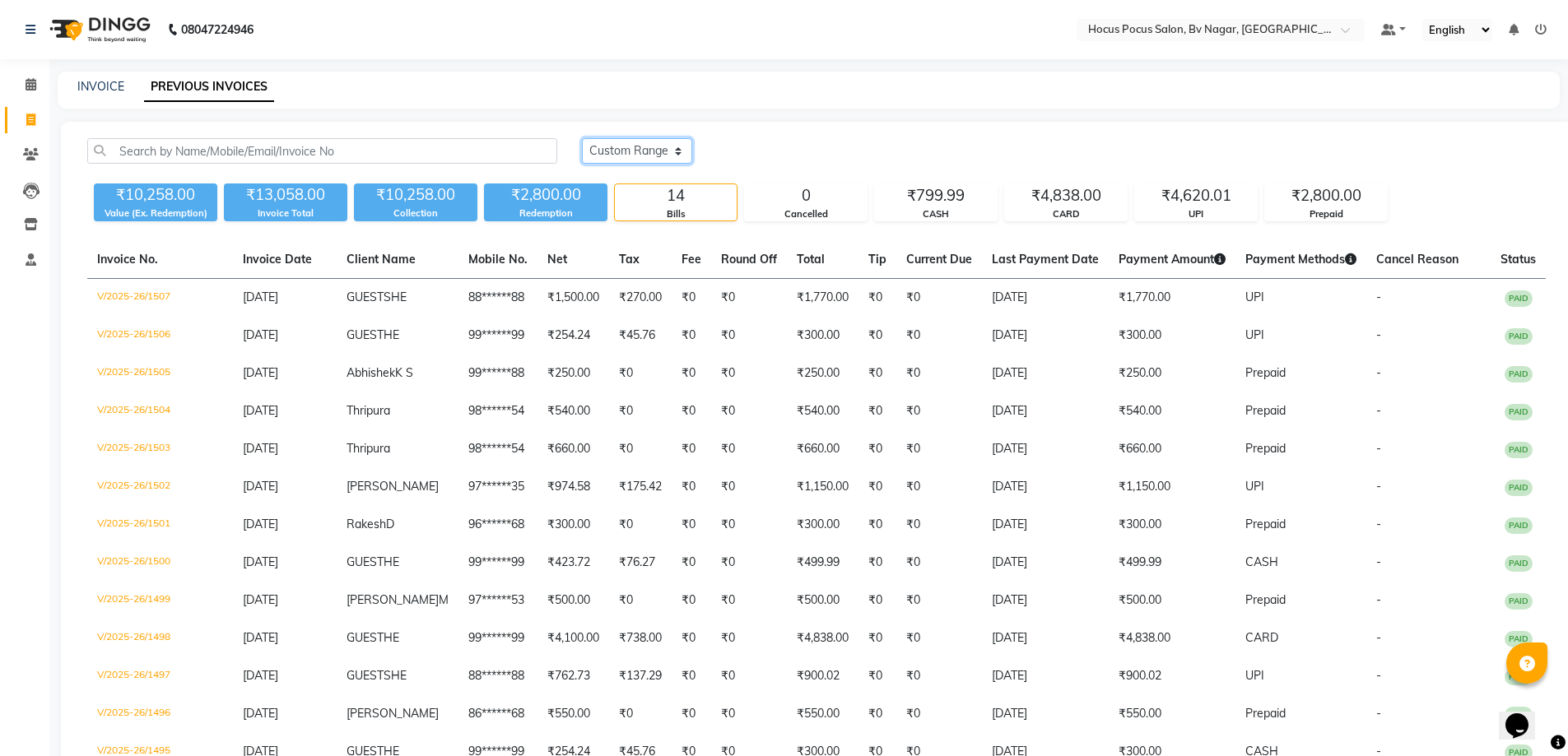
click at [640, 152] on select "[DATE] [DATE] Custom Range" at bounding box center [637, 151] width 110 height 26
select select "[DATE]"
click at [582, 138] on select "[DATE] [DATE] Custom Range" at bounding box center [637, 151] width 110 height 26
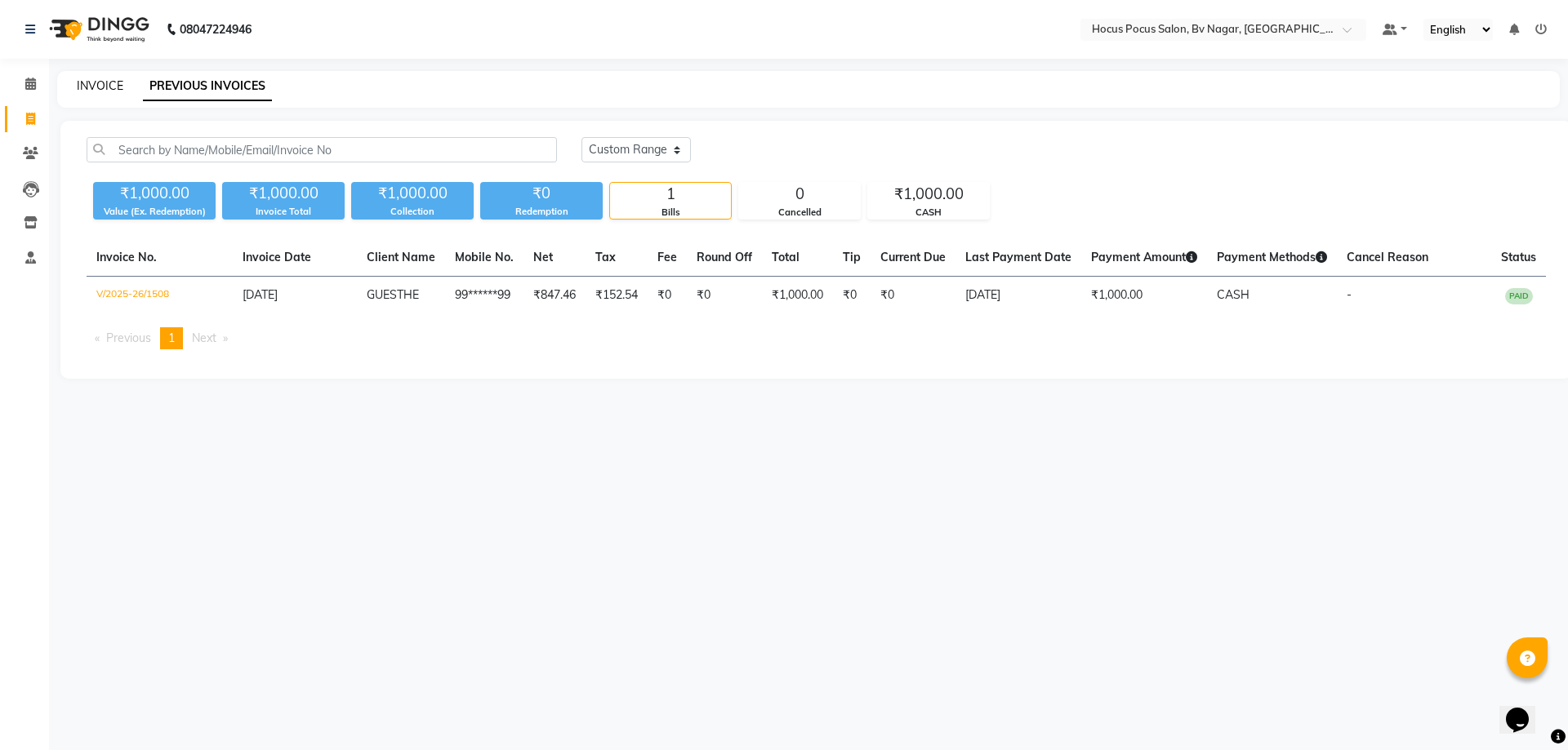
click at [92, 86] on link "INVOICE" at bounding box center [99, 85] width 46 height 15
select select "service"
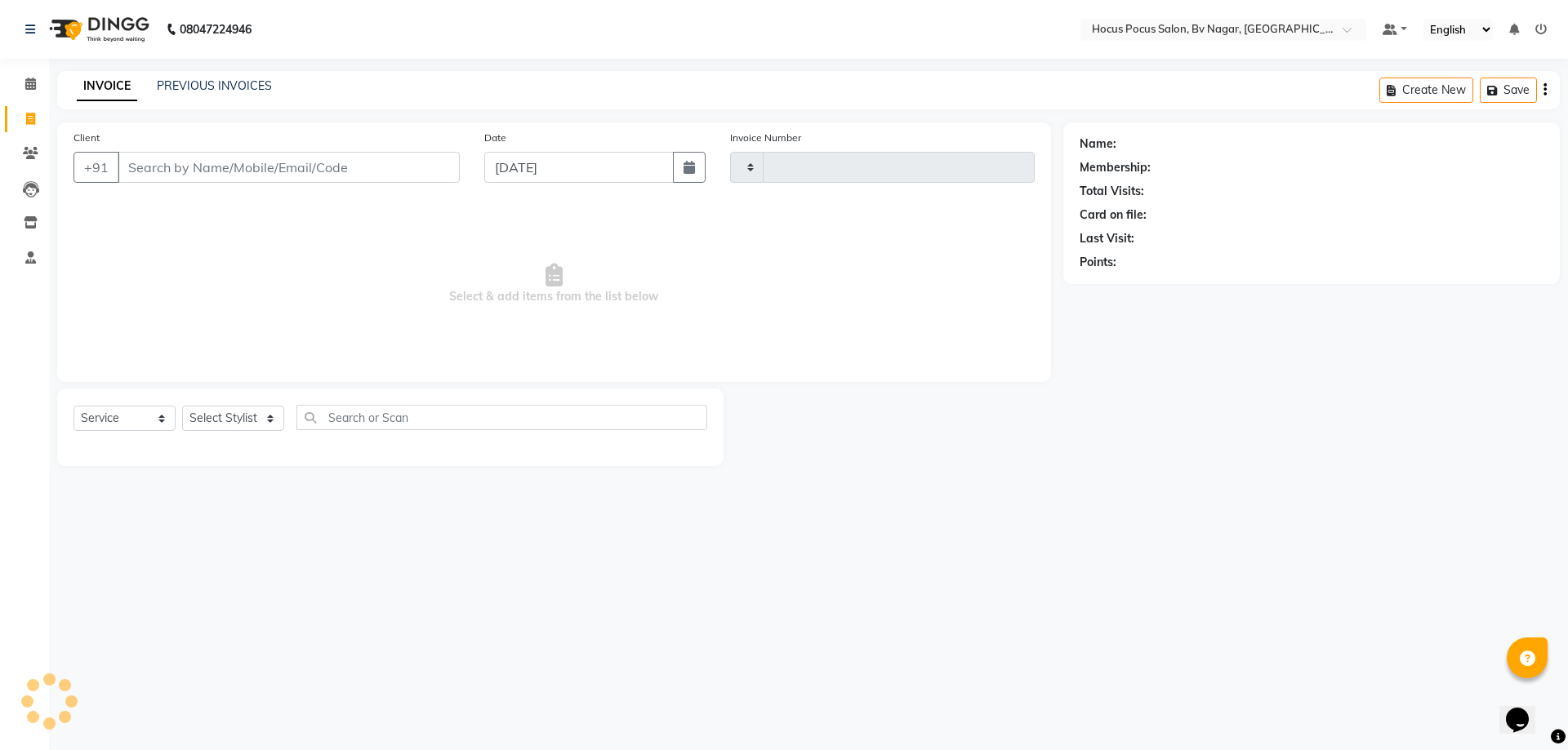
type input "1509"
select select "6056"
